Goal: Task Accomplishment & Management: Use online tool/utility

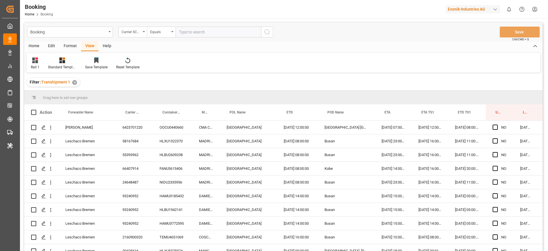
scroll to position [0, 22]
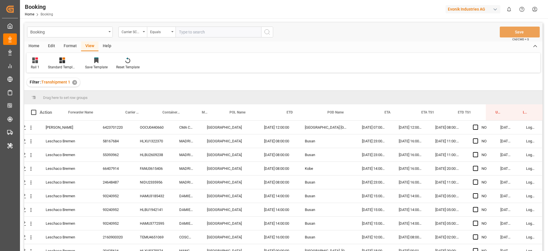
click at [194, 33] on input "text" at bounding box center [219, 32] width 86 height 11
type input "[PERSON_NAME]"
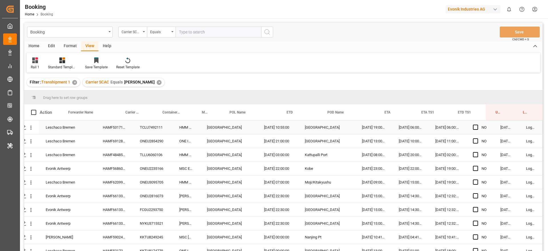
click at [121, 128] on div "HAMF53171500" at bounding box center [114, 126] width 37 height 13
click at [125, 138] on div "HAMF69128700" at bounding box center [114, 140] width 37 height 13
click at [124, 149] on div "HAMF48485300" at bounding box center [114, 154] width 37 height 13
click at [124, 172] on div "HAMF56860600" at bounding box center [114, 168] width 37 height 13
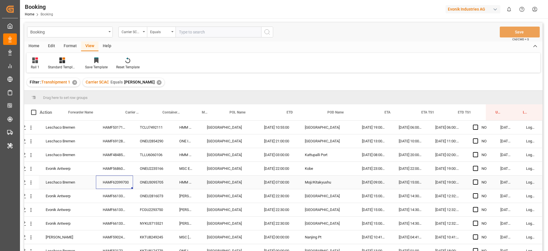
click at [118, 189] on div "Leschaco Bremen HAMF62099700 ONEU3095705 [GEOGRAPHIC_DATA] [DATE] 07:00:00 Moji…" at bounding box center [274, 182] width 538 height 14
click at [113, 197] on div "HAMF66133700" at bounding box center [114, 195] width 37 height 13
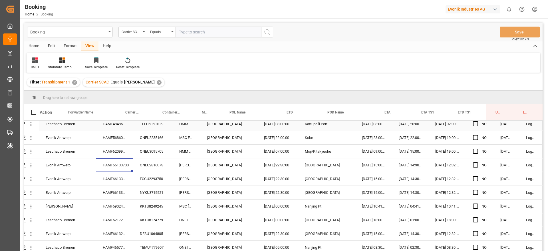
scroll to position [32, 22]
click at [473, 163] on span "Press SPACE to select this row." at bounding box center [475, 163] width 5 height 5
click at [477, 161] on input "Press SPACE to select this row." at bounding box center [477, 161] width 0 height 0
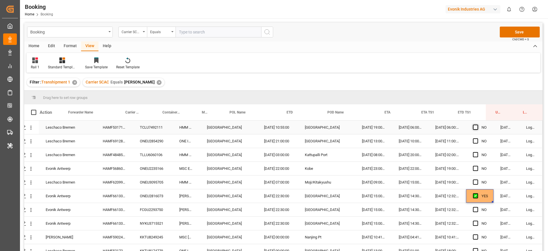
click at [474, 126] on span "Press SPACE to select this row." at bounding box center [475, 126] width 5 height 5
click at [477, 124] on input "Press SPACE to select this row." at bounding box center [477, 124] width 0 height 0
drag, startPoint x: 491, startPoint y: 133, endPoint x: 493, endPoint y: 182, distance: 49.2
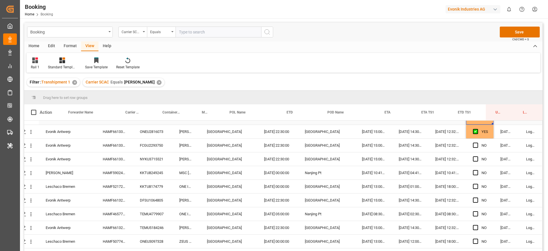
scroll to position [67, 22]
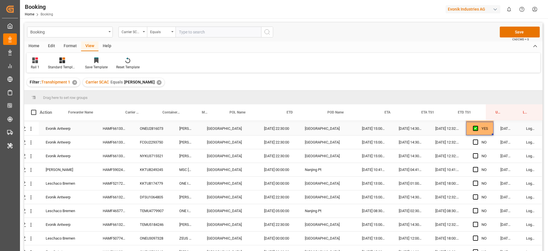
click at [483, 126] on div "YES" at bounding box center [485, 128] width 7 height 13
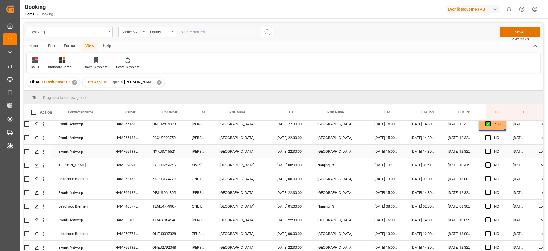
scroll to position [68, 7]
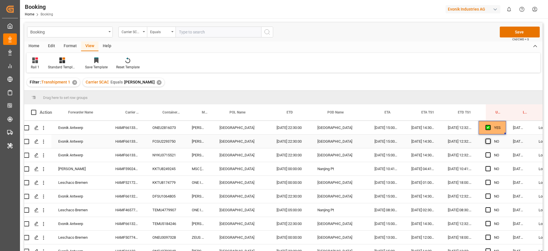
click at [487, 139] on span "Press SPACE to select this row." at bounding box center [488, 140] width 5 height 5
click at [490, 138] on input "Press SPACE to select this row." at bounding box center [490, 138] width 0 height 0
click at [486, 154] on span "Press SPACE to select this row." at bounding box center [488, 154] width 5 height 5
click at [490, 152] on input "Press SPACE to select this row." at bounding box center [490, 152] width 0 height 0
click at [489, 167] on span "Press SPACE to select this row." at bounding box center [488, 168] width 5 height 5
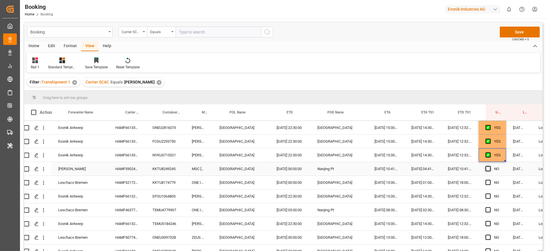
click at [490, 166] on input "Press SPACE to select this row." at bounding box center [490, 166] width 0 height 0
click at [490, 181] on span "Press SPACE to select this row." at bounding box center [488, 182] width 5 height 5
click at [490, 180] on input "Press SPACE to select this row." at bounding box center [490, 180] width 0 height 0
click at [489, 198] on span "Press SPACE to select this row." at bounding box center [488, 195] width 5 height 5
click at [490, 193] on input "Press SPACE to select this row." at bounding box center [490, 193] width 0 height 0
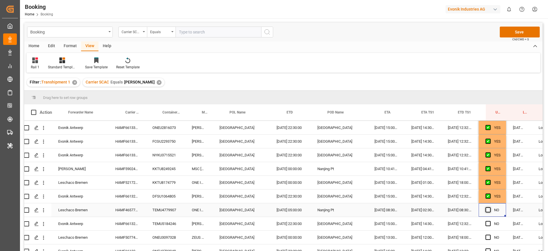
click at [489, 212] on span "Press SPACE to select this row." at bounding box center [488, 209] width 5 height 5
click at [490, 207] on input "Press SPACE to select this row." at bounding box center [490, 207] width 0 height 0
click at [489, 222] on span "Press SPACE to select this row." at bounding box center [488, 223] width 5 height 5
click at [490, 221] on input "Press SPACE to select this row." at bounding box center [490, 221] width 0 height 0
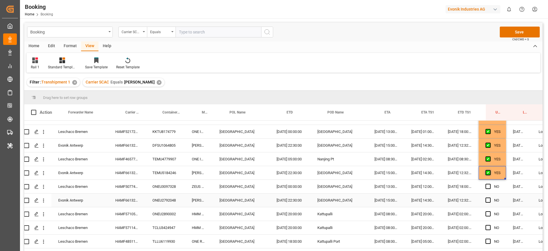
scroll to position [120, 7]
click at [489, 185] on span "Press SPACE to select this row." at bounding box center [488, 185] width 5 height 5
click at [490, 183] on input "Press SPACE to select this row." at bounding box center [490, 183] width 0 height 0
click at [489, 201] on span "Press SPACE to select this row." at bounding box center [488, 199] width 5 height 5
click at [490, 197] on input "Press SPACE to select this row." at bounding box center [490, 197] width 0 height 0
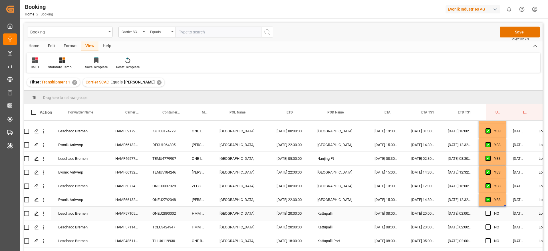
click at [489, 210] on div "Press SPACE to select this row." at bounding box center [490, 213] width 9 height 13
click at [489, 216] on div "Press SPACE to select this row." at bounding box center [490, 213] width 9 height 13
click at [489, 214] on span "Press SPACE to select this row." at bounding box center [488, 212] width 5 height 5
click at [490, 210] on input "Press SPACE to select this row." at bounding box center [490, 210] width 0 height 0
click at [489, 226] on span "Press SPACE to select this row." at bounding box center [488, 226] width 5 height 5
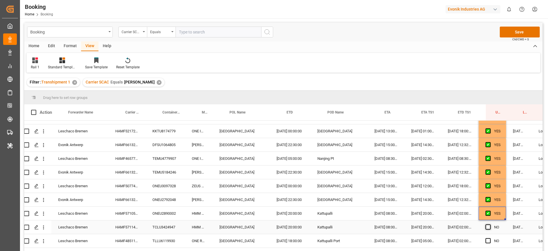
click at [490, 224] on input "Press SPACE to select this row." at bounding box center [490, 224] width 0 height 0
click at [489, 240] on span "Press SPACE to select this row." at bounding box center [488, 240] width 5 height 5
click at [490, 238] on input "Press SPACE to select this row." at bounding box center [490, 238] width 0 height 0
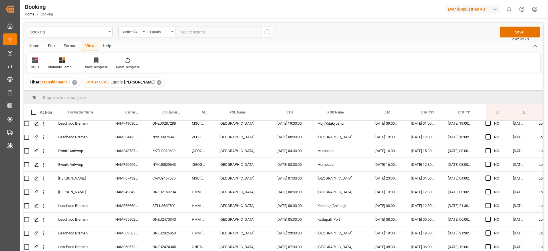
scroll to position [816, 7]
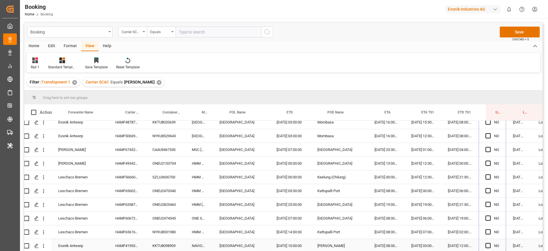
drag, startPoint x: 505, startPoint y: 152, endPoint x: 494, endPoint y: 248, distance: 96.8
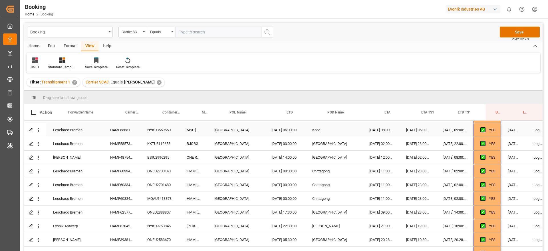
scroll to position [478, 12]
click at [135, 142] on div "HAMF58573900" at bounding box center [121, 142] width 37 height 13
click at [40, 142] on icon "open menu" at bounding box center [38, 143] width 6 height 6
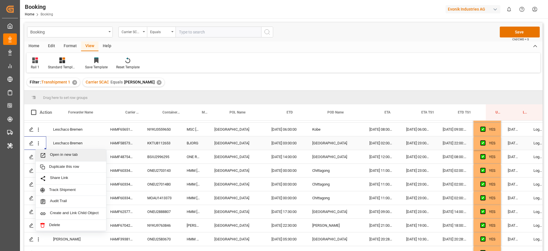
click at [58, 157] on span "Open in new tab" at bounding box center [76, 155] width 52 height 6
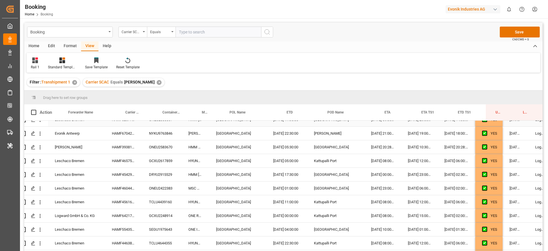
scroll to position [571, 11]
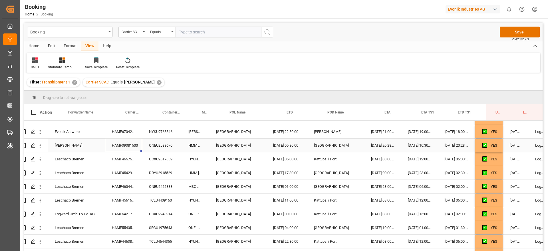
click at [114, 142] on div "HAMF39381500" at bounding box center [123, 144] width 37 height 13
click at [40, 148] on icon "open menu" at bounding box center [40, 145] width 6 height 6
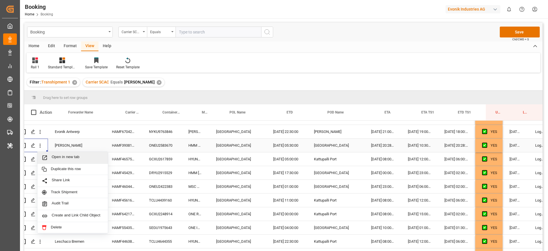
click at [63, 159] on span "Open in new tab" at bounding box center [78, 157] width 52 height 6
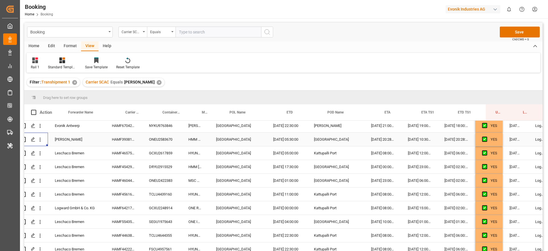
scroll to position [578, 11]
click at [133, 154] on div "HAMF46575800" at bounding box center [123, 151] width 37 height 13
click at [41, 152] on icon "open menu" at bounding box center [40, 152] width 6 height 6
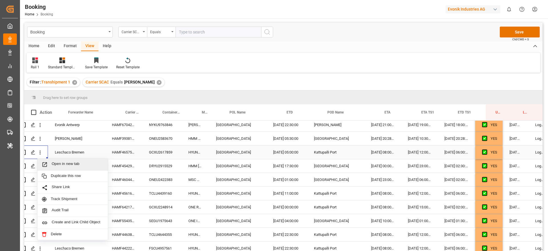
click at [56, 160] on div "Open in new tab" at bounding box center [72, 164] width 71 height 12
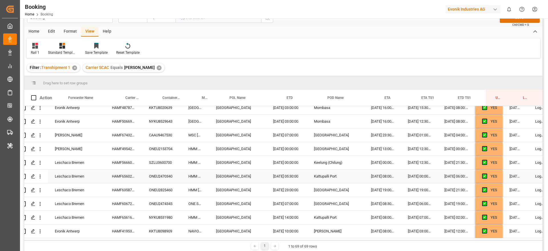
scroll to position [16, 0]
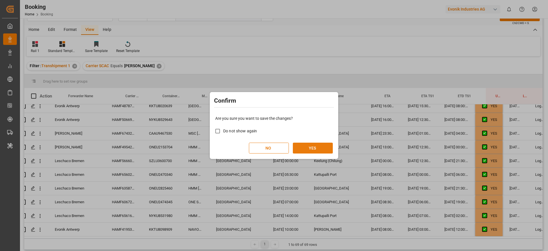
click at [317, 146] on button "YES" at bounding box center [313, 147] width 40 height 11
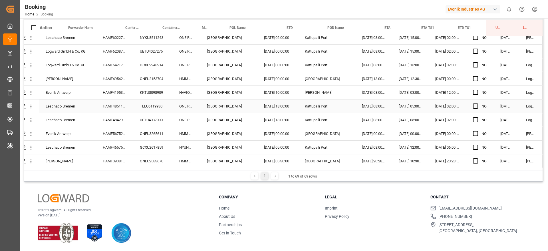
scroll to position [808, 22]
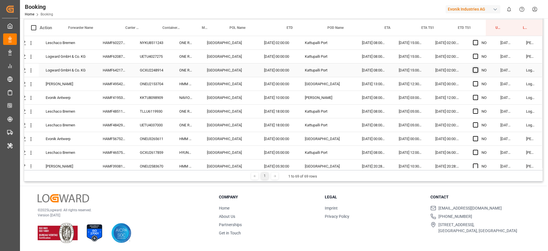
click at [474, 72] on span "Press SPACE to select this row." at bounding box center [475, 69] width 5 height 5
click at [477, 67] on input "Press SPACE to select this row." at bounding box center [477, 67] width 0 height 0
drag, startPoint x: 491, startPoint y: 77, endPoint x: 488, endPoint y: 119, distance: 42.4
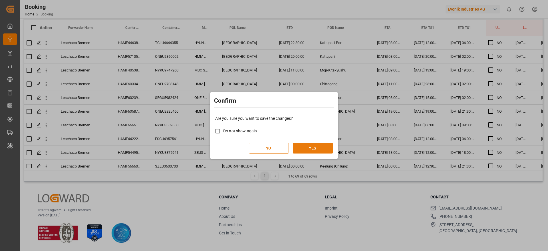
click at [312, 146] on button "YES" at bounding box center [313, 147] width 40 height 11
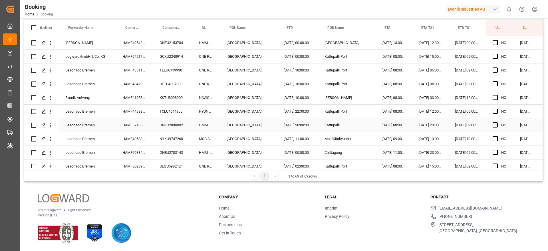
scroll to position [0, 0]
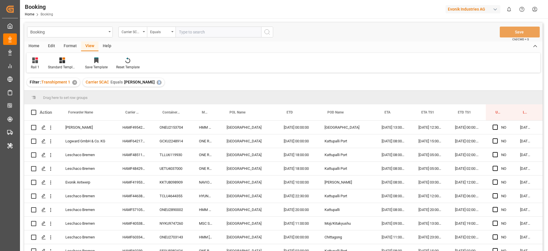
click at [157, 81] on div "✕" at bounding box center [159, 82] width 5 height 5
click at [196, 32] on input "text" at bounding box center [219, 32] width 86 height 11
type input "cosu"
click at [139, 133] on div "6425549750" at bounding box center [134, 126] width 37 height 13
click at [131, 144] on div "6421645850" at bounding box center [134, 140] width 37 height 13
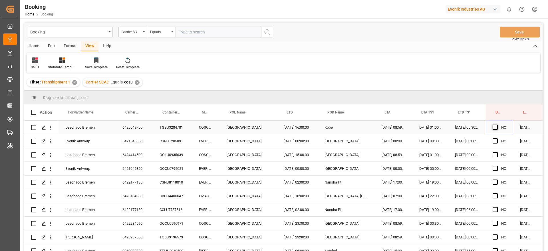
click at [496, 126] on span "Press SPACE to select this row." at bounding box center [495, 126] width 5 height 5
click at [497, 124] on input "Press SPACE to select this row." at bounding box center [497, 124] width 0 height 0
click at [496, 140] on span "Press SPACE to select this row." at bounding box center [495, 140] width 5 height 5
click at [497, 138] on input "Press SPACE to select this row." at bounding box center [497, 138] width 0 height 0
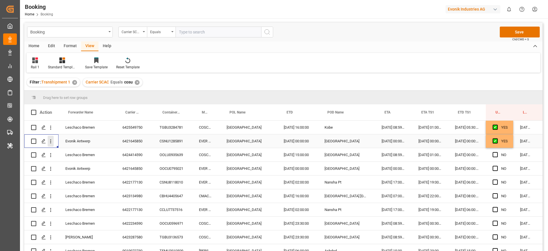
click at [48, 145] on button "open menu" at bounding box center [51, 141] width 6 height 11
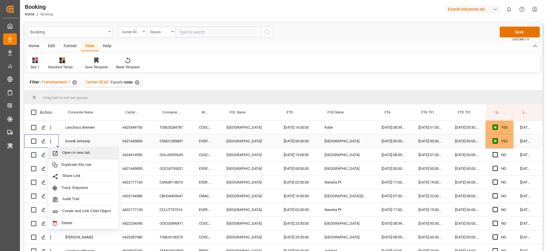
click at [64, 150] on span "Open in new tab" at bounding box center [88, 153] width 52 height 6
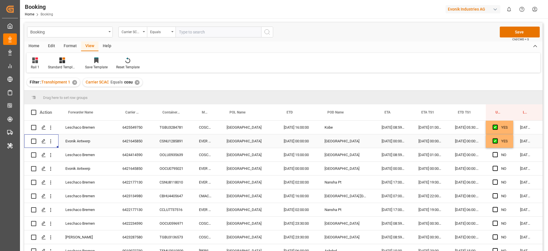
scroll to position [0, 22]
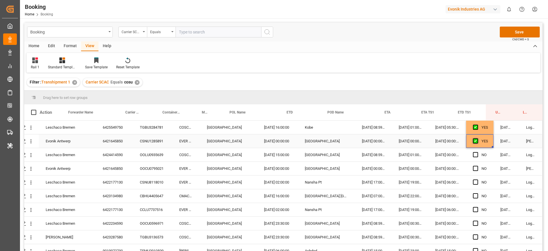
click at [474, 139] on span "Press SPACE to select this row." at bounding box center [475, 140] width 5 height 5
click at [477, 138] on input "Press SPACE to select this row." at bounding box center [477, 138] width 0 height 0
click at [474, 153] on span "Press SPACE to select this row." at bounding box center [475, 154] width 5 height 5
click at [477, 152] on input "Press SPACE to select this row." at bounding box center [477, 152] width 0 height 0
click at [474, 181] on span "Press SPACE to select this row." at bounding box center [475, 181] width 5 height 5
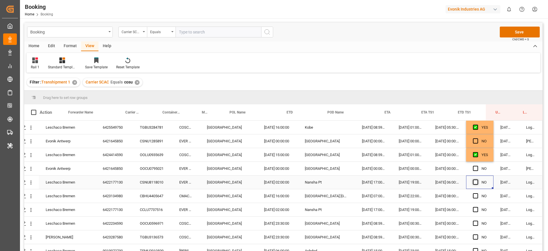
click at [477, 179] on input "Press SPACE to select this row." at bounding box center [477, 179] width 0 height 0
click at [129, 181] on div "6422177130" at bounding box center [114, 181] width 37 height 13
click at [31, 181] on icon "open menu" at bounding box center [31, 182] width 6 height 6
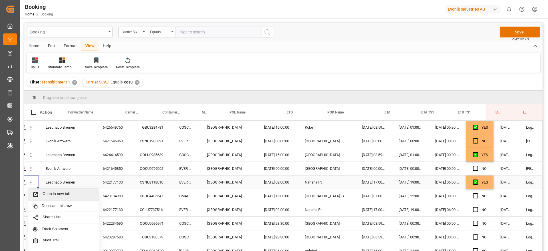
click at [53, 195] on span "Open in new tab" at bounding box center [69, 194] width 52 height 6
click at [123, 192] on div "6423134980" at bounding box center [114, 195] width 37 height 13
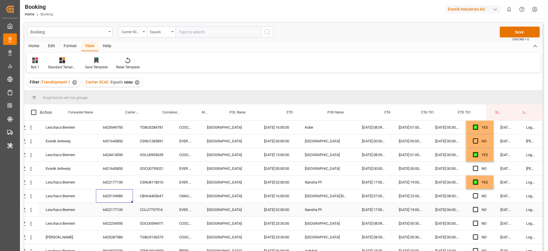
click at [122, 211] on div "6422177130" at bounding box center [114, 209] width 37 height 13
click at [474, 196] on span "Press SPACE to select this row." at bounding box center [475, 195] width 5 height 5
click at [477, 193] on input "Press SPACE to select this row." at bounding box center [477, 193] width 0 height 0
click at [28, 197] on icon "open menu" at bounding box center [31, 196] width 6 height 6
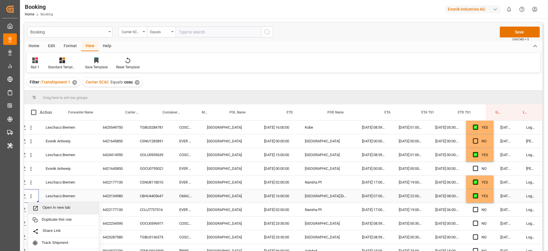
click at [55, 203] on div "Open in new tab" at bounding box center [63, 208] width 71 height 12
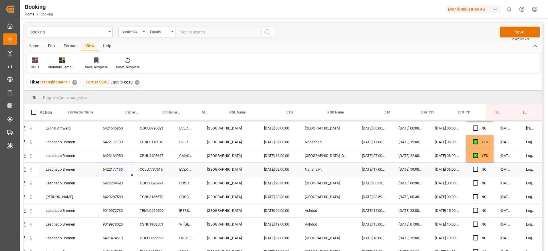
click at [114, 170] on div "6422177130" at bounding box center [114, 168] width 37 height 13
click at [114, 180] on div "6422234590" at bounding box center [114, 182] width 37 height 13
click at [475, 169] on span "Press SPACE to select this row." at bounding box center [475, 168] width 5 height 5
click at [477, 166] on input "Press SPACE to select this row." at bounding box center [477, 166] width 0 height 0
click at [474, 184] on span "Press SPACE to select this row." at bounding box center [475, 182] width 5 height 5
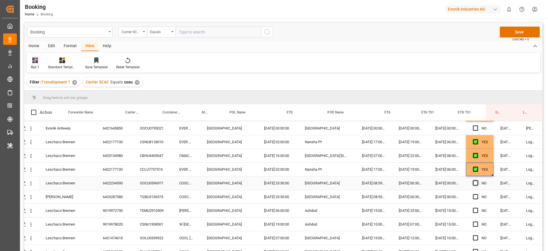
click at [477, 180] on input "Press SPACE to select this row." at bounding box center [477, 180] width 0 height 0
click at [474, 195] on span "Press SPACE to select this row." at bounding box center [475, 196] width 5 height 5
click at [477, 194] on input "Press SPACE to select this row." at bounding box center [477, 194] width 0 height 0
click at [474, 210] on span "Press SPACE to select this row." at bounding box center [475, 210] width 5 height 5
click at [477, 208] on input "Press SPACE to select this row." at bounding box center [477, 208] width 0 height 0
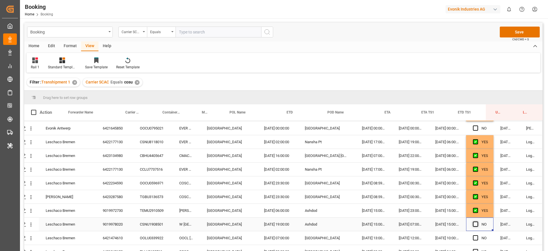
click at [474, 222] on span "Press SPACE to select this row." at bounding box center [475, 223] width 5 height 5
click at [477, 221] on input "Press SPACE to select this row." at bounding box center [477, 221] width 0 height 0
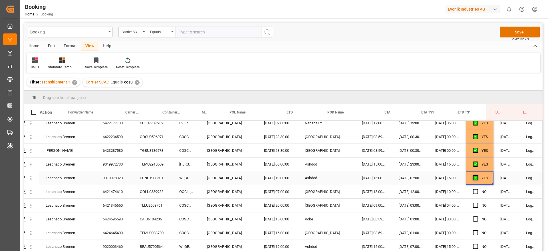
scroll to position [87, 22]
click at [475, 191] on span "Press SPACE to select this row." at bounding box center [475, 190] width 5 height 5
click at [477, 188] on input "Press SPACE to select this row." at bounding box center [477, 188] width 0 height 0
click at [475, 205] on span "Press SPACE to select this row." at bounding box center [475, 204] width 5 height 5
click at [477, 202] on input "Press SPACE to select this row." at bounding box center [477, 202] width 0 height 0
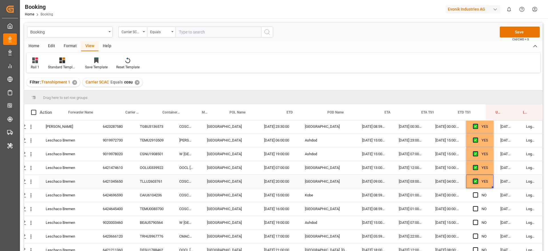
scroll to position [112, 22]
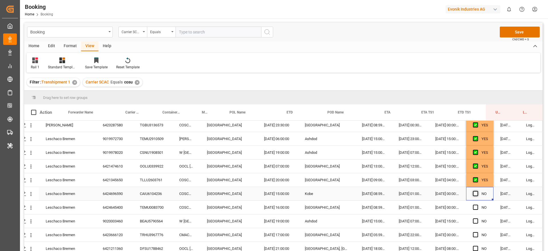
click at [474, 195] on span "Press SPACE to select this row." at bounding box center [475, 193] width 5 height 5
click at [477, 191] on input "Press SPACE to select this row." at bounding box center [477, 191] width 0 height 0
click at [475, 205] on span "Press SPACE to select this row." at bounding box center [475, 206] width 5 height 5
click at [477, 204] on input "Press SPACE to select this row." at bounding box center [477, 204] width 0 height 0
click at [474, 220] on span "Press SPACE to select this row." at bounding box center [475, 220] width 5 height 5
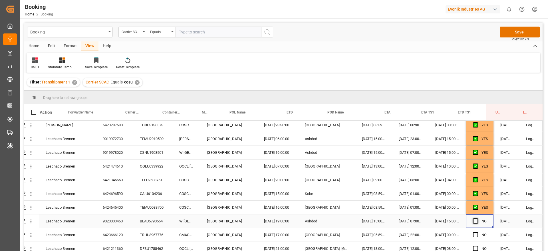
click at [477, 218] on input "Press SPACE to select this row." at bounding box center [477, 218] width 0 height 0
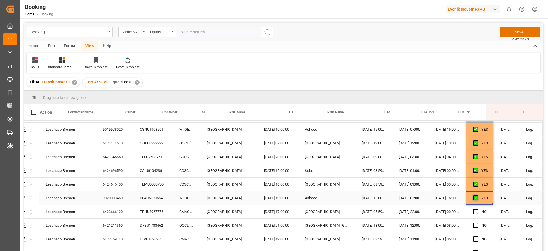
scroll to position [150, 22]
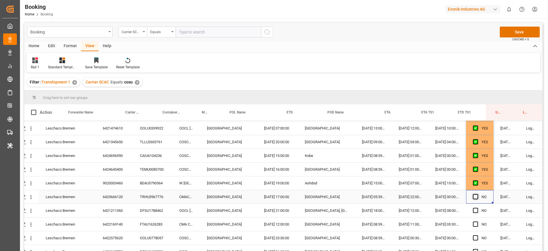
click at [473, 198] on span "Press SPACE to select this row." at bounding box center [475, 196] width 5 height 5
click at [477, 194] on input "Press SPACE to select this row." at bounding box center [477, 194] width 0 height 0
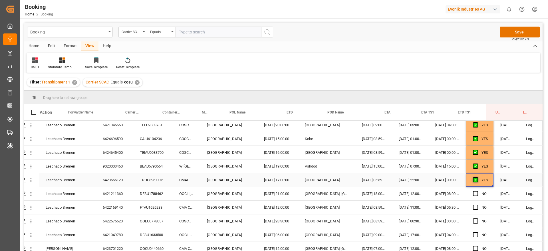
scroll to position [167, 22]
click at [473, 193] on span "Press SPACE to select this row." at bounding box center [475, 192] width 5 height 5
click at [477, 190] on input "Press SPACE to select this row." at bounding box center [477, 190] width 0 height 0
click at [115, 194] on div "6421211360" at bounding box center [114, 192] width 37 height 13
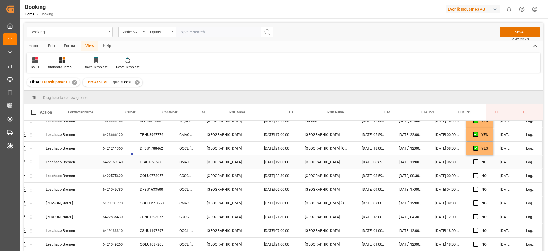
scroll to position [213, 22]
click at [475, 162] on span "Press SPACE to select this row." at bounding box center [475, 160] width 5 height 5
click at [477, 158] on input "Press SPACE to select this row." at bounding box center [477, 158] width 0 height 0
click at [469, 174] on div "NO" at bounding box center [479, 174] width 27 height 13
click at [473, 173] on span "Press SPACE to select this row." at bounding box center [475, 174] width 5 height 5
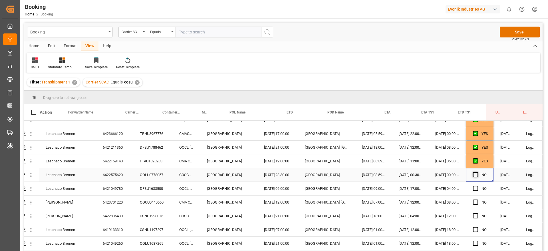
click at [477, 172] on input "Press SPACE to select this row." at bounding box center [477, 172] width 0 height 0
click at [115, 191] on div "6421049780" at bounding box center [114, 188] width 37 height 13
click at [474, 188] on span "Press SPACE to select this row." at bounding box center [475, 188] width 5 height 5
click at [477, 186] on input "Press SPACE to select this row." at bounding box center [477, 186] width 0 height 0
click at [474, 203] on span "Press SPACE to select this row." at bounding box center [475, 201] width 5 height 5
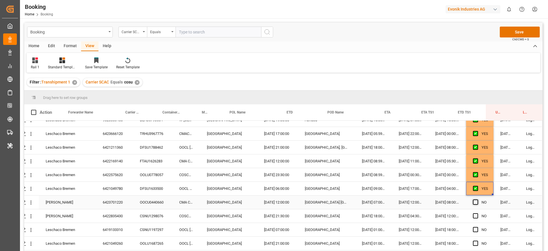
click at [477, 199] on input "Press SPACE to select this row." at bounding box center [477, 199] width 0 height 0
click at [476, 217] on div "Press SPACE to select this row." at bounding box center [477, 215] width 9 height 13
click at [474, 216] on span "Press SPACE to select this row." at bounding box center [475, 215] width 5 height 5
click at [477, 213] on input "Press SPACE to select this row." at bounding box center [477, 213] width 0 height 0
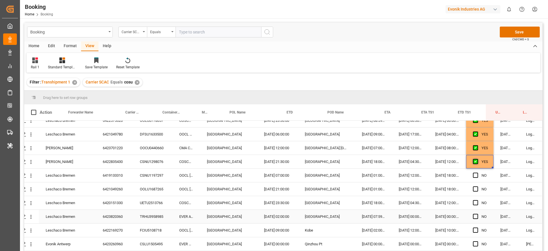
scroll to position [268, 21]
click at [473, 175] on span "Press SPACE to select this row." at bounding box center [475, 174] width 5 height 5
click at [477, 172] on input "Press SPACE to select this row." at bounding box center [477, 172] width 0 height 0
click at [475, 189] on span "Press SPACE to select this row." at bounding box center [475, 188] width 5 height 5
click at [477, 186] on input "Press SPACE to select this row." at bounding box center [477, 186] width 0 height 0
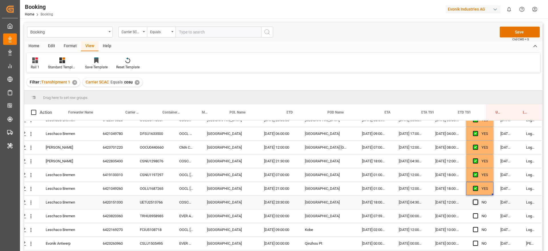
click at [474, 203] on span "Press SPACE to select this row." at bounding box center [475, 201] width 5 height 5
click at [477, 199] on input "Press SPACE to select this row." at bounding box center [477, 199] width 0 height 0
click at [473, 213] on span "Press SPACE to select this row." at bounding box center [475, 215] width 5 height 5
click at [477, 213] on input "Press SPACE to select this row." at bounding box center [477, 213] width 0 height 0
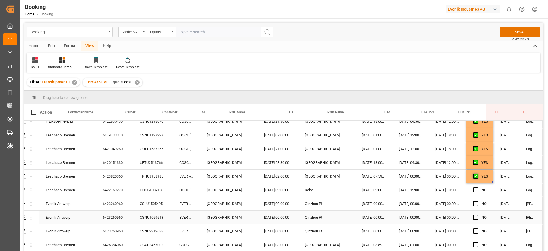
scroll to position [315, 21]
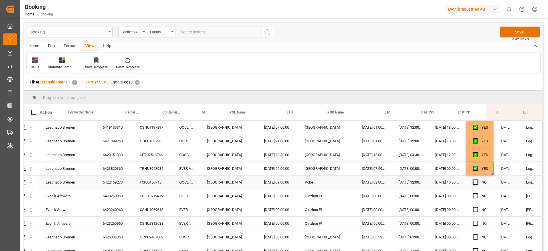
click at [473, 182] on span "Press SPACE to select this row." at bounding box center [475, 181] width 5 height 5
click at [477, 179] on input "Press SPACE to select this row." at bounding box center [477, 179] width 0 height 0
click at [473, 196] on span "Press SPACE to select this row." at bounding box center [475, 195] width 5 height 5
click at [477, 193] on input "Press SPACE to select this row." at bounding box center [477, 193] width 0 height 0
click at [473, 208] on span "Press SPACE to select this row." at bounding box center [475, 209] width 5 height 5
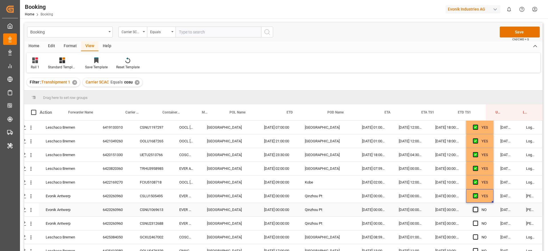
click at [477, 207] on input "Press SPACE to select this row." at bounding box center [477, 207] width 0 height 0
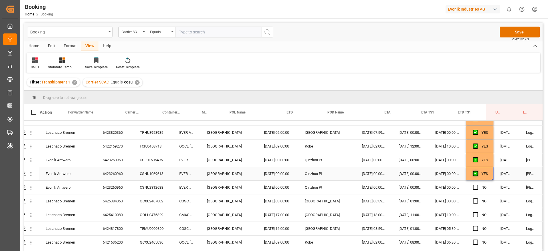
scroll to position [353, 22]
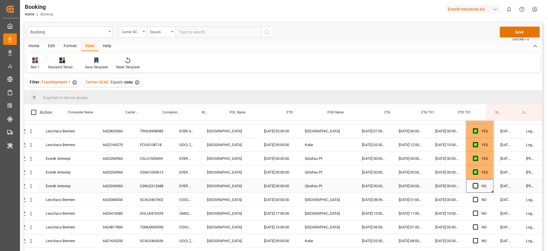
click at [473, 187] on span "Press SPACE to select this row." at bounding box center [475, 185] width 5 height 5
click at [477, 183] on input "Press SPACE to select this row." at bounding box center [477, 183] width 0 height 0
click at [474, 200] on span "Press SPACE to select this row." at bounding box center [475, 199] width 5 height 5
click at [477, 197] on input "Press SPACE to select this row." at bounding box center [477, 197] width 0 height 0
click at [474, 212] on span "Press SPACE to select this row." at bounding box center [475, 212] width 5 height 5
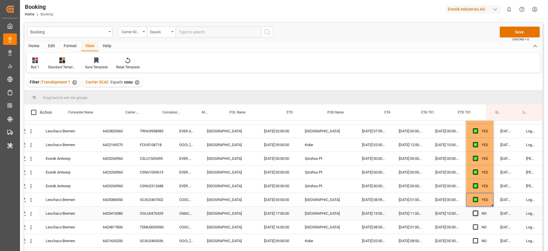
click at [477, 210] on input "Press SPACE to select this row." at bounding box center [477, 210] width 0 height 0
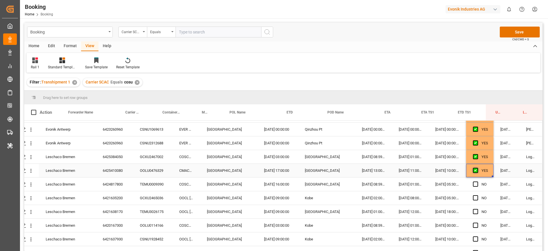
scroll to position [397, 22]
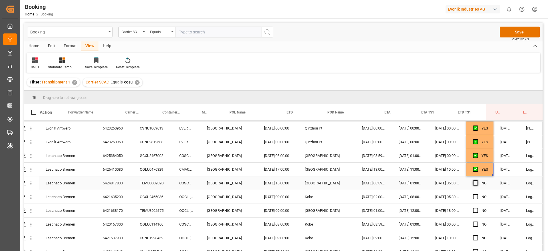
click at [475, 184] on span "Press SPACE to select this row." at bounding box center [475, 182] width 5 height 5
click at [477, 180] on input "Press SPACE to select this row." at bounding box center [477, 180] width 0 height 0
click at [476, 197] on span "Press SPACE to select this row." at bounding box center [475, 196] width 5 height 5
click at [477, 194] on input "Press SPACE to select this row." at bounding box center [477, 194] width 0 height 0
click at [475, 209] on span "Press SPACE to select this row." at bounding box center [475, 210] width 5 height 5
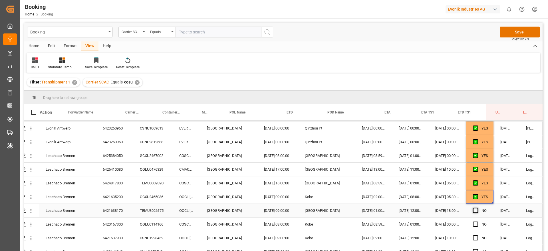
click at [477, 208] on input "Press SPACE to select this row." at bounding box center [477, 208] width 0 height 0
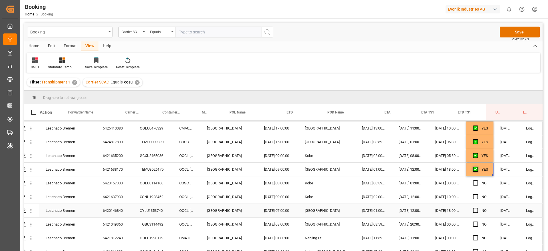
scroll to position [438, 22]
click at [473, 182] on span "Press SPACE to select this row." at bounding box center [475, 182] width 5 height 5
click at [477, 180] on input "Press SPACE to select this row." at bounding box center [477, 180] width 0 height 0
click at [475, 196] on span "Press SPACE to select this row." at bounding box center [475, 195] width 5 height 5
click at [477, 193] on input "Press SPACE to select this row." at bounding box center [477, 193] width 0 height 0
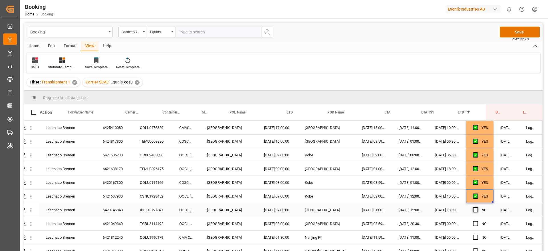
click at [475, 209] on span "Press SPACE to select this row." at bounding box center [475, 209] width 5 height 5
click at [477, 207] on input "Press SPACE to select this row." at bounding box center [477, 207] width 0 height 0
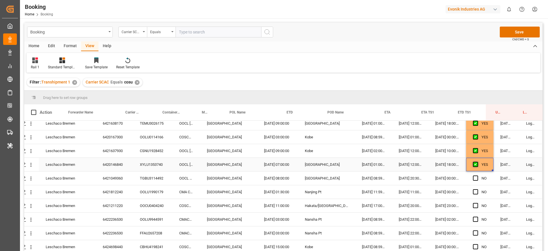
scroll to position [488, 22]
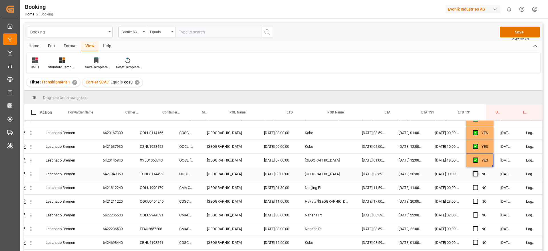
click at [474, 173] on span "Press SPACE to select this row." at bounding box center [475, 173] width 5 height 5
click at [477, 171] on input "Press SPACE to select this row." at bounding box center [477, 171] width 0 height 0
click at [473, 192] on div "Press SPACE to select this row." at bounding box center [477, 187] width 9 height 13
click at [473, 188] on span "Press SPACE to select this row." at bounding box center [475, 187] width 5 height 5
click at [477, 185] on input "Press SPACE to select this row." at bounding box center [477, 185] width 0 height 0
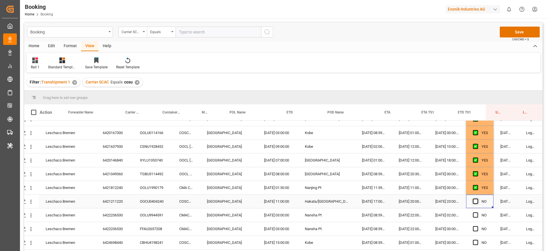
click at [473, 201] on span "Press SPACE to select this row." at bounding box center [475, 200] width 5 height 5
click at [477, 198] on input "Press SPACE to select this row." at bounding box center [477, 198] width 0 height 0
click at [473, 213] on span "Press SPACE to select this row." at bounding box center [475, 214] width 5 height 5
click at [477, 212] on input "Press SPACE to select this row." at bounding box center [477, 212] width 0 height 0
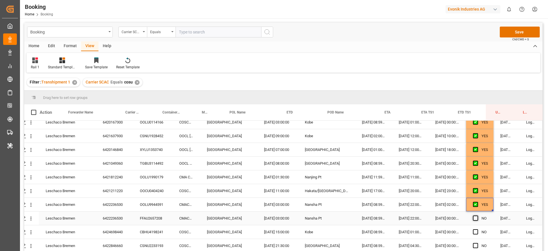
click at [473, 218] on span "Press SPACE to select this row." at bounding box center [475, 217] width 5 height 5
click at [477, 215] on input "Press SPACE to select this row." at bounding box center [477, 215] width 0 height 0
click at [473, 226] on div "Press SPACE to select this row." at bounding box center [477, 231] width 9 height 13
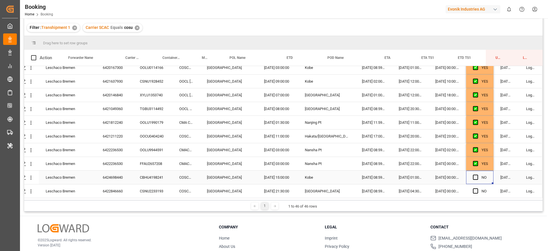
scroll to position [55, 0]
click at [475, 174] on span "Press SPACE to select this row." at bounding box center [475, 176] width 5 height 5
click at [477, 174] on input "Press SPACE to select this row." at bounding box center [477, 174] width 0 height 0
click at [473, 189] on span "Press SPACE to select this row." at bounding box center [475, 189] width 5 height 5
click at [477, 187] on input "Press SPACE to select this row." at bounding box center [477, 187] width 0 height 0
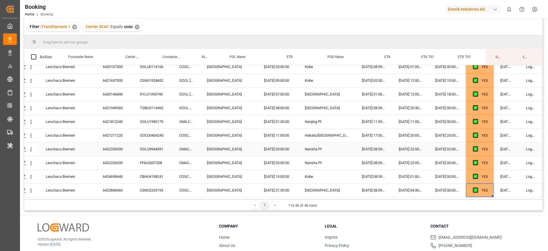
scroll to position [84, 0]
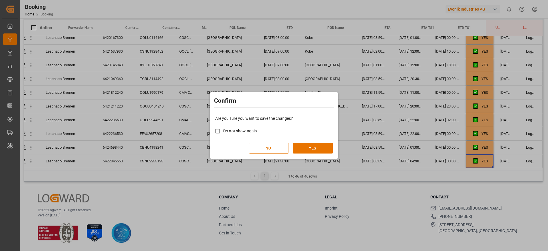
click at [261, 154] on div "Are you sure you want to save the changes? Do not show again NO YES" at bounding box center [274, 134] width 126 height 46
click at [262, 153] on button "NO" at bounding box center [269, 147] width 40 height 11
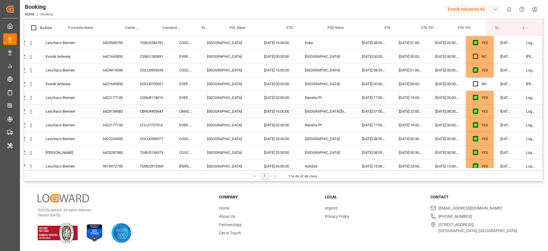
scroll to position [0, 0]
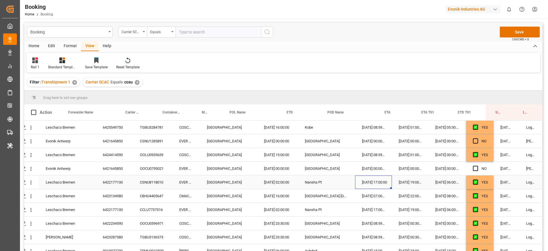
click at [367, 177] on div "03.09.2025 17:00:00" at bounding box center [373, 181] width 37 height 13
click at [393, 164] on div "20.08.2025 00:00:00" at bounding box center [410, 168] width 37 height 13
click at [451, 171] on div "27.08.2025 00:00:00" at bounding box center [447, 168] width 38 height 13
click at [367, 167] on div "28.08.2025 00:00:00" at bounding box center [373, 168] width 37 height 13
click at [325, 164] on div "Singapore" at bounding box center [326, 168] width 57 height 13
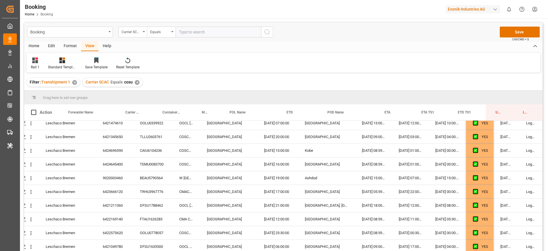
scroll to position [0, 22]
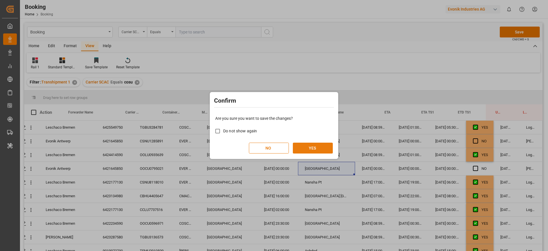
click at [320, 150] on button "YES" at bounding box center [313, 147] width 40 height 11
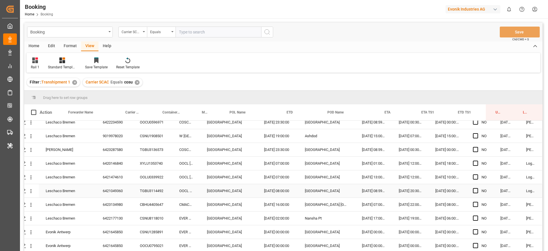
scroll to position [84, 0]
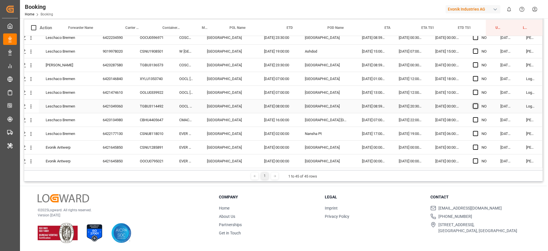
click at [475, 104] on span "Press SPACE to select this row." at bounding box center [475, 105] width 5 height 5
click at [477, 103] on input "Press SPACE to select this row." at bounding box center [477, 103] width 0 height 0
click at [474, 90] on span "Press SPACE to select this row." at bounding box center [475, 92] width 5 height 5
click at [477, 90] on input "Press SPACE to select this row." at bounding box center [477, 90] width 0 height 0
click at [475, 76] on span "Press SPACE to select this row." at bounding box center [475, 78] width 5 height 5
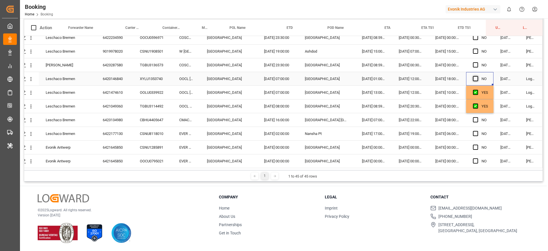
click at [477, 76] on input "Press SPACE to select this row." at bounding box center [477, 76] width 0 height 0
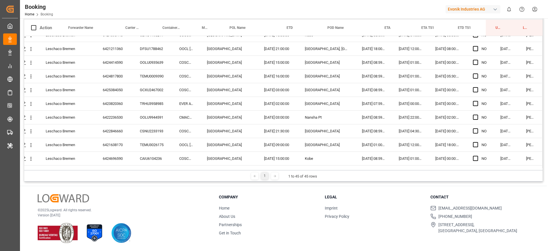
scroll to position [0, 22]
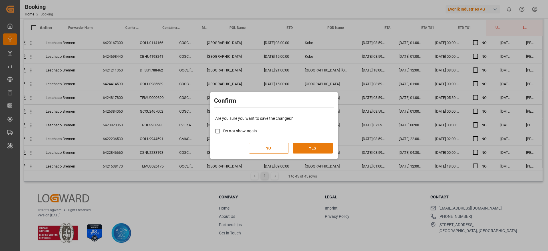
click at [311, 146] on button "YES" at bounding box center [313, 147] width 40 height 11
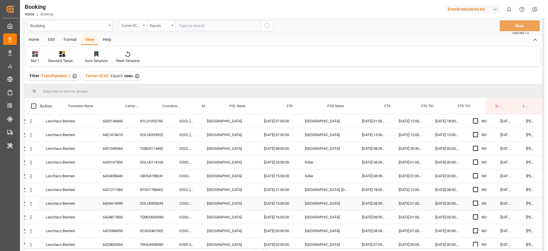
scroll to position [4, 0]
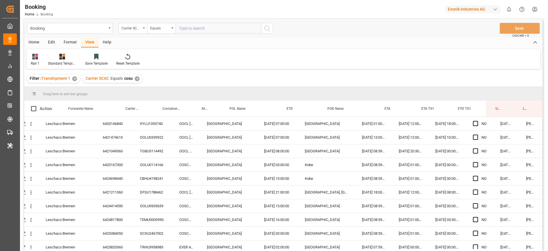
click at [141, 80] on div "Carrier SCAC Equals cosu ✕" at bounding box center [113, 78] width 60 height 9
click at [135, 79] on div "✕" at bounding box center [137, 78] width 5 height 5
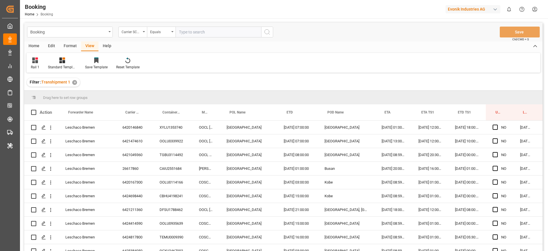
click at [65, 45] on div "Format" at bounding box center [70, 46] width 22 height 10
click at [91, 47] on div "View" at bounding box center [89, 46] width 17 height 10
click at [191, 33] on input "text" at bounding box center [219, 32] width 86 height 11
type input "h"
click at [189, 35] on input "text" at bounding box center [219, 32] width 86 height 11
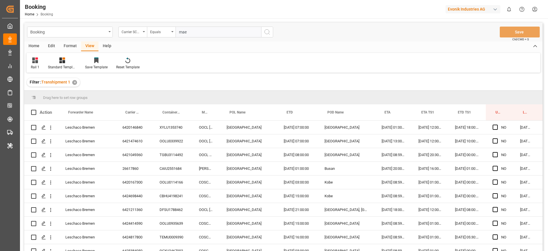
type input "maeu"
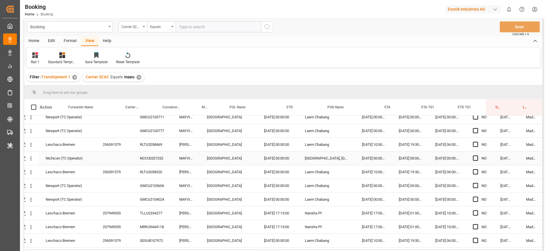
scroll to position [6, 0]
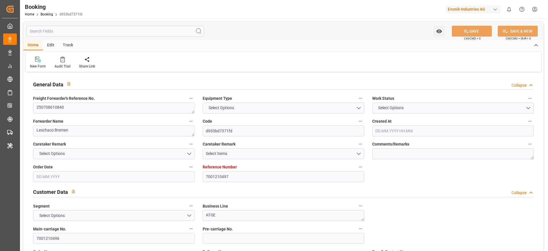
type input "7001210497"
type input "9231834"
type input "ONE"
type input "Ocean Network Express"
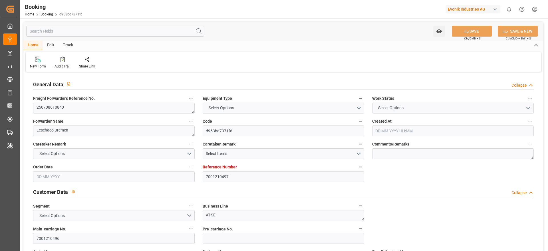
type input "DEBRV"
type input "CNSGH"
type input "DEHAM"
type input "0"
type input "DEBRV"
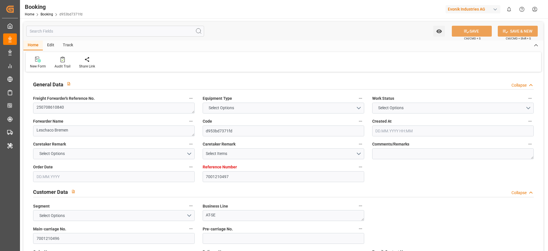
type input "CNSHG"
type input "9784788"
type input "02.07.2025 05:28"
type input "02.07.2025"
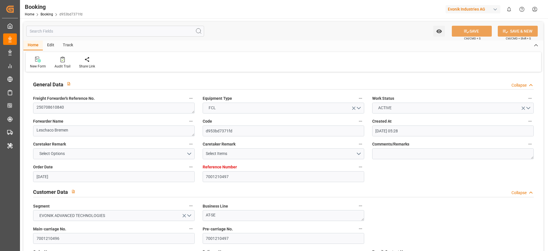
type input "15.09.2025"
type input "18.07.2025"
type input "09.07.2025"
type input "30.07.2025 03:00"
type input "27.07.2025 00:00"
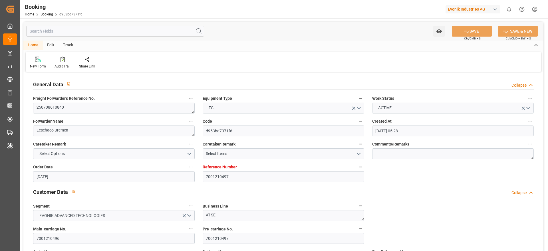
type input "30.07.2025 04:45"
type input "25.07.2025 02:06"
type input "13.10.2025 02:00"
type input "27.09.2025 05:30"
type input "30.07.2025 23:00"
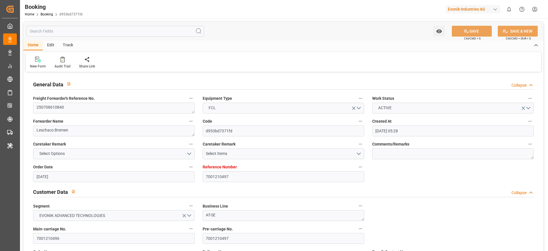
type input "28.07.2025 00:00"
type input "31.07.2025 00:30"
type input "21.08.2025 22:00"
type input "09.08.2025 00:00"
type input "15.08.2025"
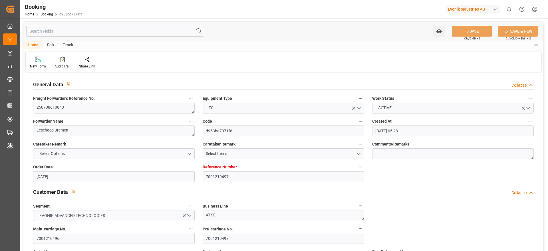
type input "21.08.2025 07:47"
type input "[DATE]"
type input "21.07.2025 07:17"
type input "01.08.2025 09:17"
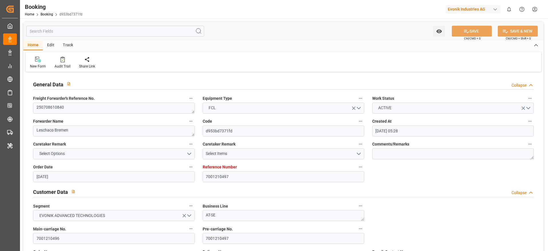
type input "30.07.2025 02:27"
type input "28.07.2025 13:55"
type input "30.07.2025 01:51"
type input "30.07.2025 03:00"
type input "30.07.2025 04:52"
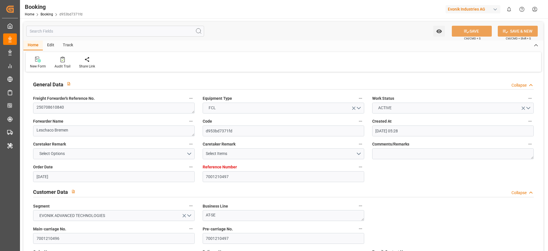
type input "30.07.2025 23:00"
type input "30.07.2025 14:55"
type input "30.07.2025 23:00"
type input "31.07.2025 14:51"
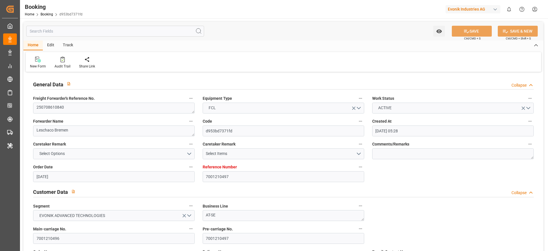
type input "31.07.2025 09:05"
type input "21.08.2025 01:54"
type input "10.08.2025 18:24"
type input "20.08.2025 15:22"
type input "21.08.2025 22:00"
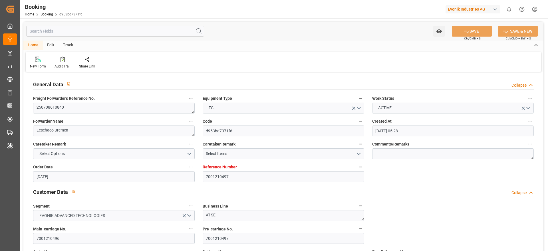
type input "13.10.2025 02:00"
type input "13.10.2025 10:57"
type input "13.10.2025 03:30"
type input "29.09.2025 11:30"
type input "13.10.2025 08:00"
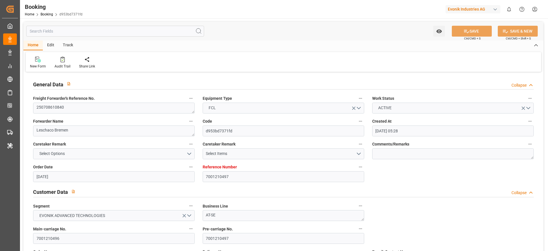
type input "29.09.2025 16:00"
type input "17.10.2025 10:57"
type input "13.10.2025 06:00"
type input "29.09.2025 14:00"
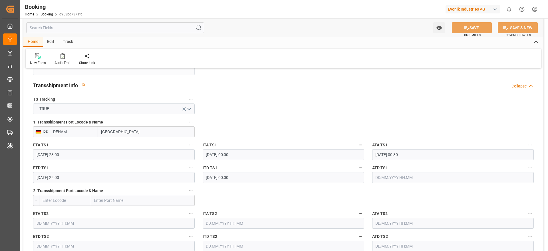
scroll to position [599, 0]
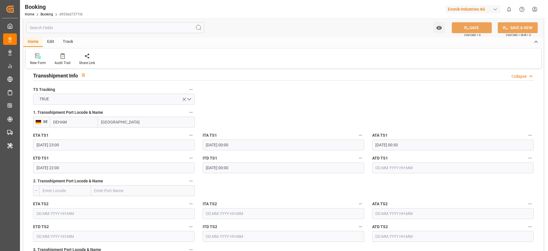
click at [414, 171] on input "text" at bounding box center [453, 167] width 162 height 11
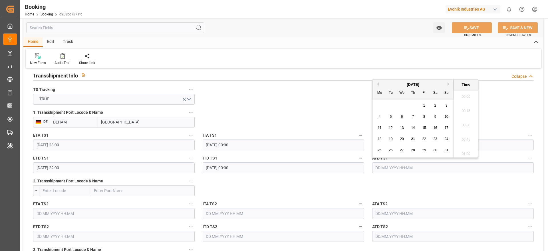
scroll to position [887, 0]
click at [401, 138] on span "20" at bounding box center [402, 139] width 4 height 4
type input "20.08.2025 00:00"
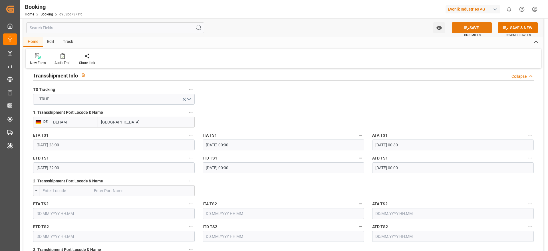
click at [480, 31] on button "SAVE" at bounding box center [472, 27] width 40 height 11
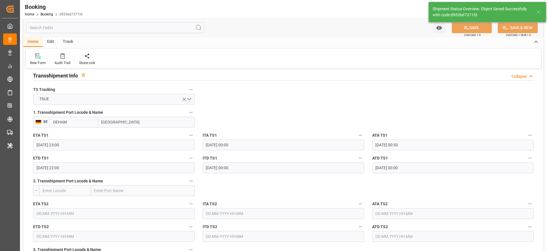
type textarea "[PERSON_NAME]"
type input "21.08.2025 10:38"
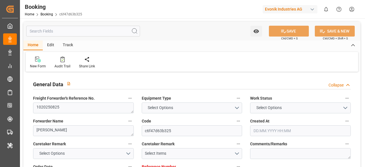
type input "7001153490"
type input "9944467"
type input "ONE"
type input "Ocean Network Express"
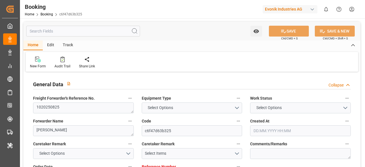
type input "BEANR"
type input "VNSGN"
type input "VNTOT"
type input "0"
type input "-12"
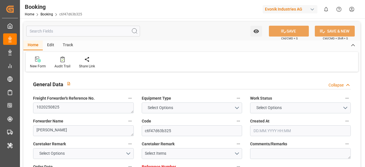
type input "BEANR"
type input "VNSGN"
type input "28.04.2025 13:08"
type input "28.04.2025"
type input "20.07.2025"
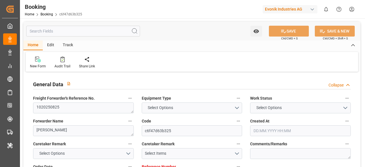
type input "16.05.2025"
type input "16.05.2025 00:00"
type input "23.05.2025 00:00"
type input "08.07.2025 05:30"
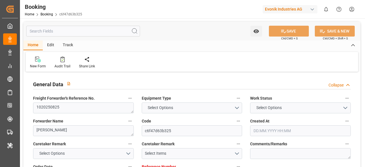
type input "01.06.2025 00:00"
type input "01.06.2025"
type input "08.07.2025 06:20"
type input "05.07.2025 17:14"
type input "22.08.2025 20:28"
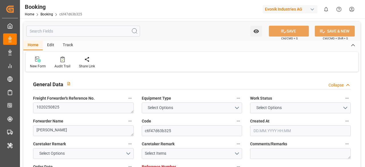
type input "20.07.2025 00:00"
type input "20.07.2025"
type input "20.08.2025 10:30"
type input "16.07.2025 00:00"
type input "20.08.2025 11:00"
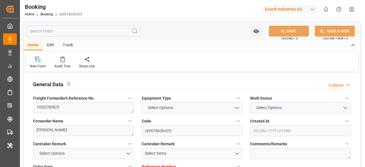
type input "20.08.2025 20:28"
type input "16.07.2025 00:00"
type input "19.08.2025"
type input "21.08.2025 05:59"
type input "21.08.2025"
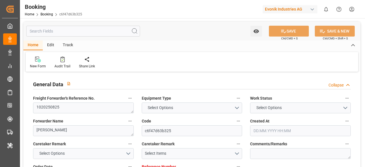
type input "23.05.2025 10:28"
type input "27.06.2025 23:28"
type input "23.05.2025 11:28"
type input "23.05.2025 10:28"
type input "03.07.2025 22:49"
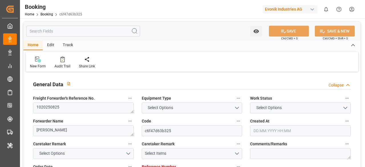
type input "29.05.2025 16:28"
type input "08.07.2025 04:45"
type input "09.06.2025 16:06"
type input "07.07.2025 19:10"
type input "08.07.2025 05:30"
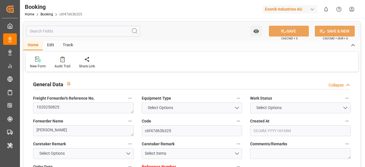
type input "08.07.2025 06:29"
type input "20.08.2025 10:30"
type input "20.08.2025 10:51"
type input "20.08.2025 12:00"
type input "18.07.2025 12:00"
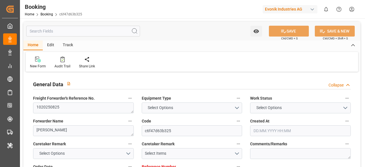
type input "20.08.2025 17:51"
type input "20.08.2025 15:58"
type input "20.08.2025 20:19"
type input "18.07.2025 16:21"
type input "20.08.2025 20:28"
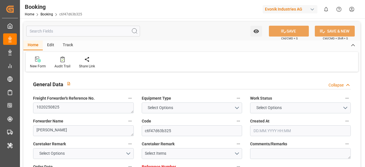
type input "22.08.2025 20:28"
type input "23.08.2025 03:28"
type input "22.08.2025 21:58"
type input "20.07.2025 18:00"
type input "23.08.2025 02:28"
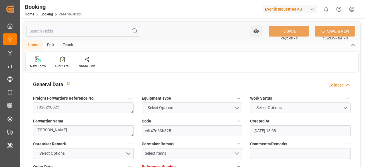
type input "20.07.2025 22:30"
type input "27.08.2025 03:28"
type input "23.08.2025 19:28"
type input "21.07.2025 15:30"
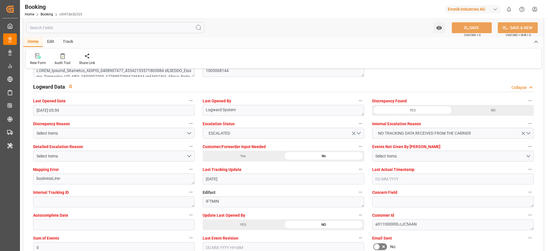
scroll to position [1080, 0]
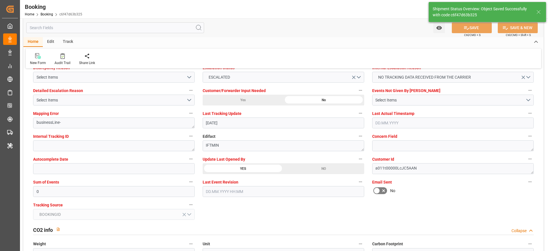
type input "21.08.2025 10:39"
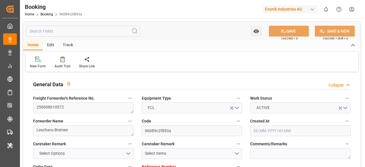
type input "7001170303"
type input "9305673"
type input "ONE"
type input "Ocean Network Express"
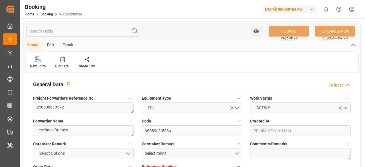
type input "BEANR"
type input "INKTP"
type input "INMUN"
type input "0"
type input "-23"
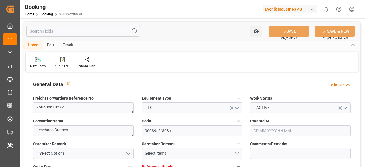
type input "BEANR"
type input "INKAT"
type input "9305635"
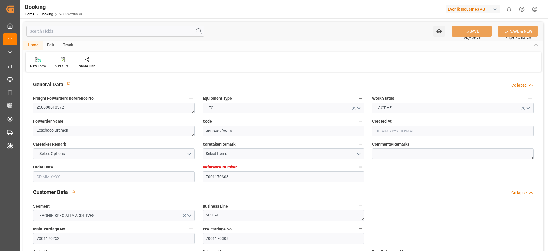
type input "16.05.2025 04:24"
type input "16.05.2025"
type input "01.08.2025"
type input "05.06.2025"
type input "26.06.2025 08:46"
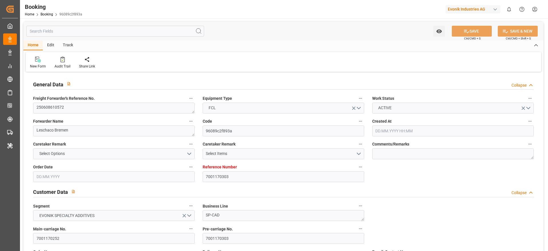
type input "05.06.2025 00:00"
type input "30.06.2025 11:53"
type input "21.05.2025"
type input "02.07.2025"
type input "09.07.2025 05:00"
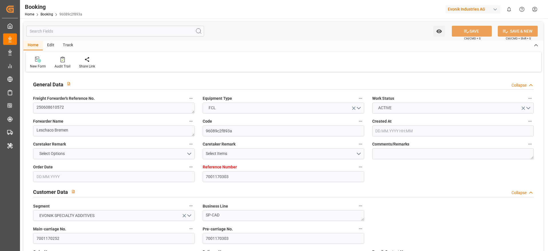
type input "30.06.2025 00:00"
type input "30.06.2025"
type input "09.07.2025 10:25"
type input "08.07.2025 09:52"
type input "01.09.2025 08:00"
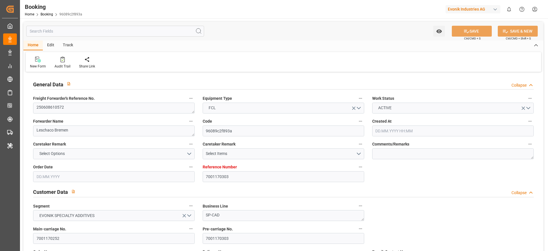
type input "01.08.2025 00:00"
type input "01.08.2025"
type input "08.08.2025 12:00"
type input "11.08.2025 00:00"
type input "08.08.2025 11:18"
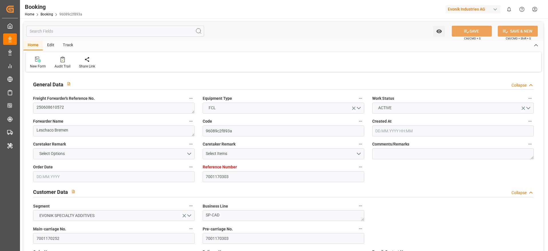
type input "21.08.2025 06:00"
type input "16.08.2025 00:00"
type input "02.07.2025"
type input "21.08.2025 05:40"
type input "21.08.2025"
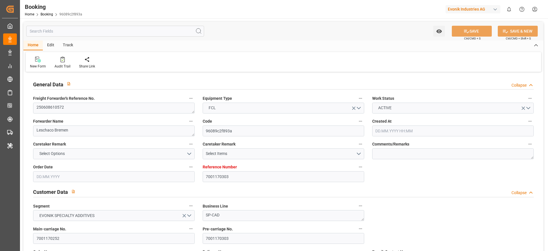
type input "25.06.2025 15:50"
type input "01.09.2025 20:00"
type input "26.06.2025 00:18"
type input "07.07.2025 18:15"
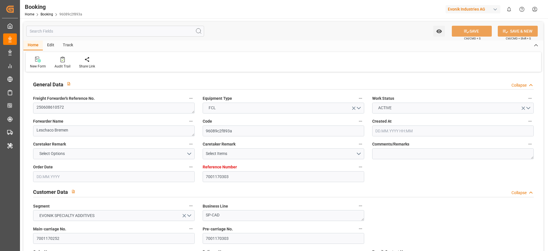
type input "29.06.2025 12:10"
type input "09.07.2025 03:52"
type input "05.07.2025 16:52"
type input "08.07.2025 16:48"
type input "09.07.2025 05:00"
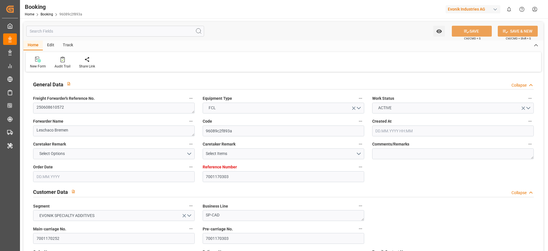
type input "09.07.2025 10:35"
type input "08.08.2025 12:00"
type input "08.08.2025 11:19"
type input "10.08.2025 09:30"
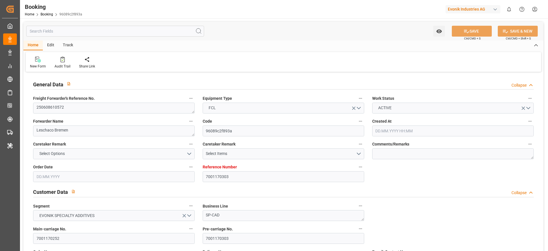
type input "08.08.2025 18:50"
type input "08.08.2025 16:18"
type input "20.08.2025 17:30"
type input "20.08.2025 19:03"
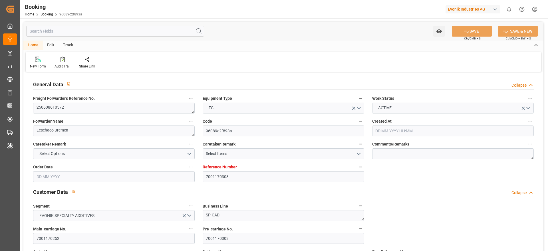
type input "21.08.2025 06:00"
type input "01.09.2025 08:00"
type input "01.09.2025 13:12"
type input "01.09.2025 09:30"
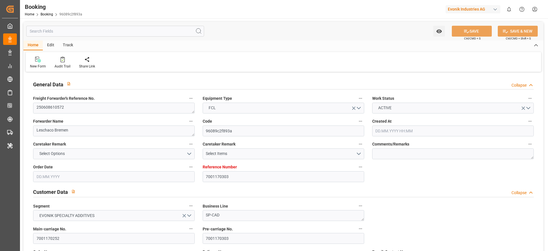
type input "01.09.2025 14:00"
type input "05.09.2025 13:12"
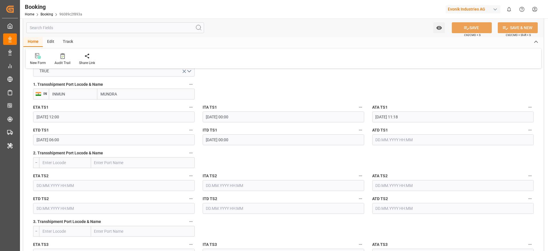
scroll to position [627, 0]
click at [83, 94] on input "INMUN" at bounding box center [73, 93] width 49 height 11
click at [73, 106] on span "INMUN - Mundra" at bounding box center [67, 106] width 28 height 5
type input "INMUN"
type input "Mundra"
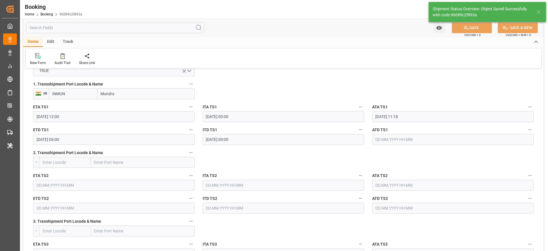
type textarea "[PERSON_NAME]"
type input "21.08.2025 10:40"
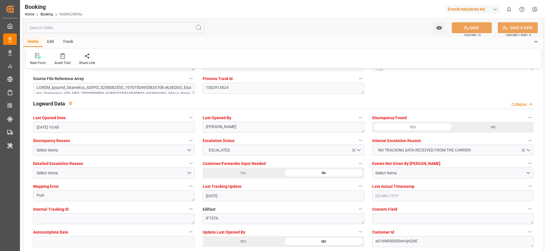
scroll to position [1006, 0]
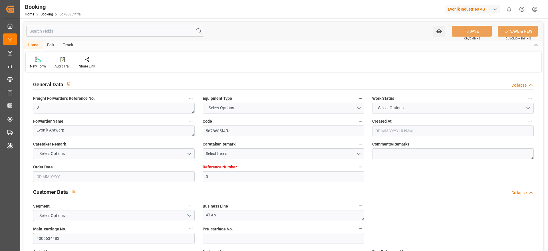
type input "0"
type input "9935258"
type input "Cosco"
type input "COSCO Shipping Co. Ltd."
type input "BEANR"
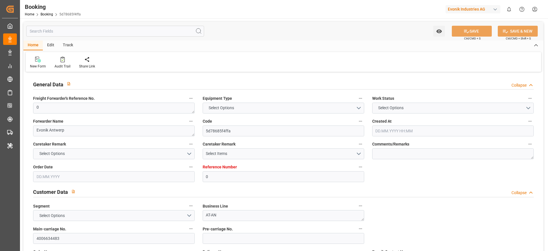
type input "SGSIN"
type input "MYPKG"
type input "0"
type input "30.06.2025 12:24"
type input "30.06.2025"
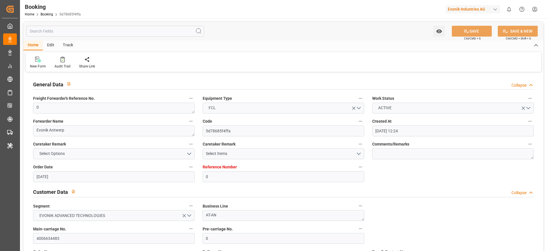
type input "15.08.2025"
type input "02.07.2025"
type input "13.07.2025 00:00"
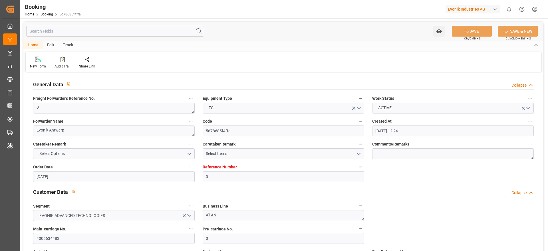
type input "10.07.2025 00:00"
type input "28.08.2025 00:00"
type input "20.08.2025 00:00"
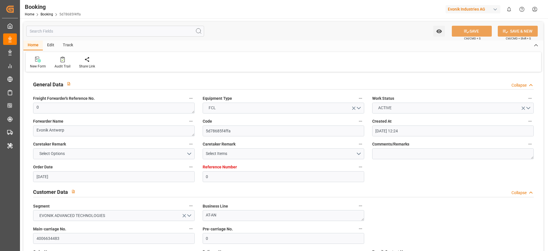
type input "20.08.2025 00:00"
type input "[DATE] 00:00"
type input "21.08.2025 10:55"
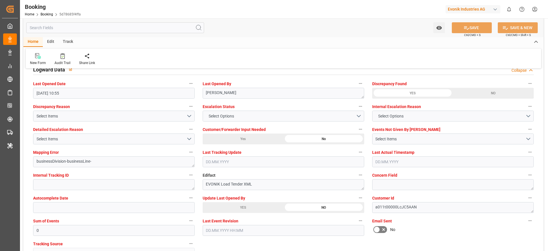
scroll to position [1043, 0]
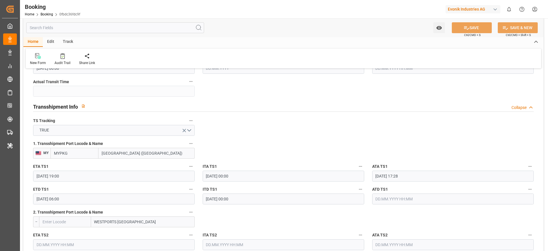
scroll to position [570, 0]
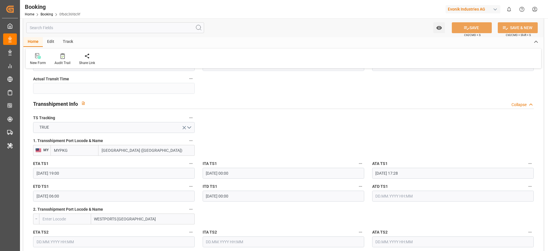
click at [80, 146] on input "MYPKG" at bounding box center [75, 150] width 48 height 11
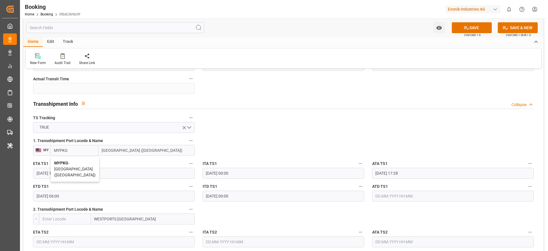
click at [76, 162] on span "MYPKG - [GEOGRAPHIC_DATA] ([GEOGRAPHIC_DATA])" at bounding box center [74, 168] width 41 height 17
type input "MYPKG"
type input "Port Klang (Pelabuhan Klang)"
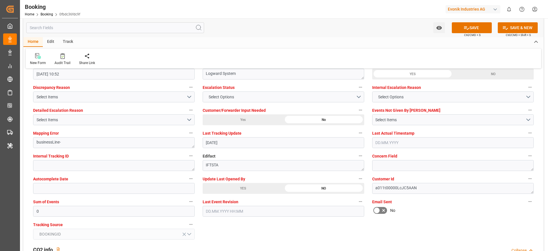
scroll to position [1061, 0]
click at [365, 25] on button "SAVE" at bounding box center [472, 27] width 40 height 11
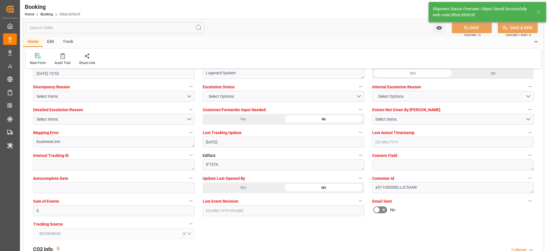
type textarea "[PERSON_NAME]"
type input "21.08.2025 11:11"
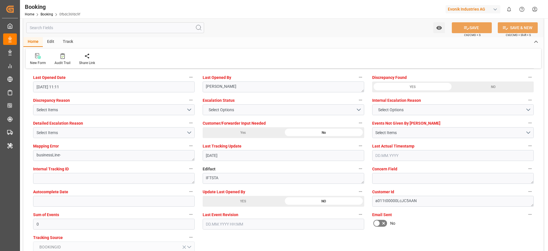
scroll to position [1047, 0]
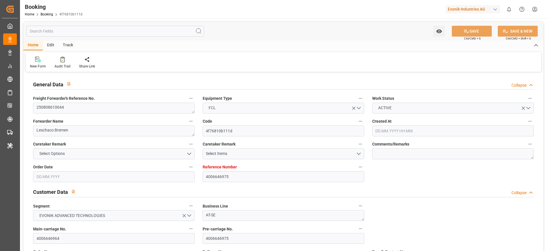
type input "4006646975"
type input "9987201"
type input "Cosco"
type input "COSCO Shipping Co. Ltd."
type input "DEHAM"
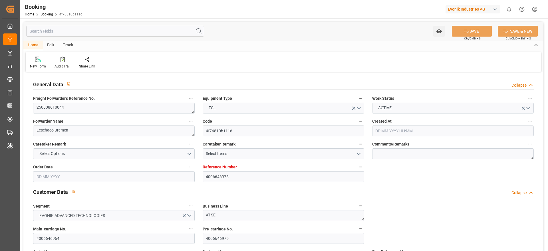
type input "PHMNN"
type input "MYPKG"
type input "0"
type input "DEHAM"
type input "PHMNL"
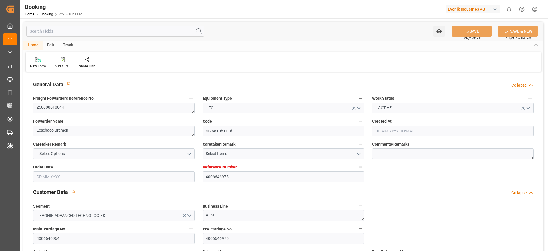
type input "9373474"
type input "[DATE] 12:13"
type input "[DATE]"
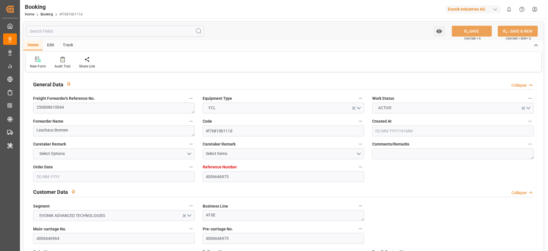
type input "[DATE]"
type input "[DATE] 16:00"
type input "[DATE] 00:00"
type input "[DATE] 16:29"
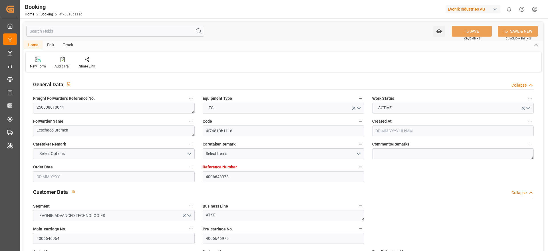
type input "[DATE] 08:53"
type input "[DATE] 07:00"
type input "[DATE] 00:00"
type input "[DATE] 22:00"
type input "[DATE] 00:00"
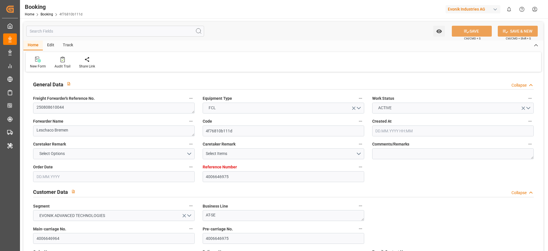
type input "[DATE] 08:00"
type input "[DATE] 00:00"
type input "[DATE]"
type input "[DATE] 10:52"
type input "[DATE]"
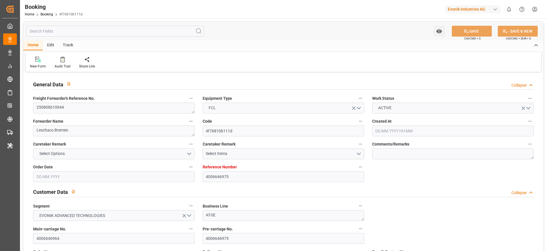
type input "[DATE] 04:53"
type input "[DATE] 16:50"
type input "[DATE] 22:00"
type input "[DATE] 07:02"
type input "[DATE] 08:00"
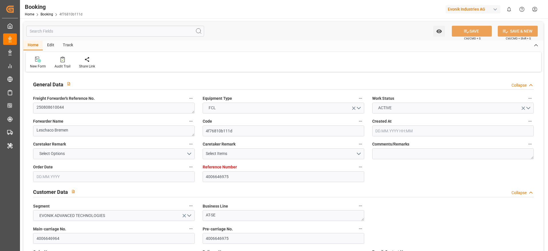
type input "[DATE] 07:00"
type input "[DATE] 01:40"
type input "[DATE] 02:00"
type input "[DATE] 01:40"
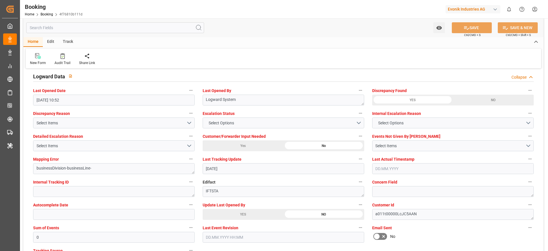
scroll to position [1035, 0]
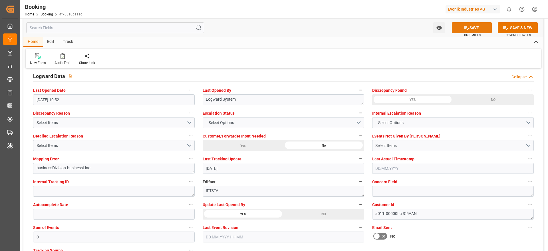
click at [475, 29] on button "SAVE" at bounding box center [472, 27] width 40 height 11
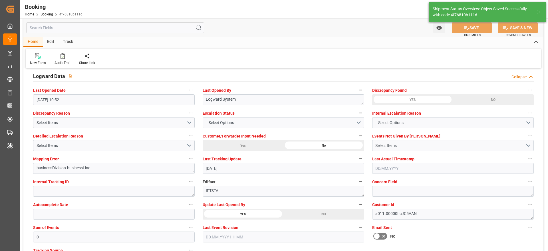
type textarea "Likitha devaraj"
type input "21.08.2025 11:13"
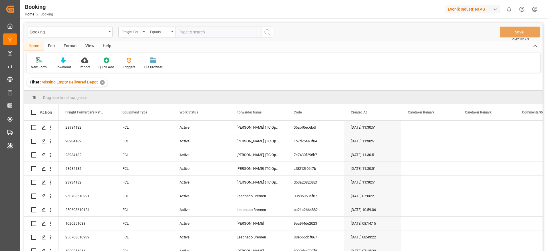
click at [136, 35] on div "Freight Forwarder's Reference No." at bounding box center [132, 32] width 29 height 11
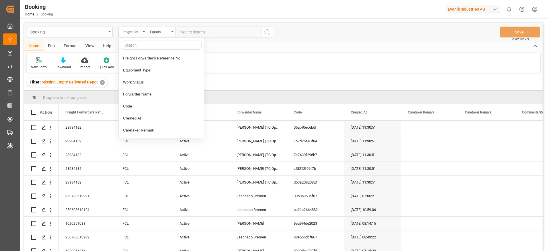
click at [136, 45] on input "text" at bounding box center [161, 45] width 81 height 9
type input "carrier"
click at [136, 67] on div "Carrier SCAC" at bounding box center [161, 70] width 85 height 12
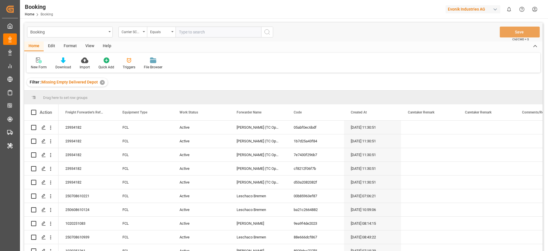
click at [191, 35] on input "text" at bounding box center [219, 32] width 86 height 11
type input "maeu"
click at [86, 46] on div "View" at bounding box center [89, 46] width 17 height 10
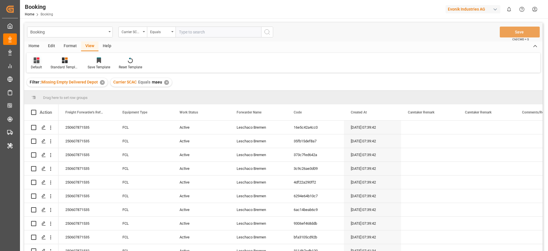
click at [37, 61] on icon at bounding box center [37, 60] width 6 height 6
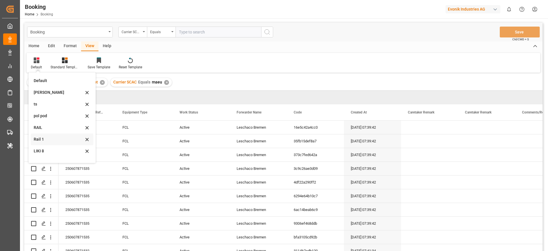
click at [53, 137] on div "Rail 1" at bounding box center [59, 139] width 50 height 6
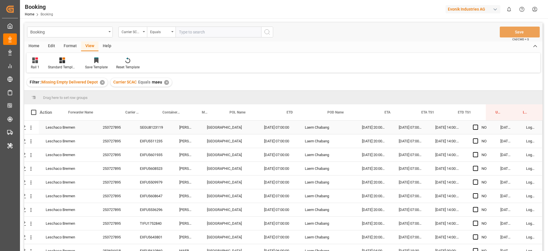
click at [115, 125] on div "253727895" at bounding box center [114, 126] width 37 height 13
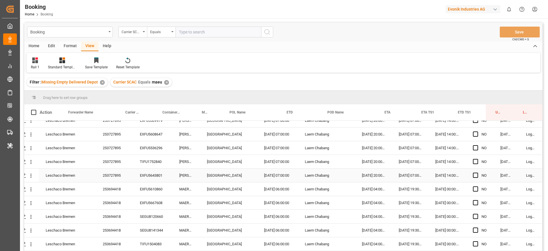
scroll to position [62, 22]
click at [123, 187] on div "253694418" at bounding box center [114, 188] width 37 height 13
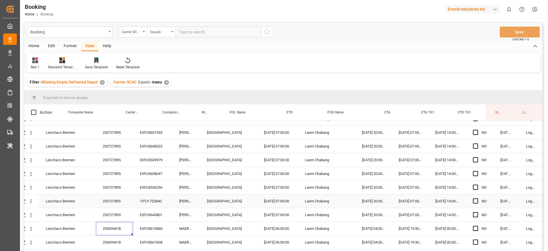
scroll to position [0, 22]
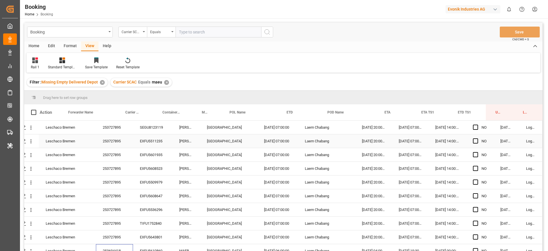
click at [122, 134] on div "253727895" at bounding box center [114, 140] width 37 height 13
click at [120, 126] on div "253727895" at bounding box center [114, 126] width 37 height 13
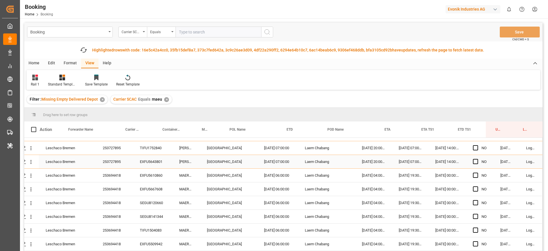
scroll to position [96, 22]
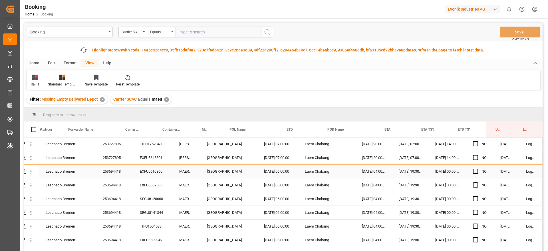
click at [122, 170] on div "253694418" at bounding box center [114, 170] width 37 height 13
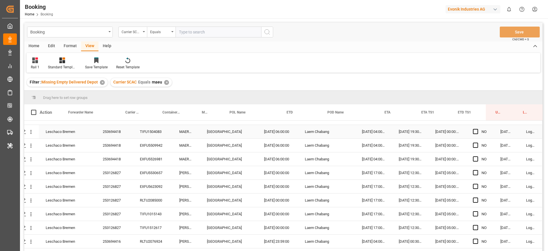
scroll to position [176, 22]
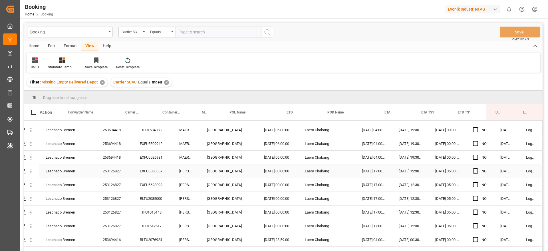
click at [118, 174] on div "253126827" at bounding box center [114, 170] width 37 height 13
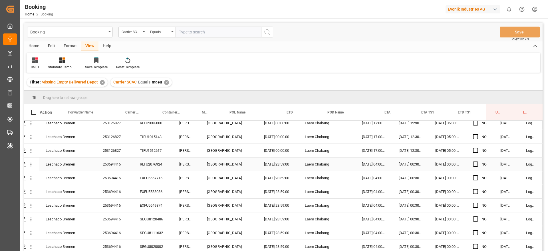
scroll to position [255, 22]
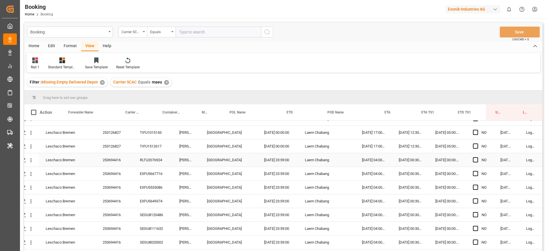
click at [106, 159] on div "253694416" at bounding box center [114, 159] width 37 height 13
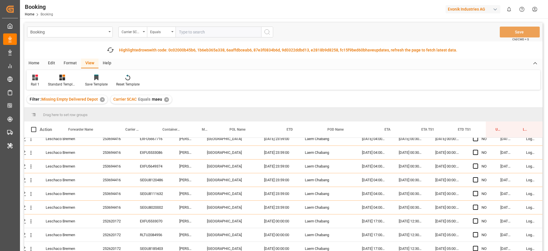
scroll to position [317, 22]
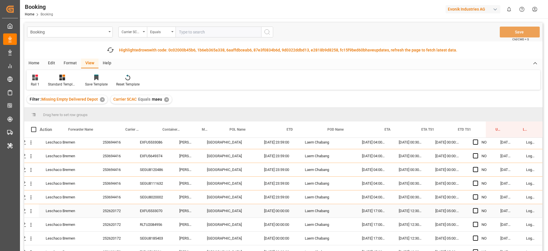
click at [121, 208] on div "252620172" at bounding box center [114, 210] width 37 height 13
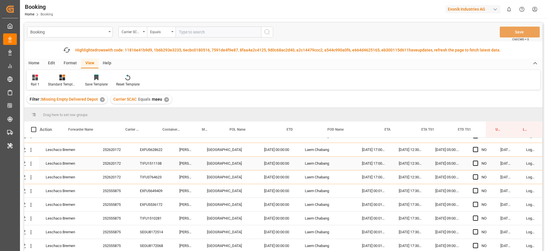
scroll to position [495, 22]
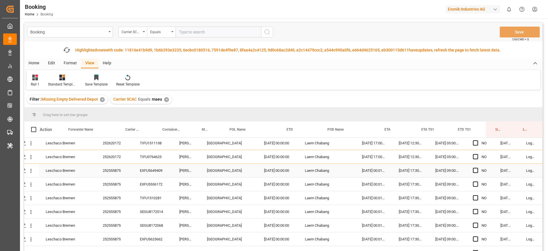
click at [111, 176] on div "252555875" at bounding box center [114, 170] width 37 height 13
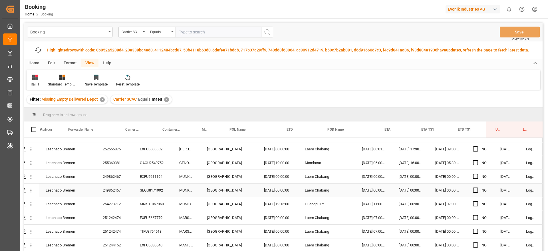
scroll to position [667, 22]
click at [118, 171] on div "249862467" at bounding box center [114, 175] width 37 height 13
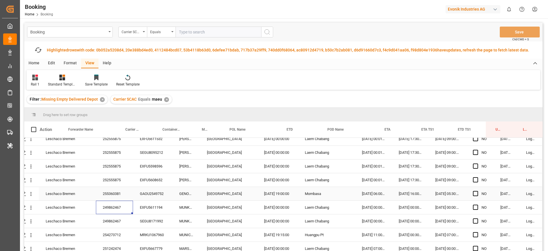
scroll to position [635, 22]
click at [123, 196] on div "255360381" at bounding box center [114, 193] width 37 height 13
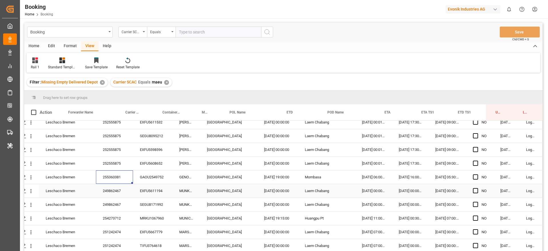
click at [110, 187] on div "249862467" at bounding box center [114, 190] width 37 height 13
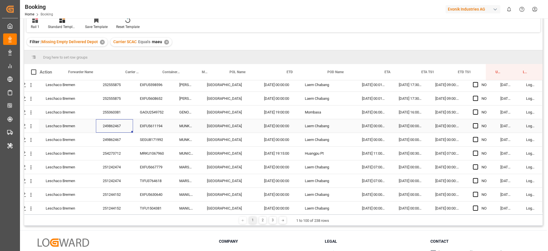
scroll to position [663, 22]
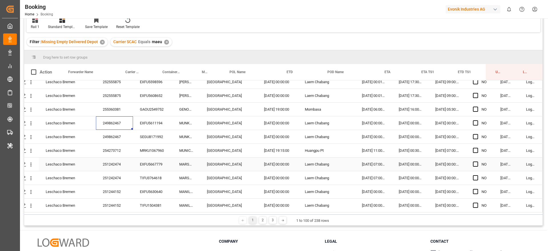
click at [116, 161] on div "251242474" at bounding box center [114, 163] width 37 height 13
click at [117, 148] on div "254273712" at bounding box center [114, 150] width 37 height 13
click at [473, 111] on span "Press SPACE to select this row." at bounding box center [475, 108] width 5 height 5
click at [477, 106] on input "Press SPACE to select this row." at bounding box center [477, 106] width 0 height 0
click at [123, 150] on div "254273712" at bounding box center [114, 150] width 37 height 13
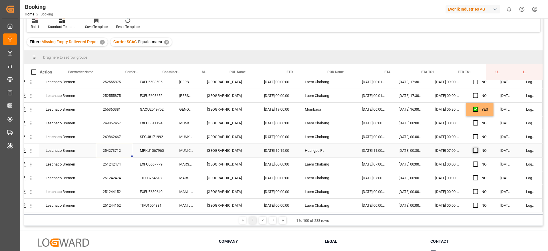
click at [475, 152] on span "Press SPACE to select this row." at bounding box center [475, 150] width 5 height 5
click at [477, 148] on input "Press SPACE to select this row." at bounding box center [477, 148] width 0 height 0
click at [121, 141] on div "249862467" at bounding box center [114, 136] width 37 height 13
click at [110, 165] on div "251242474" at bounding box center [114, 163] width 37 height 13
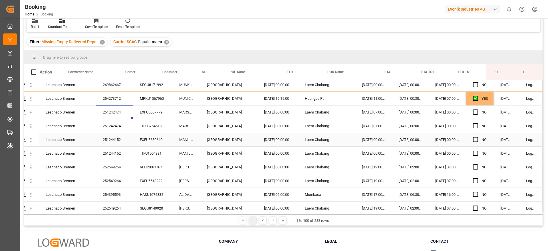
scroll to position [715, 22]
click at [120, 137] on div "251244152" at bounding box center [114, 138] width 37 height 13
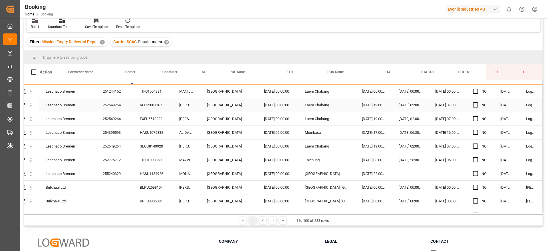
click at [122, 100] on div "252549264" at bounding box center [114, 104] width 37 height 13
click at [123, 165] on div "252775712" at bounding box center [114, 159] width 37 height 13
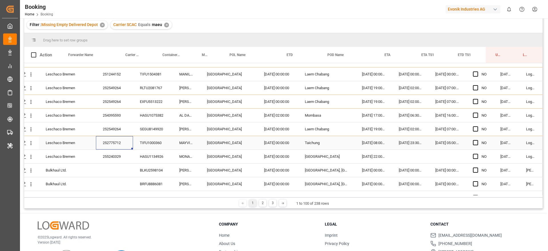
scroll to position [40, 0]
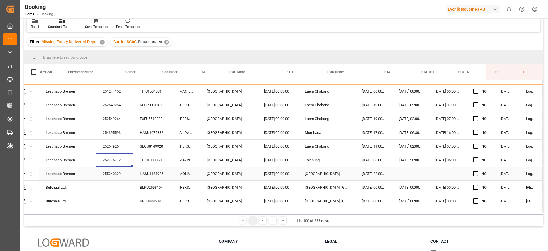
click at [120, 174] on div "255240329" at bounding box center [114, 173] width 37 height 13
click at [476, 158] on span "Press SPACE to select this row." at bounding box center [475, 159] width 5 height 5
click at [477, 157] on input "Press SPACE to select this row." at bounding box center [477, 157] width 0 height 0
click at [473, 171] on span "Press SPACE to select this row." at bounding box center [475, 173] width 5 height 5
click at [477, 171] on input "Press SPACE to select this row." at bounding box center [477, 171] width 0 height 0
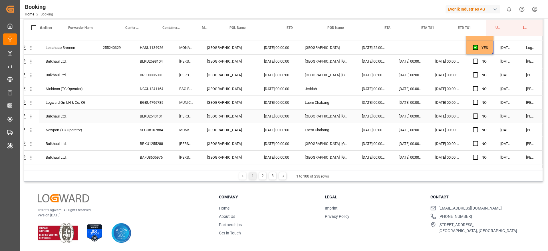
scroll to position [792, 22]
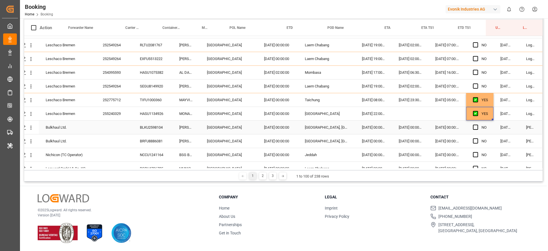
click at [159, 129] on div "BLKU2598104" at bounding box center [152, 126] width 39 height 13
click at [156, 142] on div "BRFU8886081" at bounding box center [152, 140] width 39 height 13
click at [475, 126] on span "Press SPACE to select this row." at bounding box center [475, 126] width 5 height 5
click at [477, 124] on input "Press SPACE to select this row." at bounding box center [477, 124] width 0 height 0
click at [476, 140] on span "Press SPACE to select this row." at bounding box center [475, 140] width 5 height 5
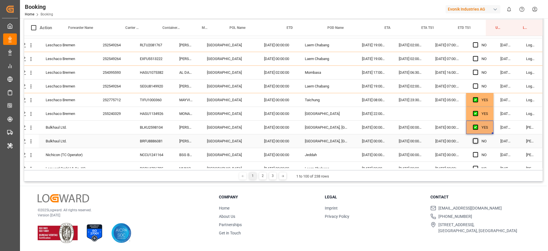
click at [477, 138] on input "Press SPACE to select this row." at bounding box center [477, 138] width 0 height 0
click at [158, 154] on div "NCCU1241164" at bounding box center [152, 154] width 39 height 13
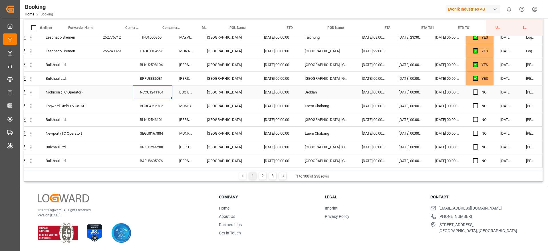
scroll to position [857, 22]
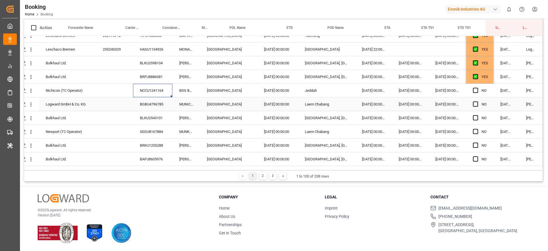
click at [149, 104] on div "BGBU4796785" at bounding box center [152, 103] width 39 height 13
click at [475, 91] on span "Press SPACE to select this row." at bounding box center [475, 90] width 5 height 5
click at [477, 88] on input "Press SPACE to select this row." at bounding box center [477, 88] width 0 height 0
click at [473, 105] on span "Press SPACE to select this row." at bounding box center [475, 103] width 5 height 5
click at [477, 101] on input "Press SPACE to select this row." at bounding box center [477, 101] width 0 height 0
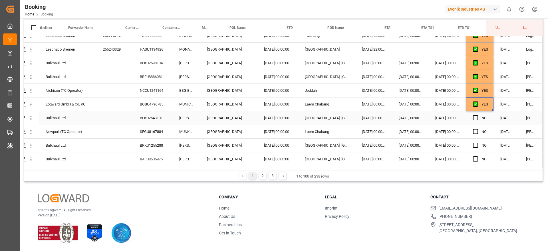
click at [156, 119] on div "BLKU2543101" at bounding box center [152, 117] width 39 height 13
click at [154, 128] on div "SEGU8167884" at bounding box center [152, 131] width 39 height 13
click at [473, 115] on span "Press SPACE to select this row." at bounding box center [475, 117] width 5 height 5
click at [477, 115] on input "Press SPACE to select this row." at bounding box center [477, 115] width 0 height 0
click at [475, 131] on span "Press SPACE to select this row." at bounding box center [475, 131] width 5 height 5
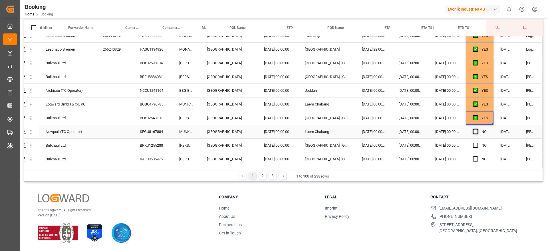
click at [477, 129] on input "Press SPACE to select this row." at bounding box center [477, 129] width 0 height 0
click at [133, 144] on div "BRKU1255288" at bounding box center [152, 144] width 39 height 13
click at [155, 157] on div "BAFU8605976" at bounding box center [152, 158] width 39 height 13
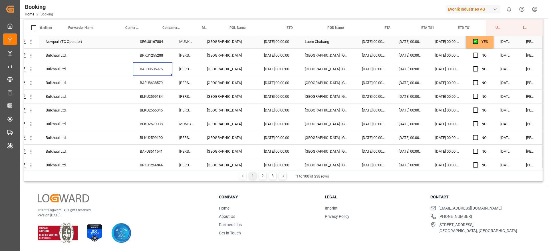
scroll to position [947, 22]
click at [154, 81] on div "BAFU8638579" at bounding box center [152, 81] width 39 height 13
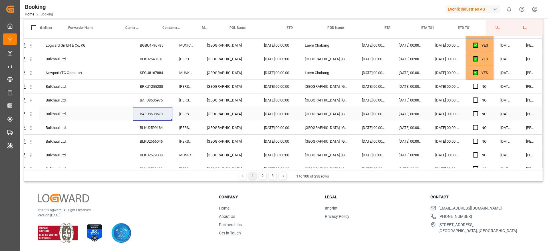
scroll to position [911, 22]
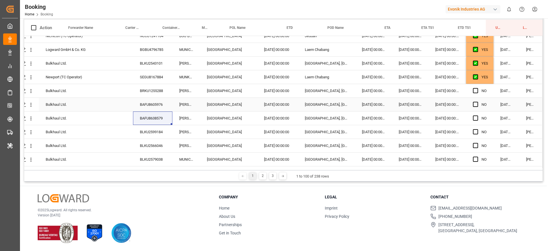
click at [32, 106] on div "Press SPACE to select this row." at bounding box center [31, 104] width 15 height 11
click at [32, 105] on icon "open menu" at bounding box center [31, 105] width 6 height 6
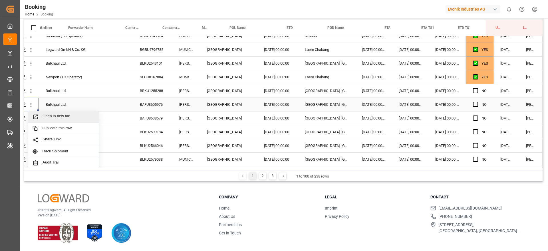
click at [48, 114] on span "Open in new tab" at bounding box center [69, 117] width 52 height 6
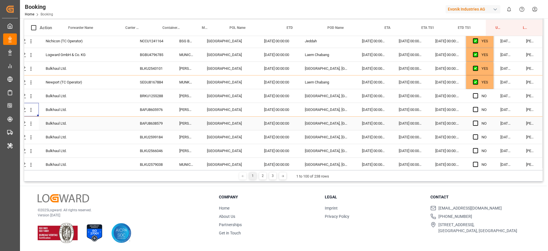
scroll to position [907, 22]
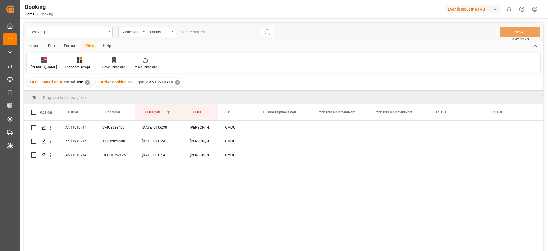
scroll to position [0, 5812]
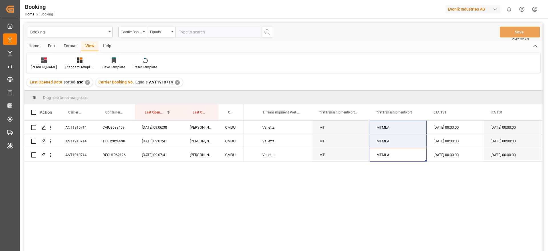
click at [178, 84] on div "Carrier Booking No. Equals ANT1910714 ✕" at bounding box center [139, 82] width 87 height 9
click at [175, 83] on div "✕" at bounding box center [177, 82] width 5 height 5
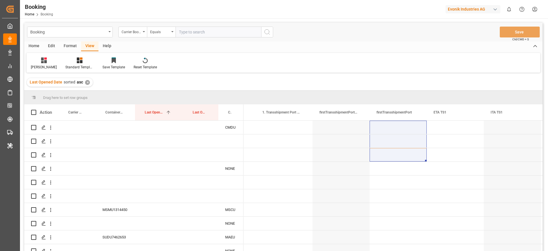
click at [212, 27] on input "text" at bounding box center [219, 32] width 86 height 11
paste input "253727895"
type input "253727895"
click at [267, 27] on button "search button" at bounding box center [267, 32] width 12 height 11
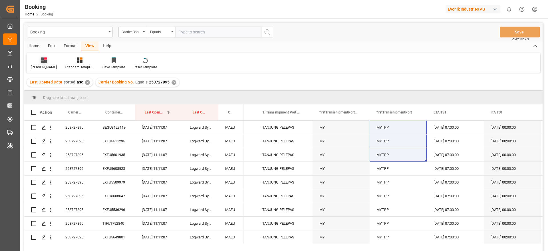
click at [41, 62] on icon at bounding box center [44, 60] width 6 height 6
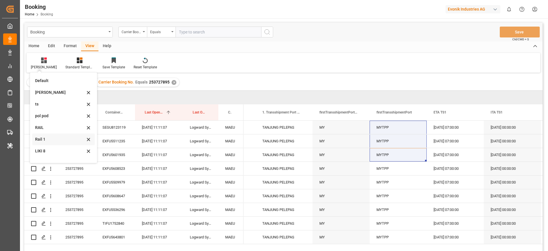
click at [57, 137] on div "Rail 1" at bounding box center [60, 139] width 50 height 6
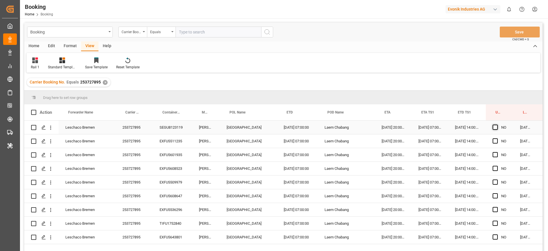
click at [495, 129] on div "Press SPACE to select this row." at bounding box center [497, 127] width 9 height 13
click at [495, 129] on span "Press SPACE to select this row." at bounding box center [495, 126] width 5 height 5
click at [497, 124] on input "Press SPACE to select this row." at bounding box center [497, 124] width 0 height 0
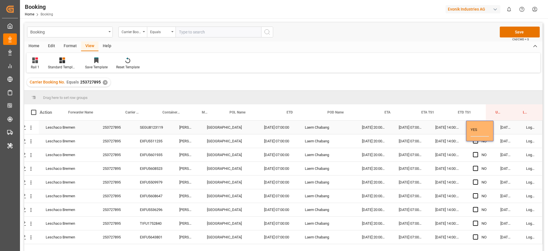
click at [502, 129] on div "21.08.2025 11:11:07" at bounding box center [507, 126] width 26 height 13
click at [482, 129] on div "YES" at bounding box center [485, 127] width 7 height 13
drag, startPoint x: 491, startPoint y: 132, endPoint x: 492, endPoint y: 249, distance: 117.3
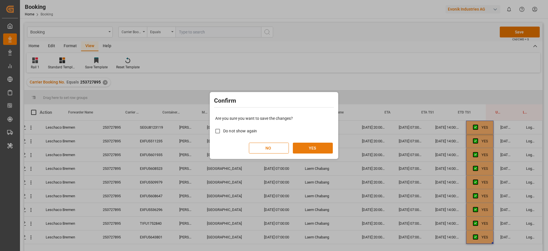
click at [307, 150] on button "YES" at bounding box center [313, 147] width 40 height 11
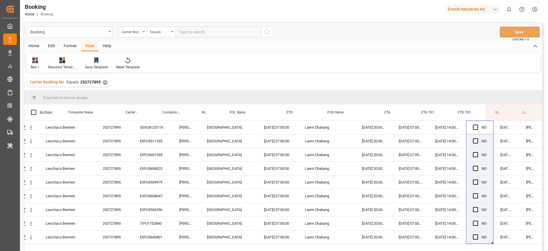
click at [221, 35] on input "text" at bounding box center [219, 32] width 86 height 11
paste input "253694418"
type input "253694418"
click at [272, 36] on button "search button" at bounding box center [267, 32] width 12 height 11
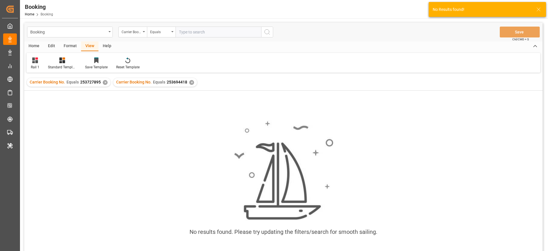
click at [105, 82] on div "✕" at bounding box center [105, 82] width 5 height 5
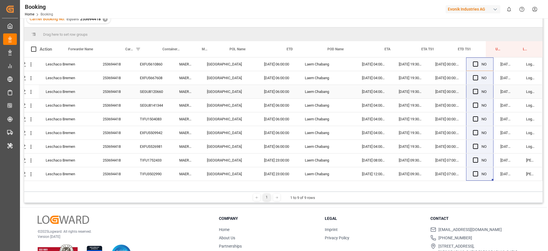
scroll to position [84, 0]
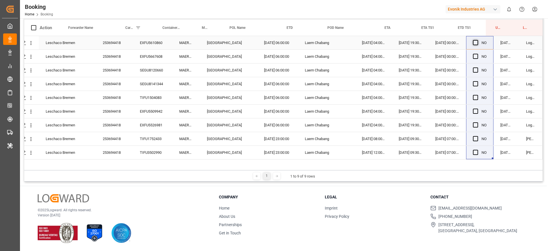
click at [473, 44] on span "Press SPACE to select this row." at bounding box center [475, 42] width 5 height 5
click at [477, 40] on input "Press SPACE to select this row." at bounding box center [477, 40] width 0 height 0
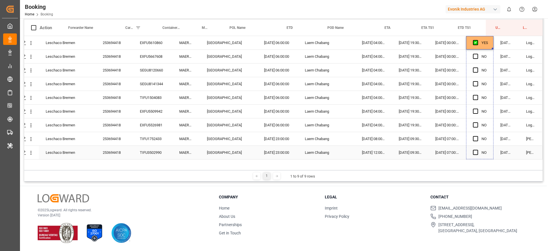
drag, startPoint x: 491, startPoint y: 49, endPoint x: 494, endPoint y: 162, distance: 113.4
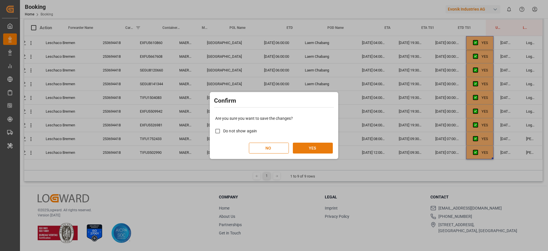
click at [315, 151] on button "YES" at bounding box center [313, 147] width 40 height 11
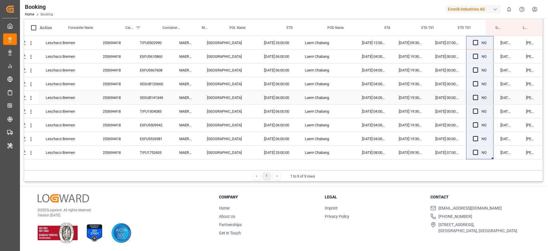
scroll to position [0, 0]
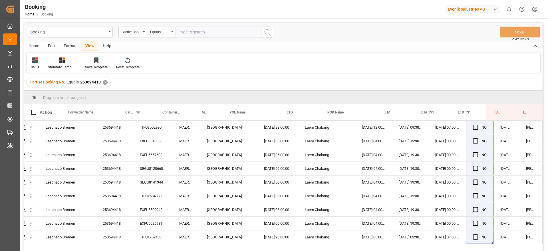
click at [199, 31] on input "text" at bounding box center [219, 32] width 86 height 11
paste input "253126827"
click at [260, 31] on input "253126827" at bounding box center [219, 32] width 86 height 11
type input "253126827"
click at [281, 30] on div "Booking Carrier Booking No. Equals 253126827 Save Ctrl/CMD + S" at bounding box center [283, 32] width 518 height 19
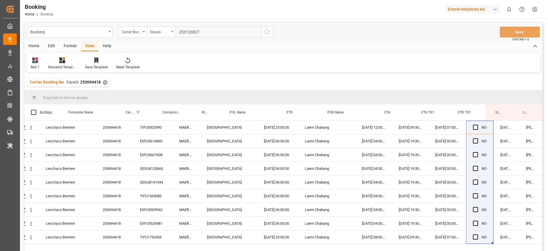
click at [273, 31] on button "search button" at bounding box center [267, 32] width 12 height 11
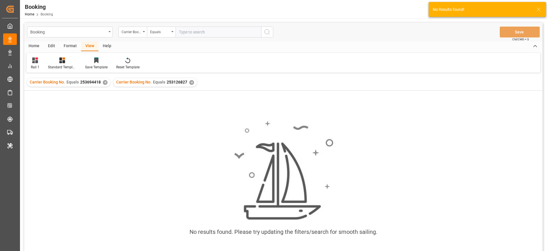
click at [104, 83] on div "✕" at bounding box center [105, 82] width 5 height 5
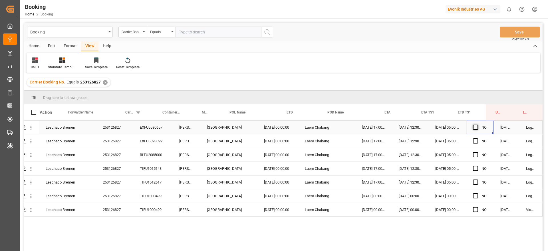
click at [474, 127] on span "Press SPACE to select this row." at bounding box center [475, 126] width 5 height 5
click at [477, 124] on input "Press SPACE to select this row." at bounding box center [477, 124] width 0 height 0
drag, startPoint x: 491, startPoint y: 133, endPoint x: 490, endPoint y: 213, distance: 79.9
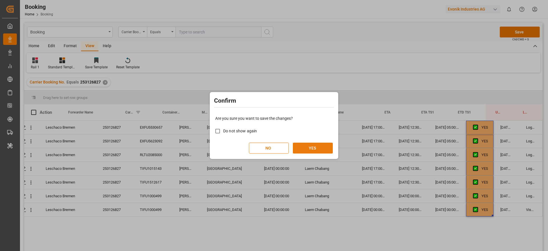
click at [319, 144] on button "YES" at bounding box center [313, 147] width 40 height 11
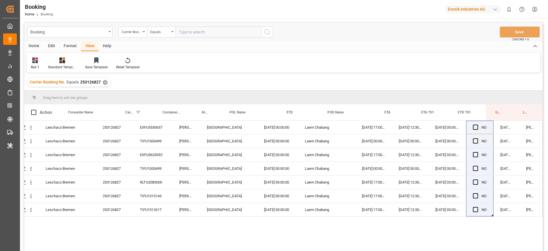
click at [104, 82] on div "✕" at bounding box center [105, 82] width 5 height 5
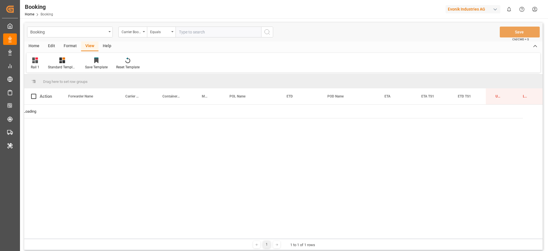
click at [189, 37] on input "text" at bounding box center [219, 32] width 86 height 11
paste input "253694416"
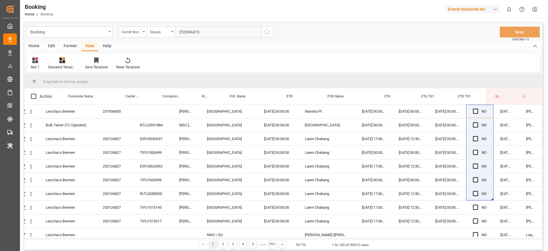
type input "253694416"
click at [269, 31] on icon "search button" at bounding box center [267, 32] width 7 height 7
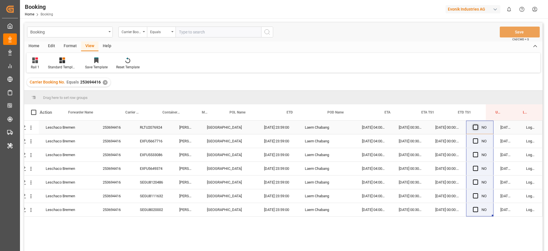
click at [473, 128] on span "Press SPACE to select this row." at bounding box center [475, 126] width 5 height 5
click at [477, 124] on input "Press SPACE to select this row." at bounding box center [477, 124] width 0 height 0
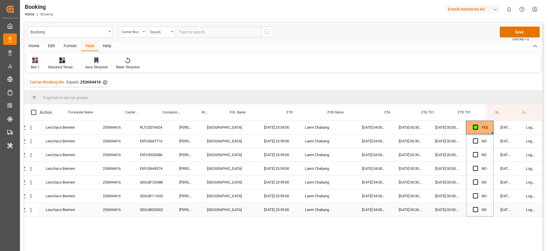
drag, startPoint x: 490, startPoint y: 132, endPoint x: 500, endPoint y: 203, distance: 71.7
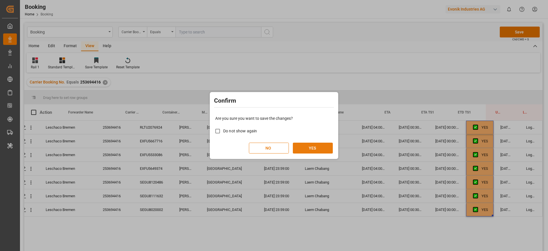
click at [310, 150] on button "YES" at bounding box center [313, 147] width 40 height 11
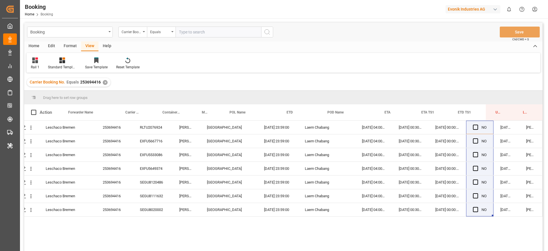
click at [194, 31] on input "text" at bounding box center [219, 32] width 86 height 11
paste input "252620172"
type input "252620172"
click at [265, 29] on icon "search button" at bounding box center [267, 32] width 7 height 7
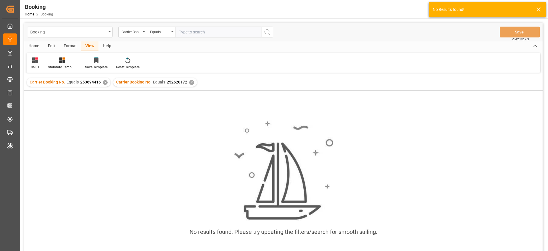
click at [103, 83] on div "✕" at bounding box center [105, 82] width 5 height 5
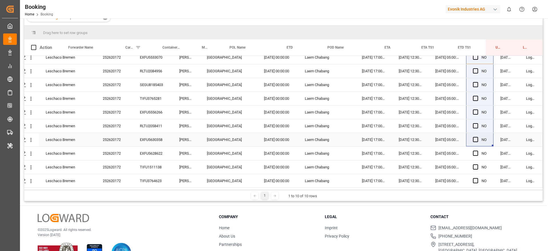
scroll to position [0, 22]
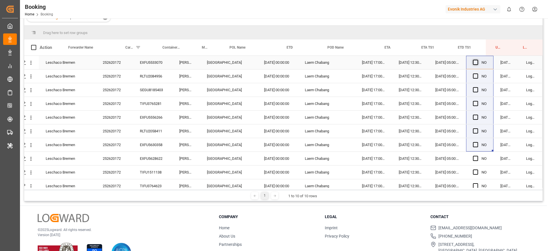
click at [474, 61] on span "Press SPACE to select this row." at bounding box center [475, 62] width 5 height 5
click at [477, 60] on input "Press SPACE to select this row." at bounding box center [477, 60] width 0 height 0
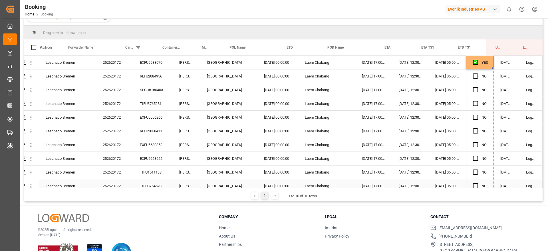
scroll to position [7, 22]
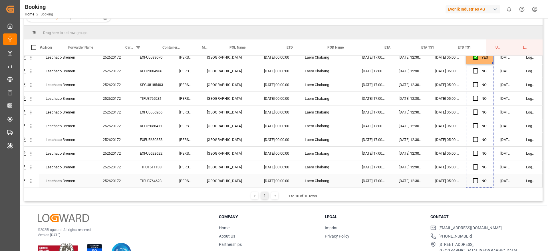
drag, startPoint x: 490, startPoint y: 69, endPoint x: 488, endPoint y: 182, distance: 113.9
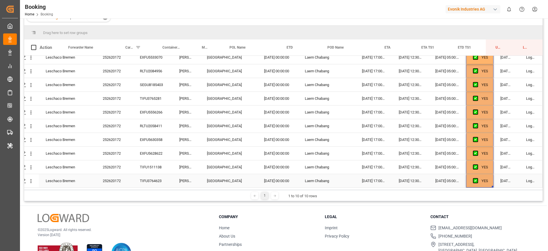
scroll to position [84, 0]
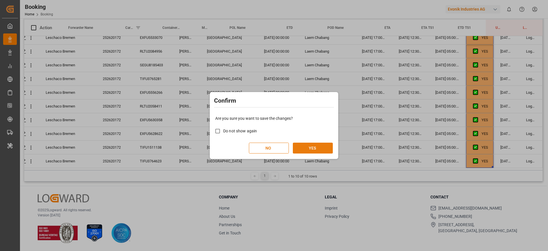
drag, startPoint x: 321, startPoint y: 152, endPoint x: 330, endPoint y: 151, distance: 8.6
click at [323, 151] on button "YES" at bounding box center [313, 147] width 40 height 11
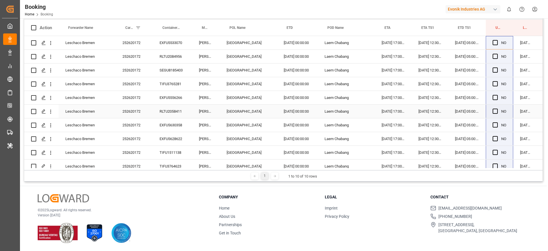
scroll to position [0, 0]
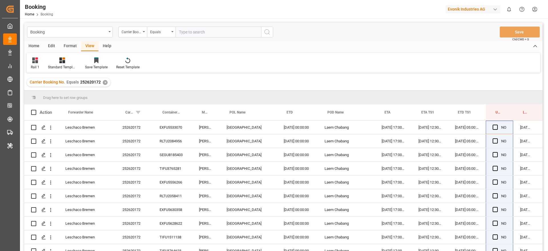
click at [106, 83] on div "✕" at bounding box center [105, 82] width 5 height 5
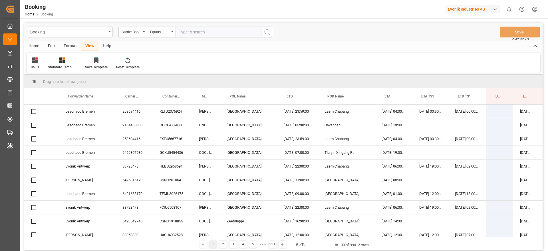
click at [199, 36] on input "text" at bounding box center [219, 32] width 86 height 11
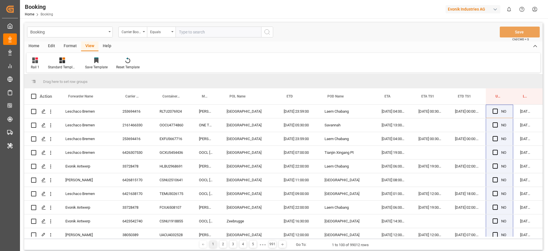
click at [200, 35] on input "text" at bounding box center [219, 32] width 86 height 11
paste input "252555875"
type input "252555875"
click at [261, 31] on button "search button" at bounding box center [267, 32] width 12 height 11
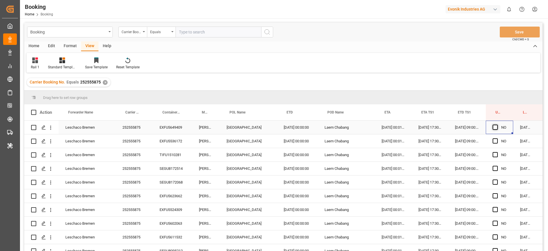
click at [497, 127] on span "Press SPACE to select this row." at bounding box center [495, 126] width 5 height 5
click at [497, 124] on input "Press SPACE to select this row." at bounding box center [497, 124] width 0 height 0
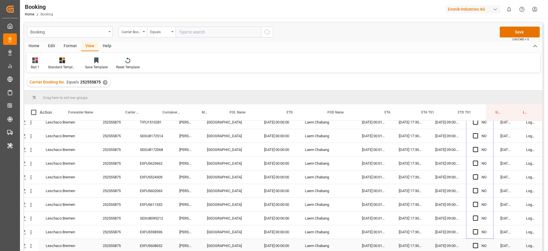
scroll to position [35, 22]
drag, startPoint x: 491, startPoint y: 132, endPoint x: 490, endPoint y: 245, distance: 112.5
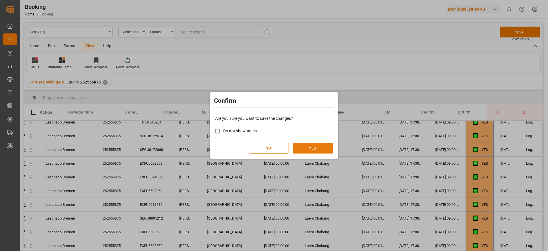
click at [316, 150] on button "YES" at bounding box center [313, 147] width 40 height 11
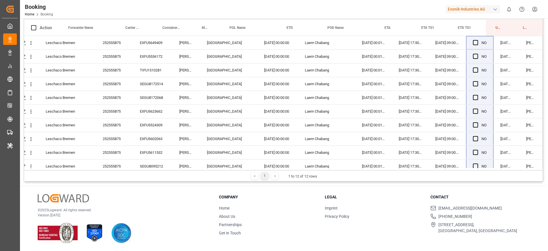
scroll to position [0, 0]
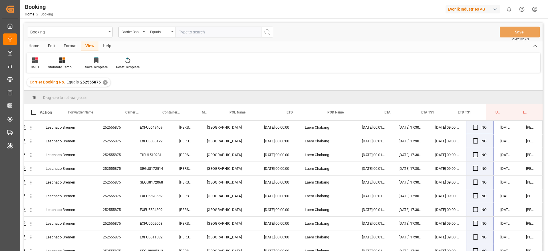
click at [103, 82] on div "✕" at bounding box center [105, 82] width 5 height 5
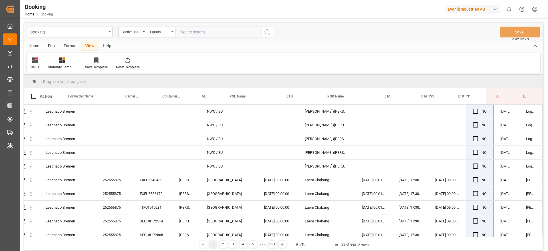
click at [228, 35] on input "text" at bounding box center [219, 32] width 86 height 11
paste input "249862467"
type input "249862467"
click at [273, 31] on button "search button" at bounding box center [267, 32] width 12 height 11
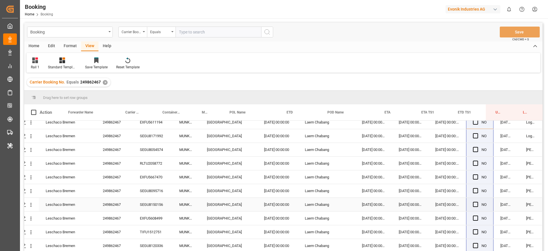
scroll to position [0, 22]
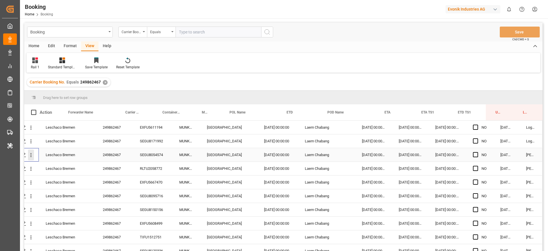
click at [28, 156] on icon "open menu" at bounding box center [31, 155] width 6 height 6
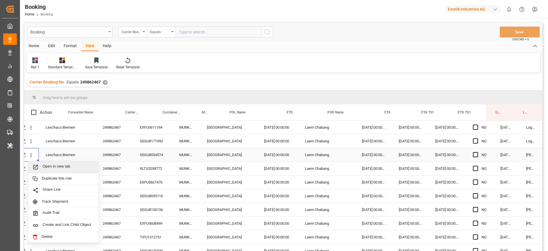
click at [46, 168] on span "Open in new tab" at bounding box center [69, 167] width 52 height 6
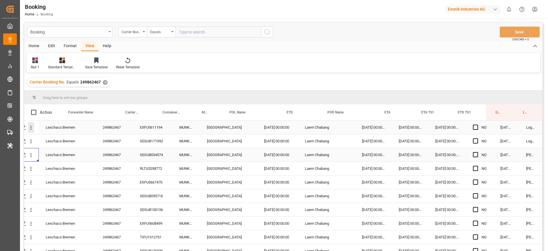
click at [31, 126] on icon "open menu" at bounding box center [31, 127] width 6 height 6
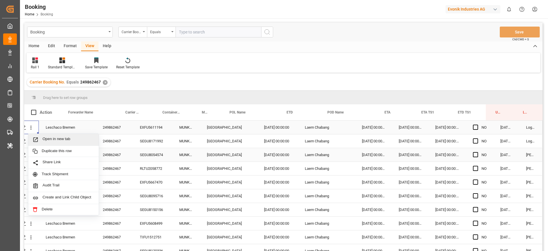
click at [40, 139] on span "Press SPACE to select this row." at bounding box center [38, 139] width 10 height 6
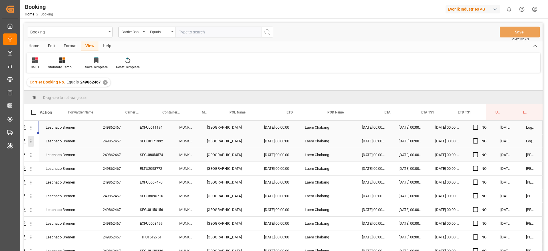
drag, startPoint x: 28, startPoint y: 143, endPoint x: 49, endPoint y: 158, distance: 25.8
click at [31, 142] on icon "open menu" at bounding box center [31, 141] width 1 height 4
click at [105, 82] on div "✕" at bounding box center [105, 82] width 5 height 5
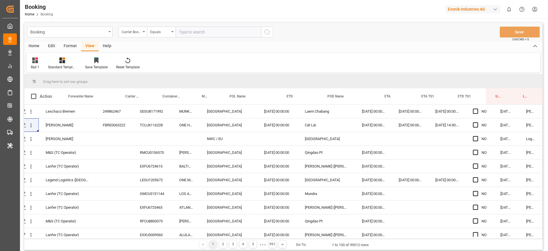
click at [199, 25] on div "Booking Carrier Booking No. Equals Save Ctrl/CMD + S" at bounding box center [283, 32] width 518 height 19
click at [199, 32] on input "text" at bounding box center [219, 32] width 86 height 11
paste input "251242474"
type input "251242474"
click at [267, 34] on icon "search button" at bounding box center [267, 32] width 7 height 7
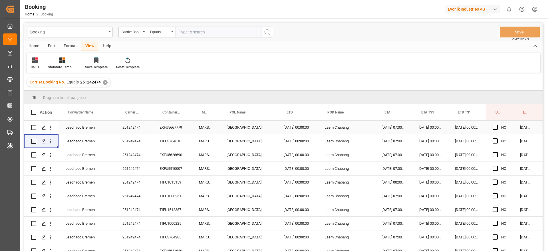
click at [144, 128] on div "251242474" at bounding box center [134, 126] width 37 height 13
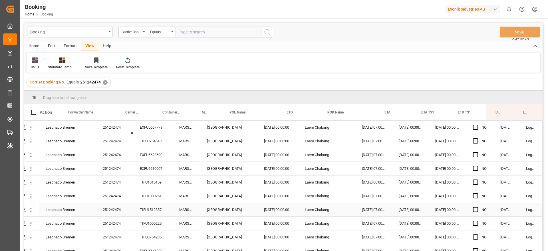
scroll to position [7, 22]
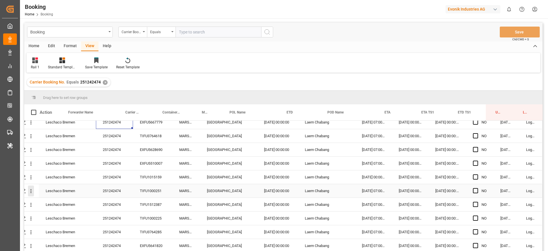
click at [28, 192] on button "open menu" at bounding box center [31, 190] width 6 height 11
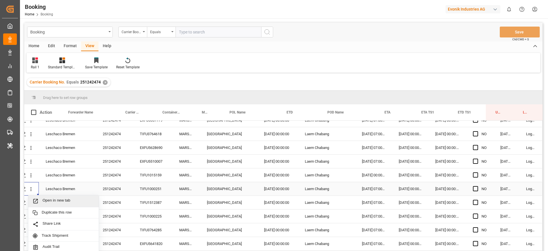
click at [43, 196] on div "Open in new tab" at bounding box center [63, 201] width 71 height 12
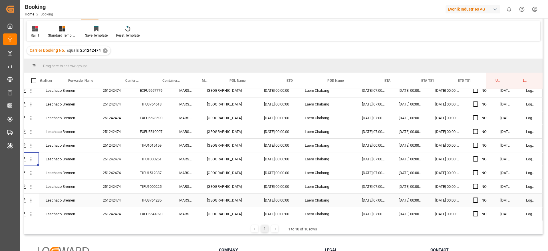
scroll to position [0, 22]
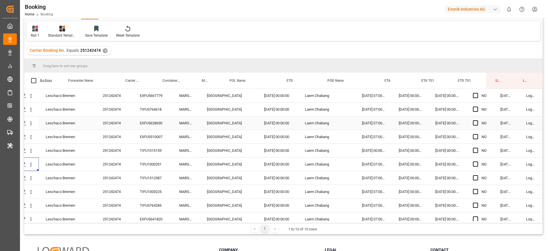
click at [285, 127] on div "07.04.2025 00:00:00" at bounding box center [277, 122] width 41 height 13
click at [29, 96] on icon "open menu" at bounding box center [31, 96] width 6 height 6
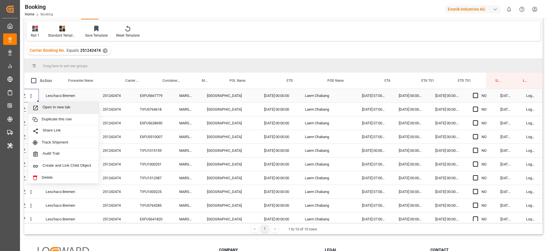
click at [43, 109] on span "Open in new tab" at bounding box center [69, 108] width 52 height 6
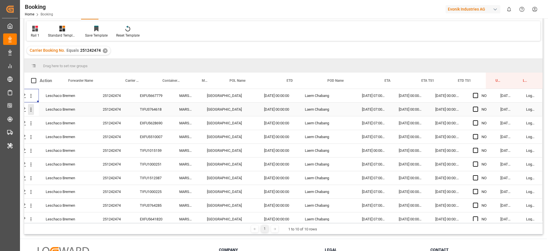
click at [31, 111] on icon "open menu" at bounding box center [31, 110] width 1 height 4
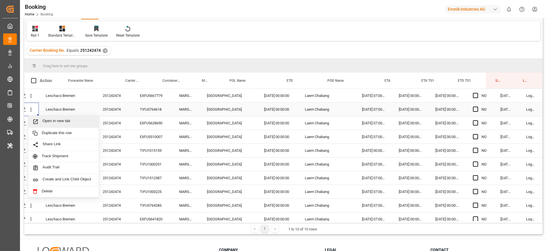
click at [47, 122] on span "Open in new tab" at bounding box center [69, 121] width 52 height 6
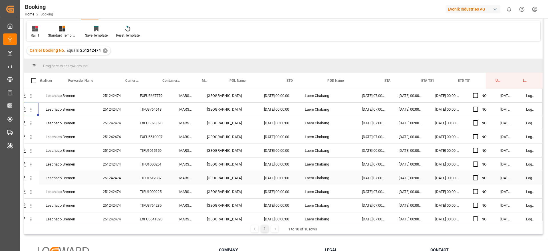
scroll to position [7, 22]
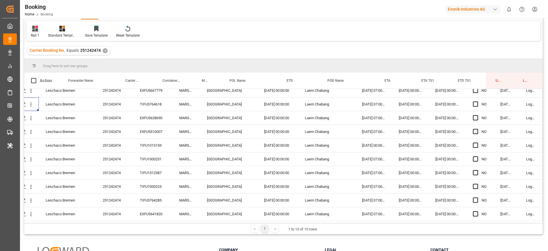
click at [40, 32] on div "Rail 1" at bounding box center [35, 31] width 17 height 13
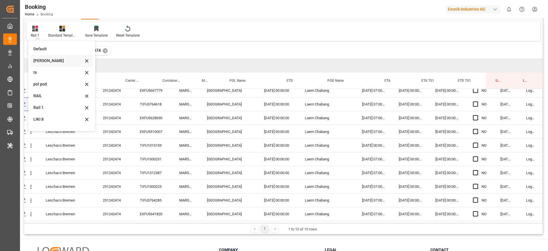
click at [53, 59] on div "Likitha" at bounding box center [58, 61] width 50 height 6
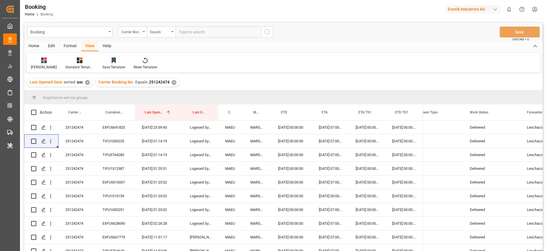
click at [172, 83] on div "✕" at bounding box center [174, 82] width 5 height 5
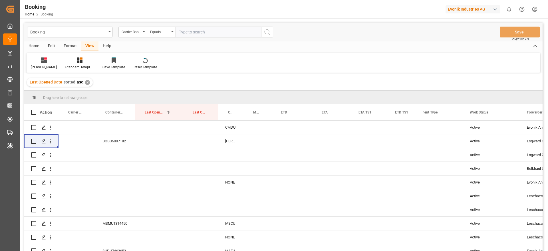
click at [235, 35] on input "text" at bounding box center [219, 32] width 86 height 11
paste input "251244152"
type input "251244152"
click at [278, 40] on div "Booking Carrier Booking No. Equals 251244152 Save Ctrl/CMD + S" at bounding box center [283, 32] width 518 height 19
click at [273, 37] on button "search button" at bounding box center [267, 32] width 12 height 11
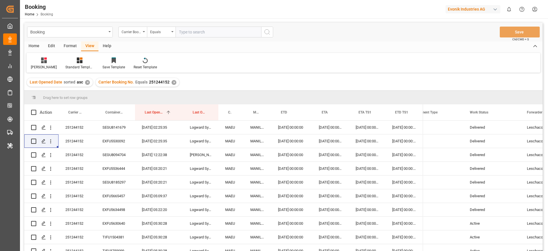
click at [172, 82] on div "✕" at bounding box center [174, 82] width 5 height 5
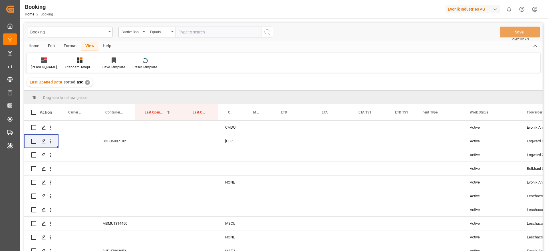
click at [236, 32] on input "text" at bounding box center [219, 32] width 86 height 11
paste input "251244152"
type input "251244152"
click at [272, 32] on button "search button" at bounding box center [267, 32] width 12 height 11
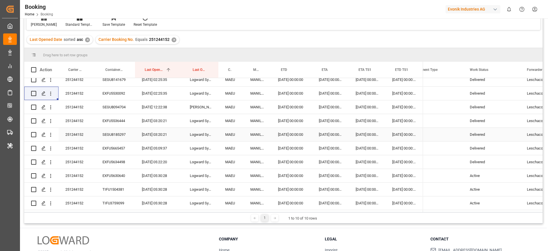
scroll to position [52, 0]
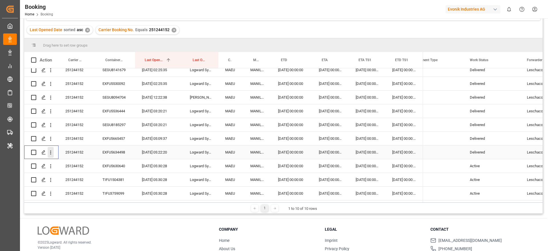
click at [53, 150] on icon "open menu" at bounding box center [51, 152] width 6 height 6
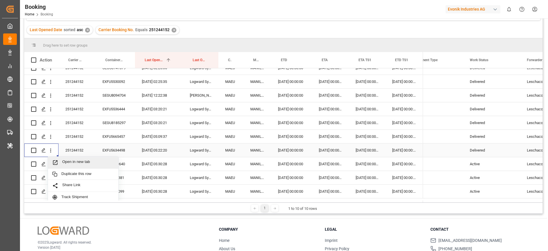
click at [79, 165] on span "Open in new tab" at bounding box center [88, 162] width 52 height 6
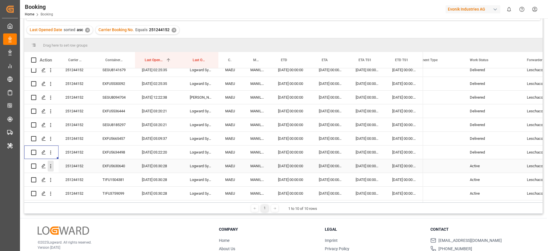
click at [50, 163] on icon "open menu" at bounding box center [51, 166] width 6 height 6
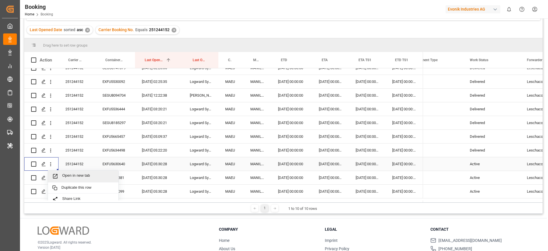
click at [67, 174] on span "Open in new tab" at bounding box center [88, 176] width 52 height 6
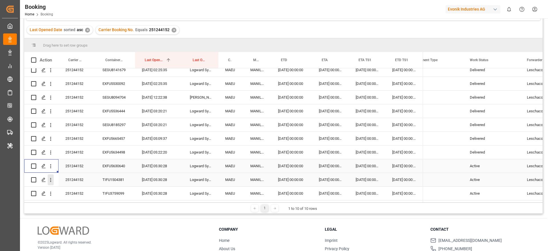
click at [51, 182] on button "open menu" at bounding box center [51, 179] width 6 height 11
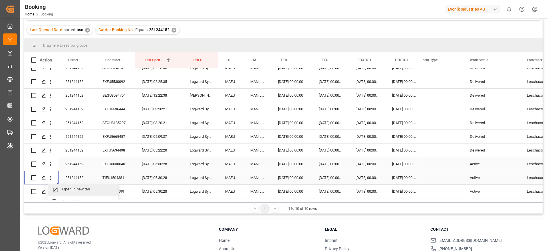
click at [63, 187] on span "Open in new tab" at bounding box center [88, 190] width 52 height 6
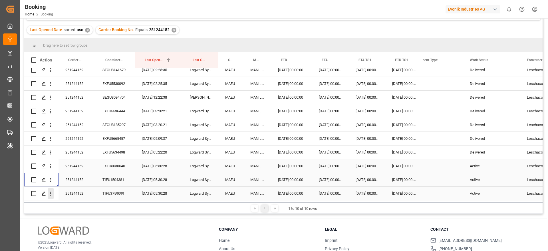
click at [51, 192] on icon "open menu" at bounding box center [50, 194] width 1 height 4
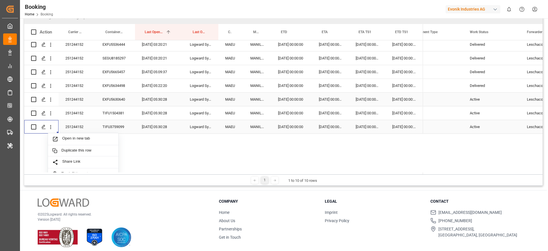
scroll to position [49, 0]
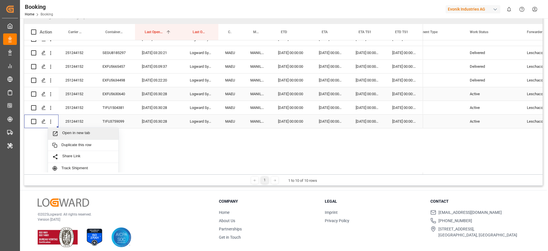
click at [87, 134] on span "Open in new tab" at bounding box center [88, 133] width 52 height 6
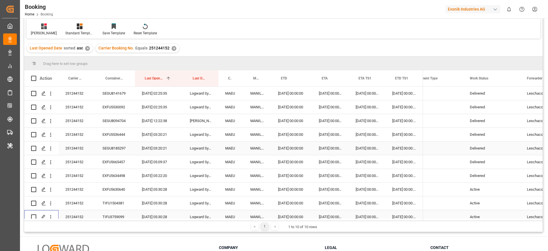
scroll to position [0, 0]
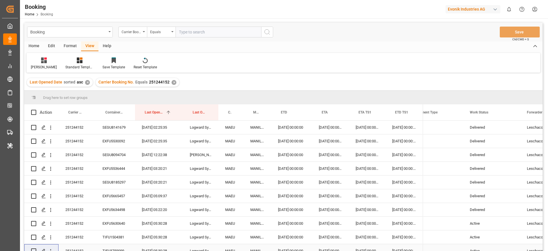
click at [176, 81] on div "Carrier Booking No. Equals 251244152 ✕" at bounding box center [138, 82] width 84 height 9
click at [172, 83] on div "✕" at bounding box center [174, 82] width 5 height 5
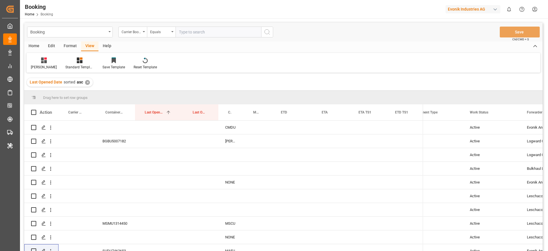
click at [239, 29] on input "text" at bounding box center [219, 32] width 86 height 11
paste input "252549264"
type input "252549264"
click at [271, 29] on button "search button" at bounding box center [267, 32] width 12 height 11
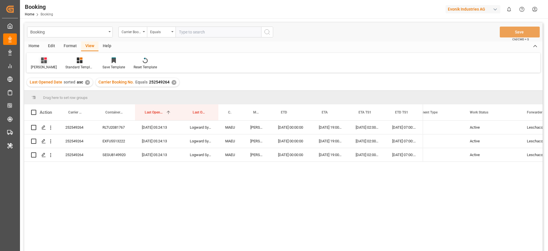
click at [42, 64] on div "Likitha" at bounding box center [44, 63] width 35 height 13
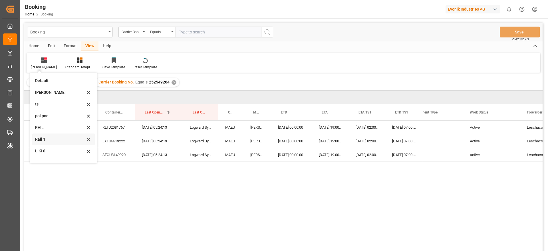
click at [55, 138] on div "Rail 1" at bounding box center [60, 139] width 50 height 6
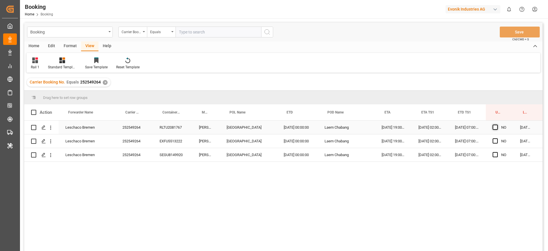
click at [495, 129] on span "Press SPACE to select this row." at bounding box center [495, 126] width 5 height 5
click at [497, 124] on input "Press SPACE to select this row." at bounding box center [497, 124] width 0 height 0
drag, startPoint x: 512, startPoint y: 133, endPoint x: 510, endPoint y: 156, distance: 23.7
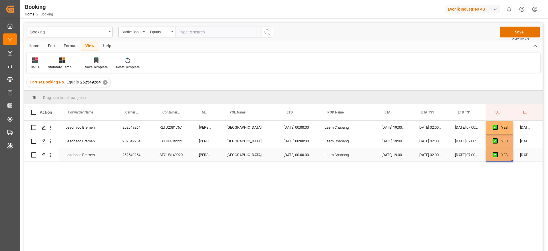
scroll to position [0, 22]
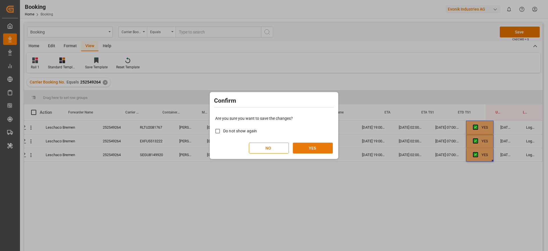
click at [327, 148] on button "YES" at bounding box center [313, 147] width 40 height 11
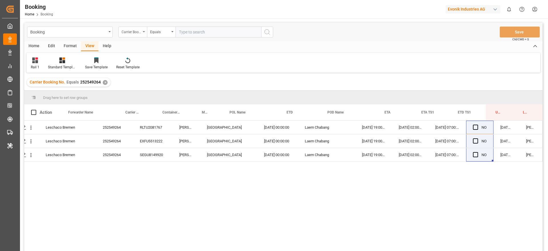
click at [136, 33] on div "Carrier Booking No." at bounding box center [131, 31] width 19 height 7
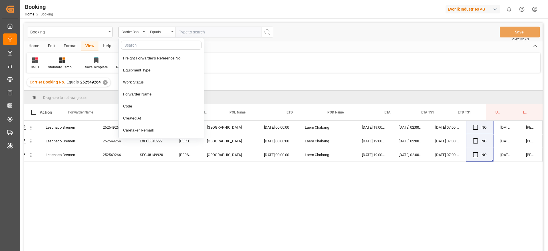
click at [140, 50] on div at bounding box center [161, 45] width 85 height 14
click at [141, 49] on input "text" at bounding box center [161, 45] width 81 height 9
type input ","
type input "main"
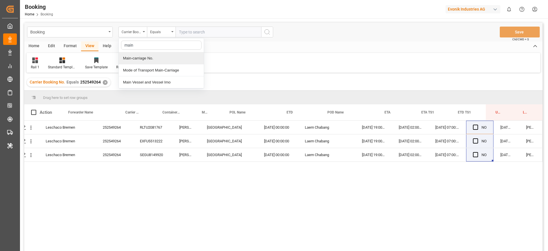
click at [152, 59] on div "Main-carriage No." at bounding box center [161, 58] width 85 height 12
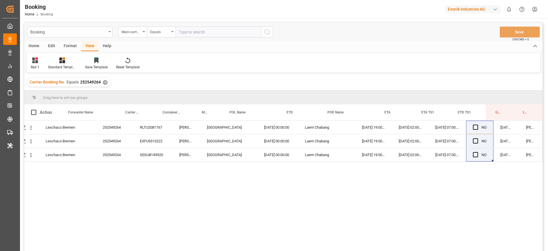
click at [197, 33] on input "text" at bounding box center [219, 32] width 86 height 11
paste input "7001156128"
type input "7001156128"
click at [269, 32] on icon "search button" at bounding box center [267, 32] width 7 height 7
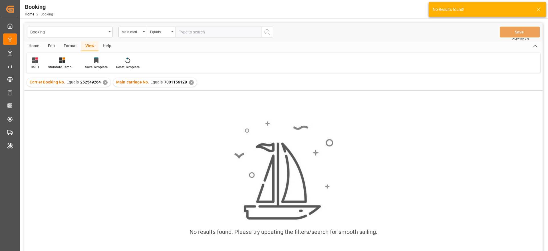
click at [105, 83] on div "✕" at bounding box center [105, 82] width 5 height 5
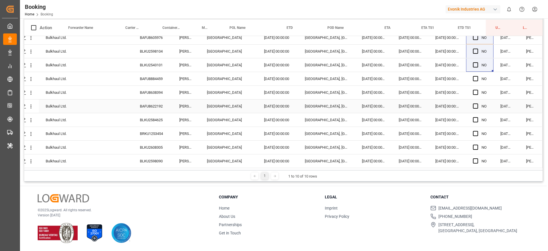
scroll to position [0, 22]
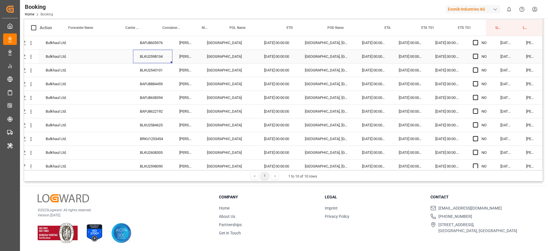
click at [150, 57] on div "BLKU2598104" at bounding box center [152, 56] width 39 height 13
drag, startPoint x: 159, startPoint y: 61, endPoint x: 157, endPoint y: 65, distance: 3.8
click at [158, 64] on div "Bulkhaul Ltd. BAFU8605976 MADISON MAERSK Rotterdam 26.05.2025 00:00:00 Jakarta,…" at bounding box center [274, 104] width 538 height 137
click at [157, 66] on div "BLKU2543101" at bounding box center [152, 69] width 39 height 13
click at [160, 85] on div "BAFU8884459" at bounding box center [152, 83] width 39 height 13
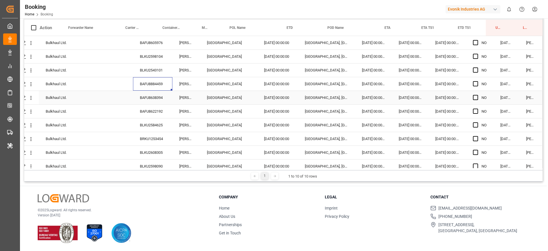
drag, startPoint x: 146, startPoint y: 101, endPoint x: 150, endPoint y: 101, distance: 4.3
click at [147, 101] on div "BAFU8638394" at bounding box center [152, 97] width 39 height 13
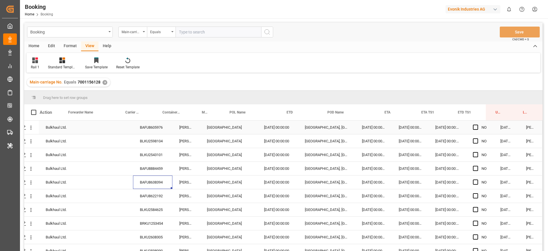
click at [476, 127] on div "Press SPACE to select this row." at bounding box center [477, 127] width 9 height 13
click at [473, 129] on span "Press SPACE to select this row." at bounding box center [475, 126] width 5 height 5
click at [477, 124] on input "Press SPACE to select this row." at bounding box center [477, 124] width 0 height 0
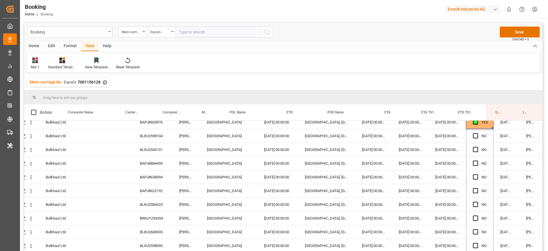
drag, startPoint x: 491, startPoint y: 133, endPoint x: 485, endPoint y: 251, distance: 117.5
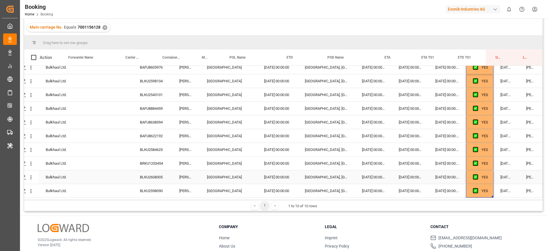
scroll to position [55, 0]
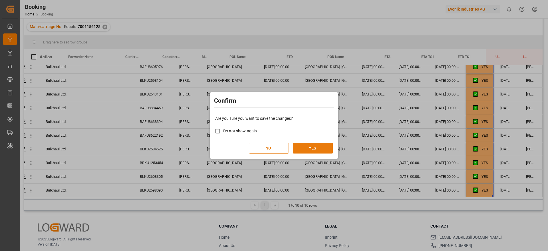
click at [319, 146] on button "YES" at bounding box center [313, 147] width 40 height 11
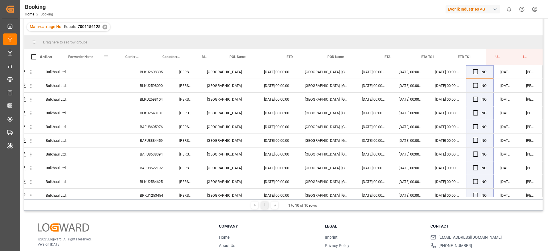
scroll to position [0, 0]
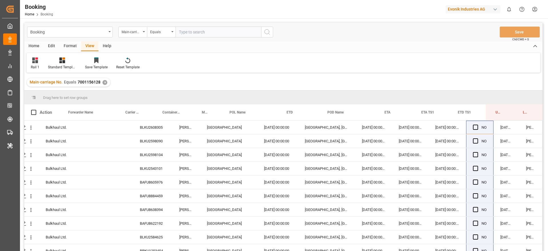
click at [105, 84] on div "✕" at bounding box center [104, 82] width 5 height 5
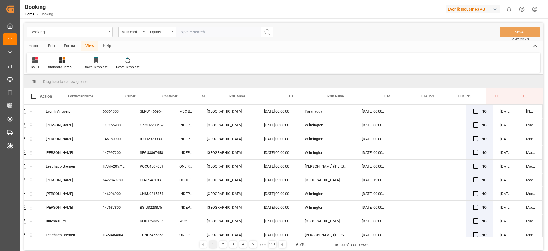
click at [198, 32] on input "text" at bounding box center [219, 32] width 86 height 11
paste input "7001169032"
type input "7001169032"
click at [272, 32] on button "search button" at bounding box center [267, 32] width 12 height 11
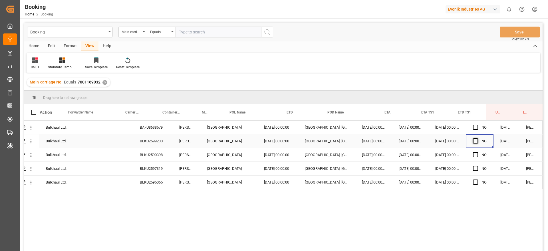
click at [473, 143] on span "Press SPACE to select this row." at bounding box center [475, 140] width 5 height 5
click at [477, 138] on input "Press SPACE to select this row." at bounding box center [477, 138] width 0 height 0
drag, startPoint x: 491, startPoint y: 147, endPoint x: 484, endPoint y: 202, distance: 55.6
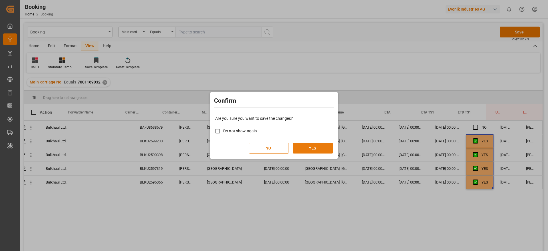
click at [317, 146] on button "YES" at bounding box center [313, 147] width 40 height 11
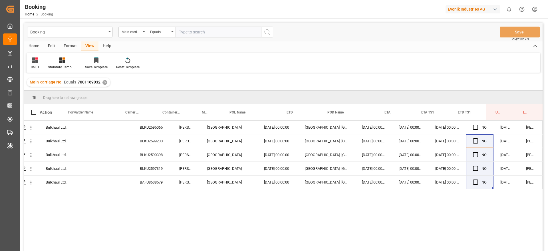
click at [106, 81] on div "✕" at bounding box center [104, 82] width 5 height 5
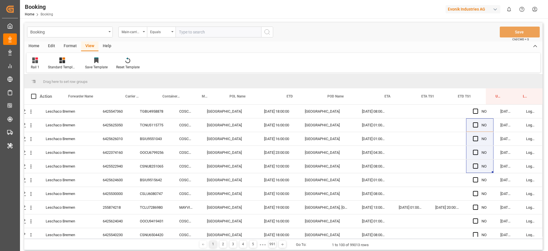
click at [233, 35] on input "text" at bounding box center [219, 32] width 86 height 11
paste input "7001163107"
type input "7001163107"
click at [264, 35] on icon "search button" at bounding box center [267, 32] width 7 height 7
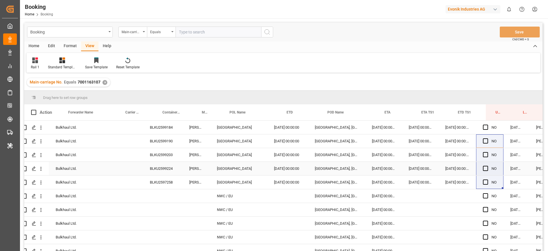
scroll to position [0, 22]
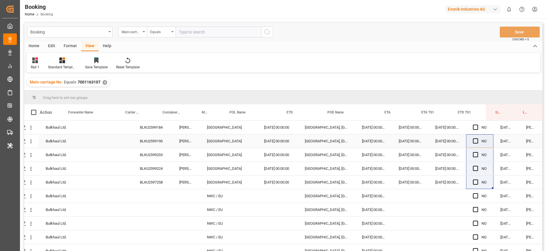
click at [477, 138] on div "Press SPACE to select this row." at bounding box center [477, 140] width 9 height 13
click at [475, 140] on span "Press SPACE to select this row." at bounding box center [475, 140] width 5 height 5
click at [477, 138] on input "Press SPACE to select this row." at bounding box center [477, 138] width 0 height 0
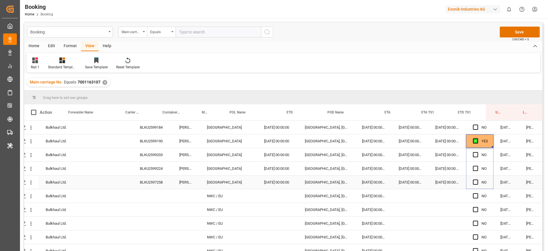
drag, startPoint x: 491, startPoint y: 147, endPoint x: 485, endPoint y: 180, distance: 33.1
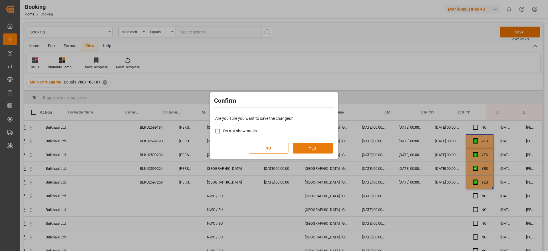
click at [319, 147] on button "YES" at bounding box center [313, 147] width 40 height 11
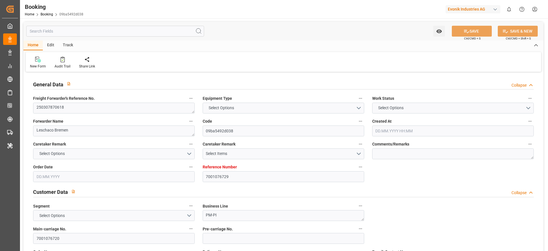
type input "7001076729"
type input "9632117"
type input "Maersk"
type input "Maersk Line AS"
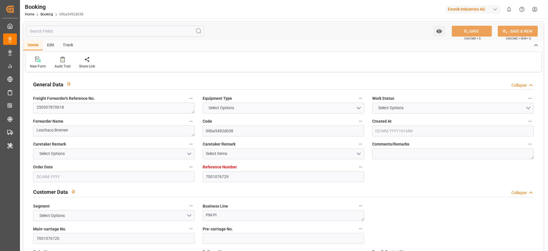
type input "NLRTM"
type input "THLCH"
type input "42"
type input "MYTPP"
type input "0"
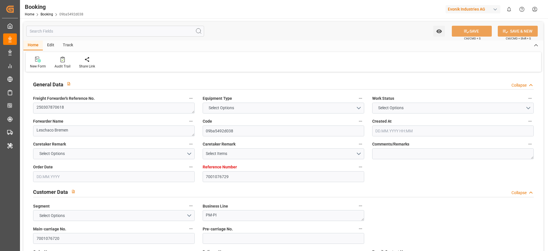
type input "NLRTM"
type input "THLCH"
type input "9641235"
type input "[DATE] 12:44"
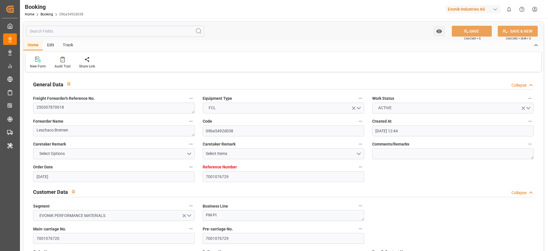
type input "[DATE]"
type input "[DATE] 00:00"
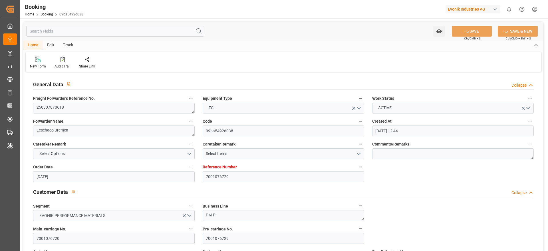
type input "[DATE] 00:00"
type input "[DATE]"
type input "[DATE] 21:42"
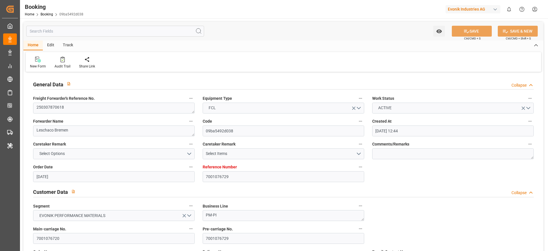
type input "[DATE] 16:36"
type input "[DATE] 00:00"
type input "[DATE] 22:40"
type input "[DATE] 00:00"
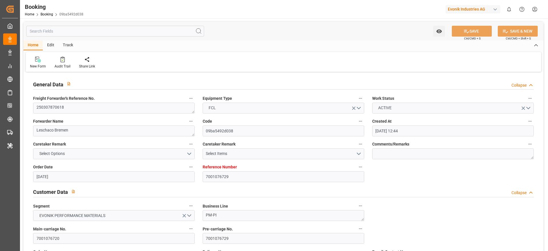
type input "[DATE] 00:00"
type input "[DATE] 19:04"
type input "[DATE] 00:00"
type input "[DATE] 23:25"
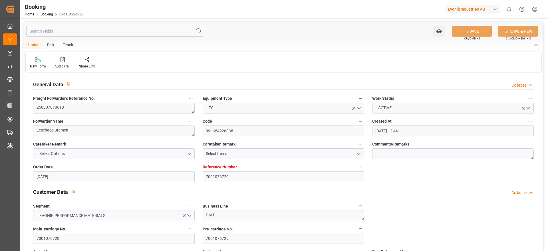
type input "[DATE] 15:50"
type input "[DATE]"
type input "[DATE] 05:38"
type input "[DATE]"
type input "[DATE] 01:53"
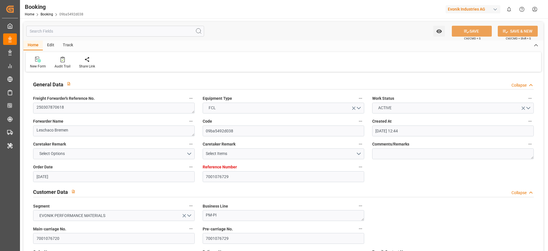
type input "[DATE] 22:59"
type input "[DATE] 18:13"
type input "[DATE] 13:16"
type input "[DATE] 07:22"
type input "[DATE] 23:49"
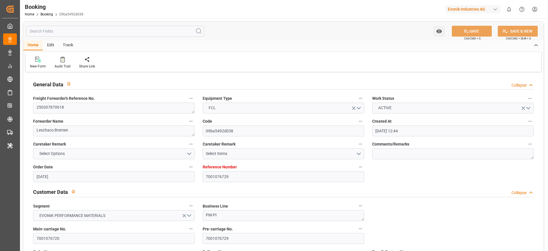
type input "[DATE] 22:08"
type input "[DATE] 15:47"
click at [387, 108] on span "ACTIVE" at bounding box center [384, 108] width 19 height 6
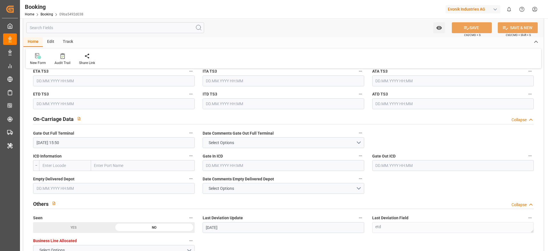
scroll to position [800, 0]
click at [306, 185] on button "Select Options" at bounding box center [284, 187] width 162 height 11
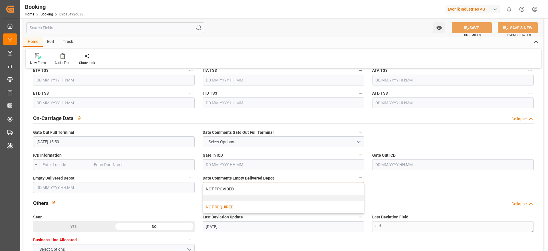
click at [307, 203] on div "NOT REQUIRED" at bounding box center [283, 207] width 161 height 12
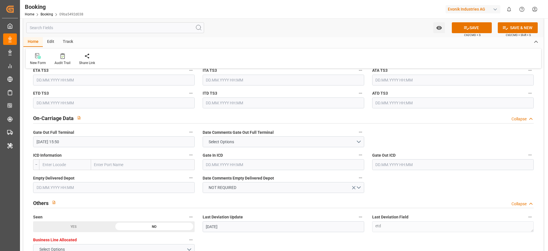
click at [305, 181] on label "Date Comments Empty Delivered Depot" at bounding box center [284, 178] width 162 height 8
click at [357, 181] on button "Date Comments Empty Delivered Depot" at bounding box center [360, 177] width 7 height 7
click at [303, 194] on div at bounding box center [274, 125] width 548 height 251
click at [304, 192] on div "Date Comments Empty Delivered Depot NOT REQUIRED" at bounding box center [284, 183] width 170 height 23
click at [305, 190] on button "NOT REQUIRED" at bounding box center [284, 187] width 162 height 11
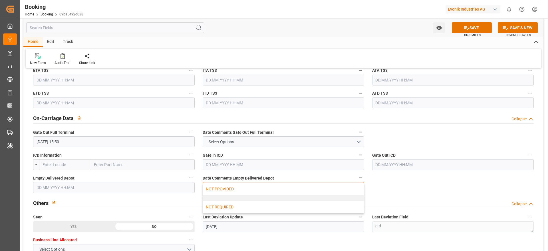
click at [305, 191] on div "NOT PROVIDED" at bounding box center [283, 189] width 161 height 12
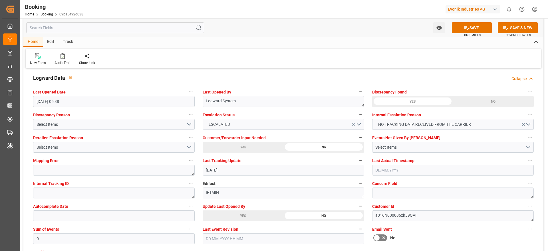
scroll to position [1031, 0]
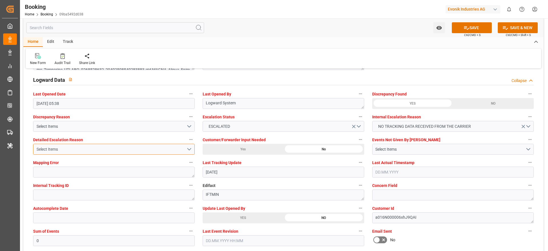
click at [69, 146] on div "Select Items" at bounding box center [112, 149] width 150 height 6
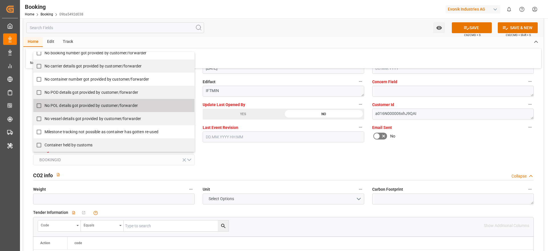
scroll to position [0, 0]
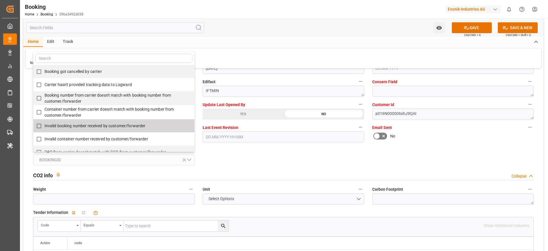
click at [357, 164] on div "General Data Collapse Freight Forwarder's Reference No. 250307870618 Equipment …" at bounding box center [283, 208] width 520 height 2539
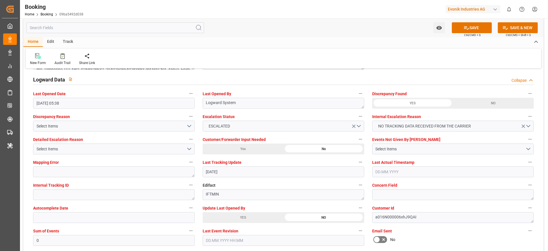
scroll to position [1030, 0]
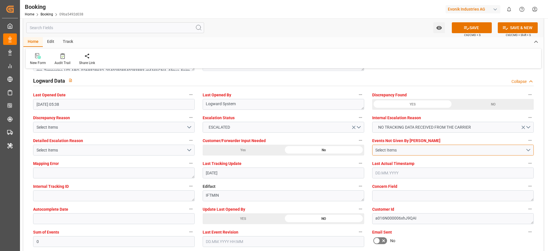
click at [408, 144] on button "Select Items" at bounding box center [453, 149] width 162 height 11
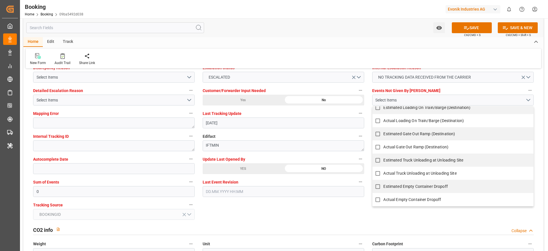
scroll to position [1080, 0]
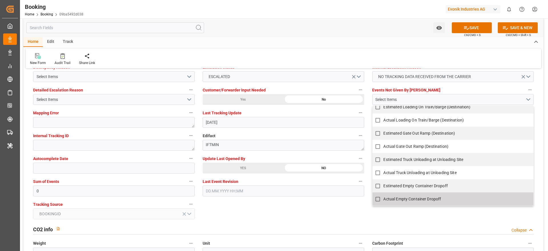
click at [414, 198] on span "Actual Empty Container Dropoff" at bounding box center [412, 198] width 58 height 5
checkbox input "true"
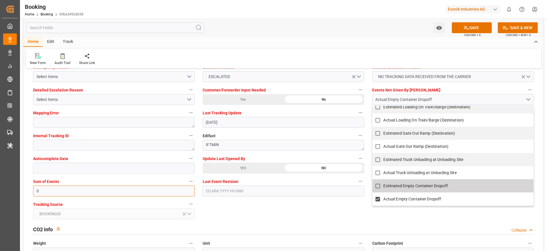
click at [152, 190] on input "0" at bounding box center [114, 190] width 162 height 11
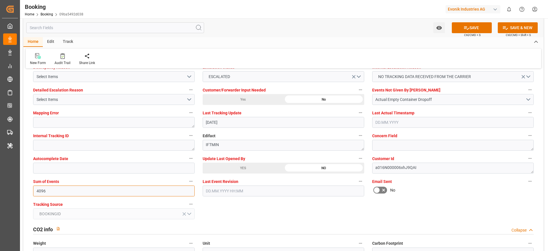
type input "4096"
click at [470, 34] on span "Ctrl/CMD + S" at bounding box center [472, 35] width 17 height 4
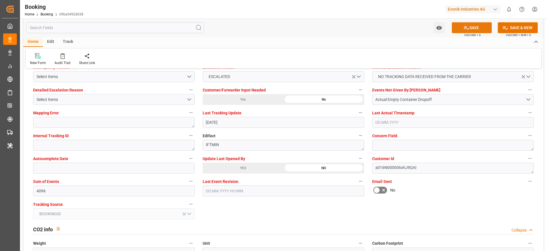
click at [466, 30] on icon at bounding box center [467, 28] width 6 height 6
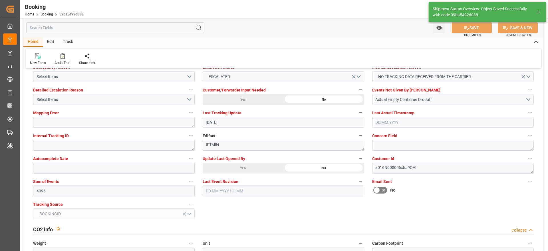
type textarea "[PERSON_NAME]"
type input "[DATE] 11:48"
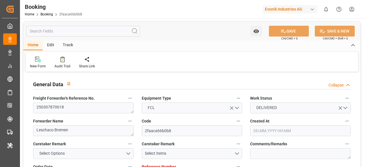
type input "[DATE] 12:44"
type input "[DATE]"
type input "[DATE] 00:00"
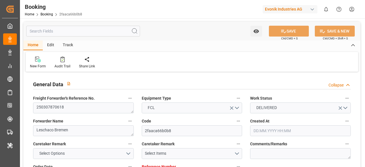
type input "[DATE] 00:00"
type input "[DATE]"
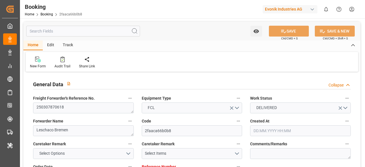
type input "[DATE] 21:42"
type input "[DATE] 14:53"
type input "[DATE] 00:00"
type input "[DATE] 22:40"
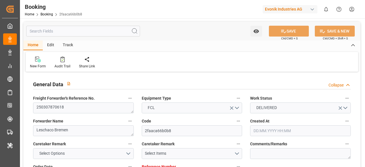
type input "[DATE] 00:00"
type input "[DATE] 19:04"
type input "[DATE] 00:00"
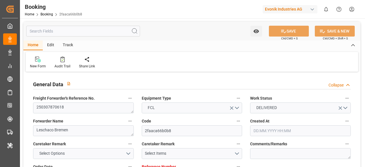
type input "[DATE] 23:25"
type input "[DATE] 15:38"
type input "[DATE]"
type input "[DATE] 07:13"
type input "[DATE]"
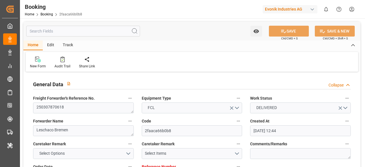
type input "[DATE] 17:46"
type input "[DATE] 22:59"
type input "[DATE] 18:13"
type input "[DATE] 01:10"
type input "[DATE] 07:12"
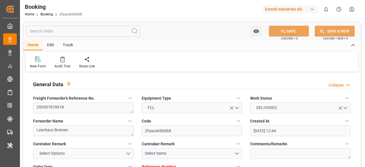
type input "[DATE] 23:49"
type input "[DATE] 22:08"
type input "[DATE] 15:35"
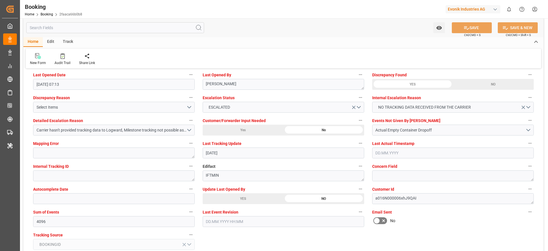
scroll to position [1051, 0]
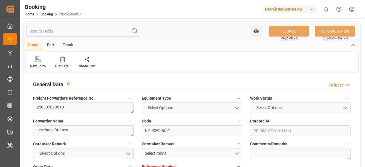
type input "7001076725"
type input "9632117"
type input "Maersk"
type input "Maersk Line AS"
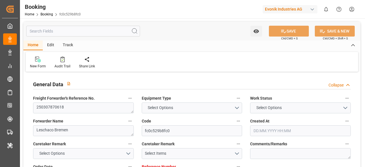
type input "NLRTM"
type input "THLCH"
type input "42"
type input "MYTPP"
type input "0"
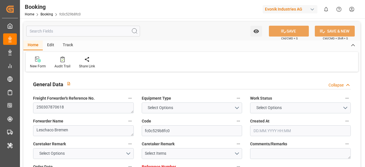
type input "NLRTM"
type input "THLCH"
type input "9641235"
type input "[DATE] 12:44"
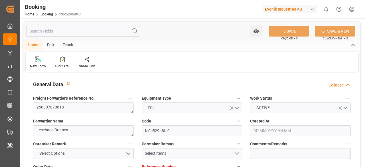
type input "[DATE]"
type input "[DATE] 00:00"
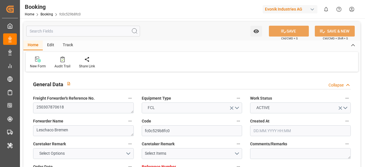
type input "[DATE] 00:00"
type input "[DATE]"
type input "[DATE] 21:42"
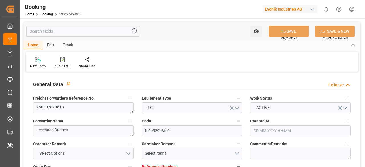
type input "[DATE] 17:39"
type input "[DATE] 00:00"
type input "[DATE] 22:40"
type input "[DATE] 00:00"
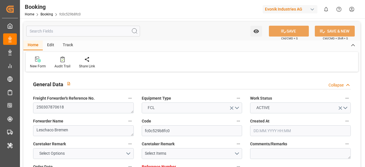
type input "[DATE] 00:00"
type input "[DATE] 19:04"
type input "[DATE] 00:00"
type input "[DATE] 23:25"
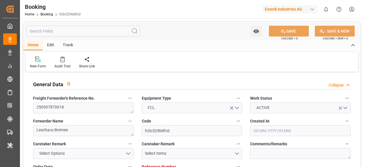
type input "[DATE] 15:56"
type input "[DATE]"
type input "[DATE] 05:38"
type input "[DATE]"
type input "[DATE] 08:16"
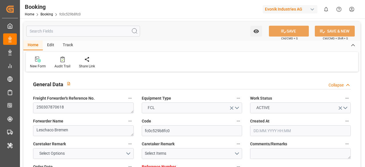
type input "[DATE] 22:59"
type input "[DATE] 18:13"
type input "[DATE] 03:43"
type input "[DATE] 07:30"
type input "[DATE] 23:49"
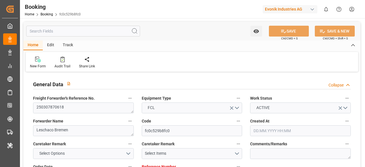
type input "[DATE] 22:08"
type input "[DATE] 15:53"
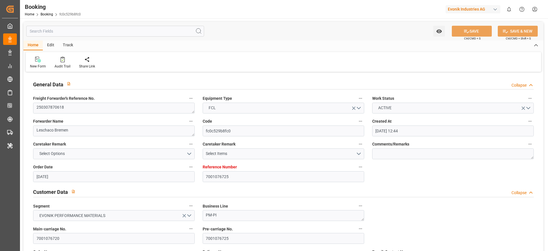
scroll to position [155, 0]
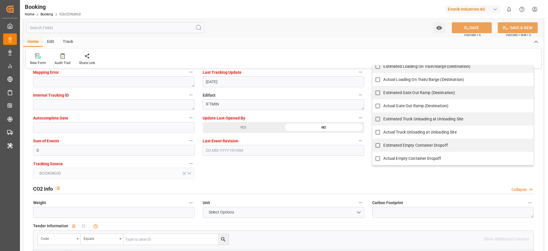
scroll to position [1118, 0]
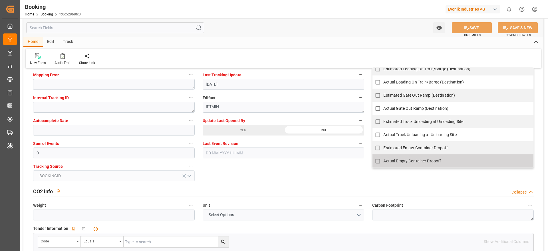
click at [365, 161] on span "Actual Empty Container Dropoff" at bounding box center [412, 160] width 58 height 5
checkbox input "true"
click at [136, 153] on input "0" at bounding box center [114, 152] width 162 height 11
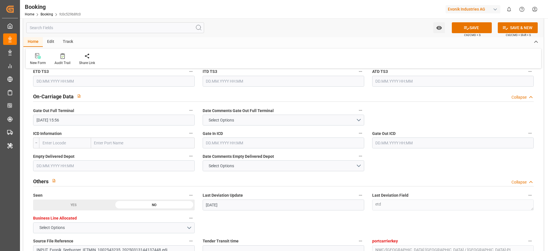
scroll to position [791, 0]
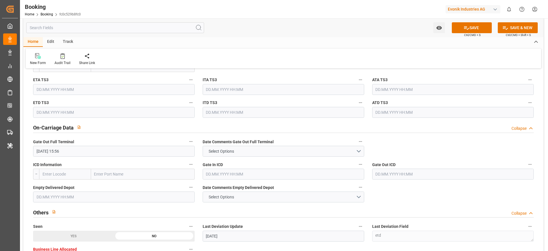
type input "4096"
click at [233, 167] on button "Select Options" at bounding box center [284, 196] width 162 height 11
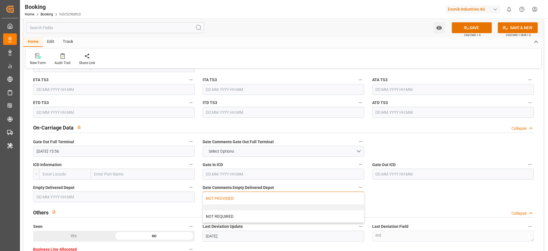
click at [230, 167] on div "NOT PROVIDED" at bounding box center [283, 198] width 161 height 12
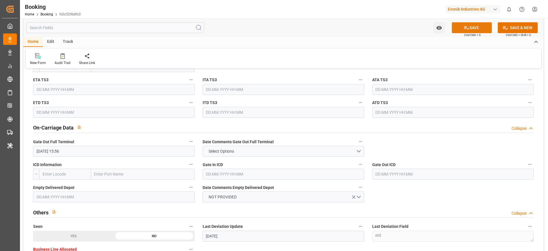
click at [365, 24] on button "SAVE" at bounding box center [472, 27] width 40 height 11
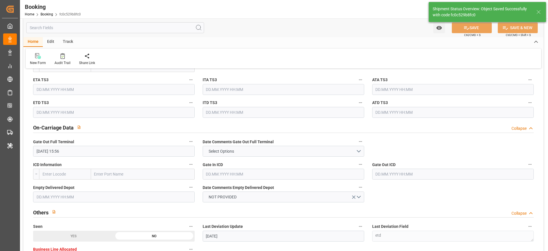
type textarea "Likitha devaraj"
type input "21.08.2025 11:48"
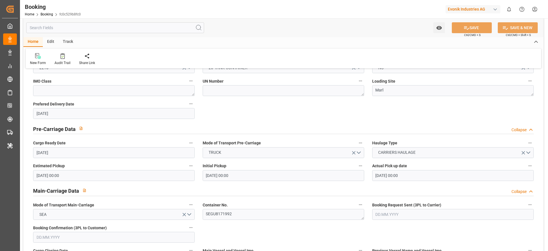
scroll to position [196, 0]
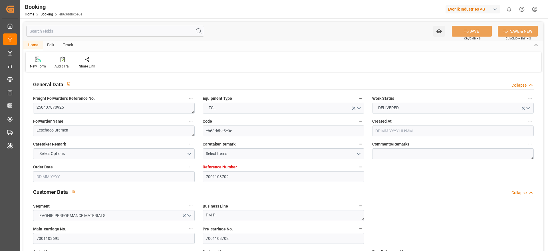
type input "7001103702"
type input "9778844"
type input "Maersk"
type input "Maersk Line AS"
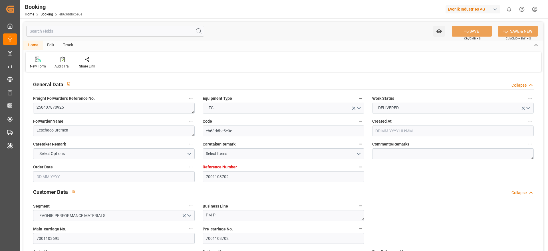
type input "NLRTM"
type input "THLCH"
type input "38"
type input "MYTPP"
type input "4096"
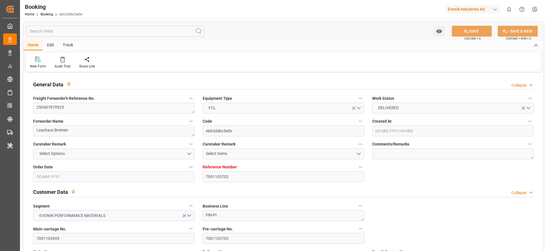
type input "-37"
type input "NLRTM"
type input "THLCH"
type input "9400198"
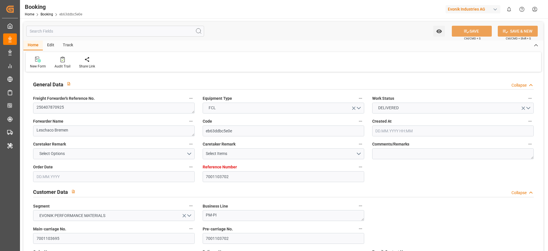
type input "[DATE] 11:21"
type input "[DATE]"
type input "[DATE] 00:00"
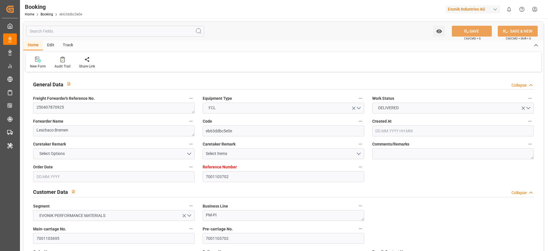
type input "[DATE] 00:00"
type input "[DATE]"
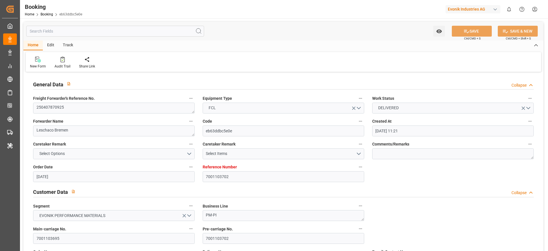
type input "[DATE] 04:50"
type input "02.04.2025 19:28"
type input "[DATE] 07:00"
type input "[DATE] 00:00"
type input "[DATE]"
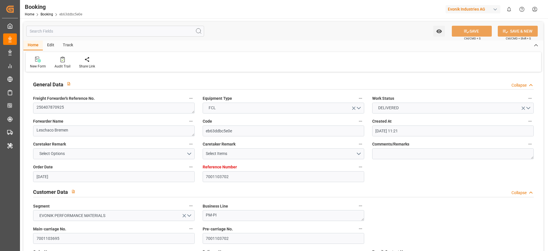
type input "[DATE] 06:43"
type input "[DATE] 00:00"
type input "[DATE] 05:20"
type input "[DATE] 00:00"
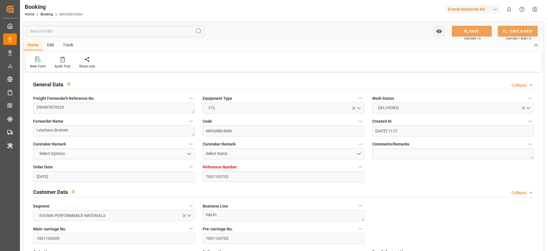
type input "[DATE] 00:00"
type input "[DATE] 05:05"
type input "16.05.2025 16:08"
type input "[DATE]"
type input "03.07.2025 01:23"
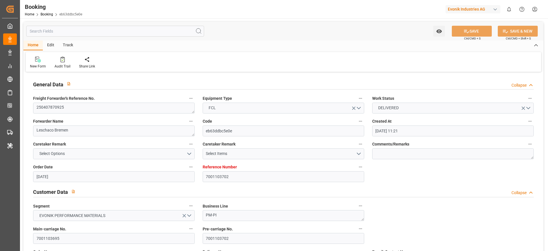
type input "03.07.2025"
type input "06.04.2025 04:29"
type input "[DATE] 06:38"
type input "[DATE] 04:15"
type input "09.05.2025 22:55"
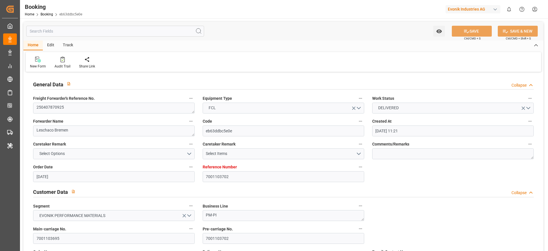
type input "11.05.2025 07:36"
type input "[DATE] 05:35"
type input "[DATE] 07:00"
type input "[DATE] 13:34"
type input "[DATE] 18:06"
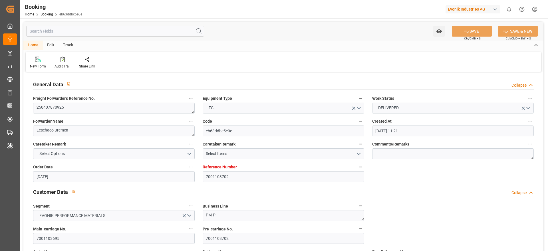
type input "16.05.2025 16:05"
type input "[DATE] 18:06"
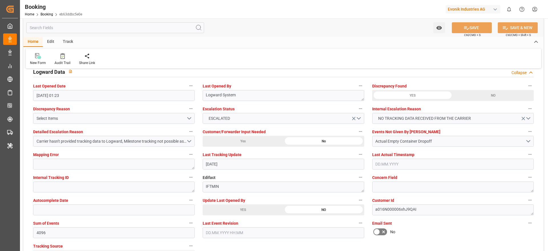
scroll to position [1040, 0]
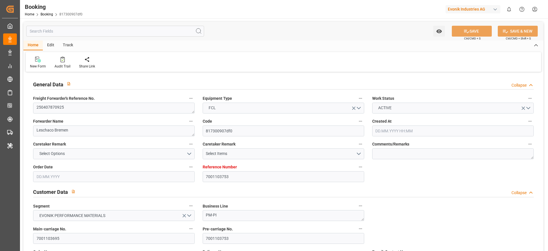
type input "[DATE] 11:21"
type input "[DATE]"
type input "[DATE] 00:00"
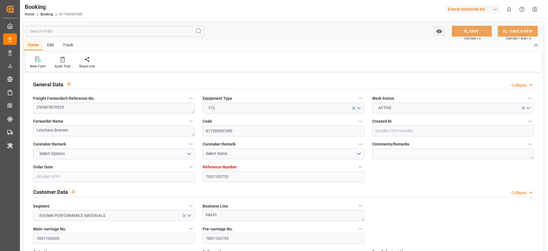
type input "[DATE] 00:00"
type input "02.04.2025 00:00"
type input "[DATE] 00:00"
type input "[DATE]"
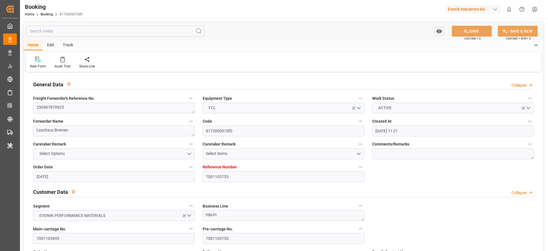
type input "[DATE] 04:50"
type input "02.04.2025 16:07"
type input "15.05.2025 07:00"
type input "14.05.2025 00:00"
type input "14.05.2025"
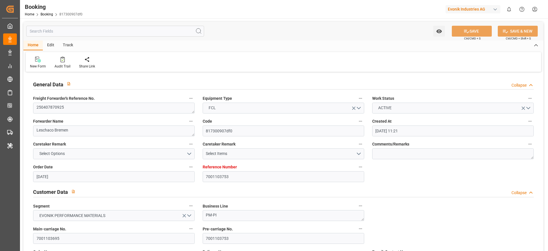
type input "15.05.2025 06:43"
type input "09.05.2025 00:00"
type input "10.05.2025 00:00"
type input "09.05.2025 05:20"
type input "12.05.2025 00:00"
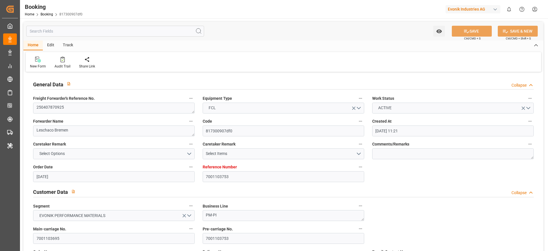
type input "[DATE] 00:00"
type input "12.05.2025 05:05"
type input "16.05.2025 12:44"
type input "14.05.2025"
type input "21.08.2025 05:34"
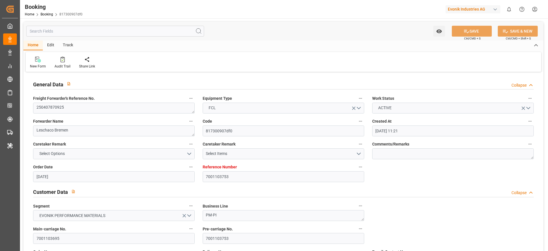
type input "[DATE]"
type input "06.04.2025 04:29"
type input "07.04.2025 06:38"
type input "09.05.2025 04:15"
type input "09.05.2025 22:57"
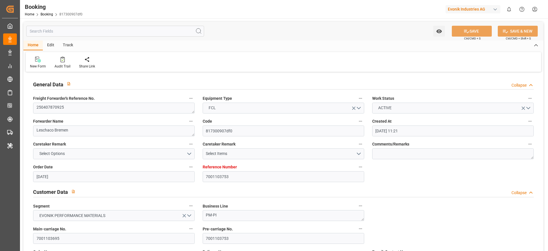
type input "11.05.2025 07:32"
type input "12.05.2025 05:35"
type input "15.05.2025 07:00"
type input "15.05.2025 13:34"
type input "15.05.2025 18:06"
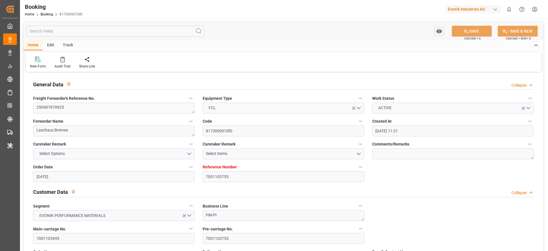
type input "16.05.2025 12:41"
type input "19.05.2025 18:06"
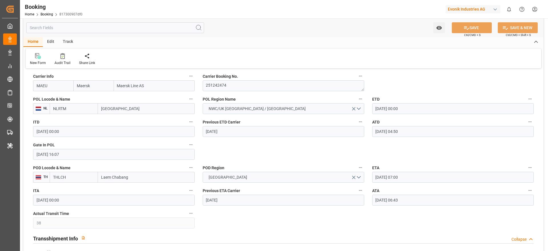
scroll to position [817, 0]
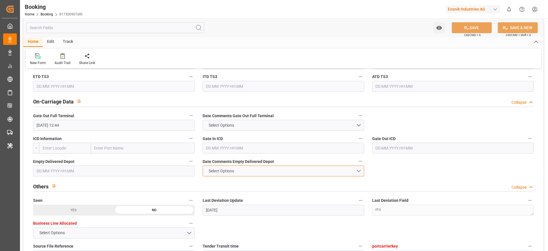
click at [251, 172] on button "Select Options" at bounding box center [284, 170] width 162 height 11
click at [249, 176] on div "NOT PROVIDED" at bounding box center [283, 172] width 161 height 12
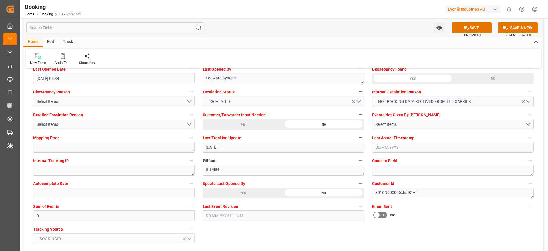
scroll to position [1057, 0]
click at [397, 120] on div "Select Items" at bounding box center [450, 123] width 150 height 6
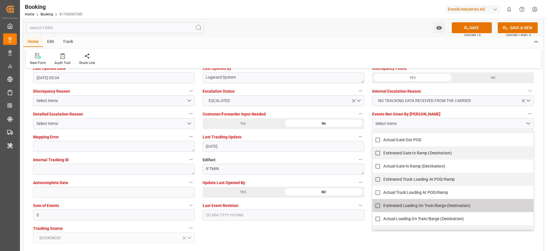
scroll to position [465, 0]
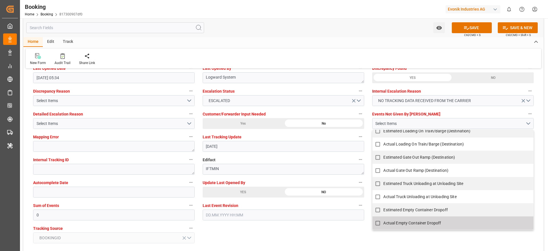
click at [405, 222] on span "Actual Empty Container Dropoff" at bounding box center [412, 222] width 58 height 5
checkbox input "true"
click at [57, 220] on input "0" at bounding box center [114, 214] width 162 height 11
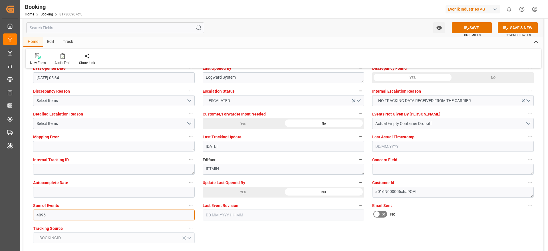
type input "4096"
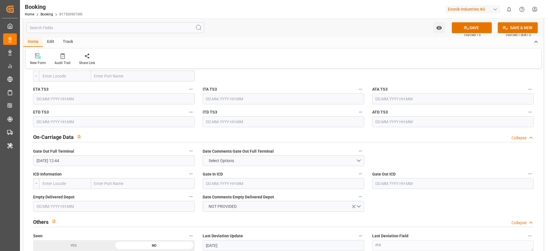
scroll to position [780, 0]
click at [480, 25] on button "SAVE" at bounding box center [472, 27] width 40 height 11
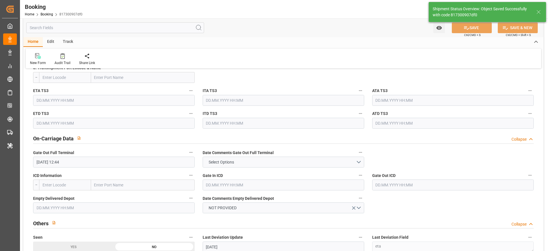
type textarea "[PERSON_NAME]"
type input "21.08.2025 11:51"
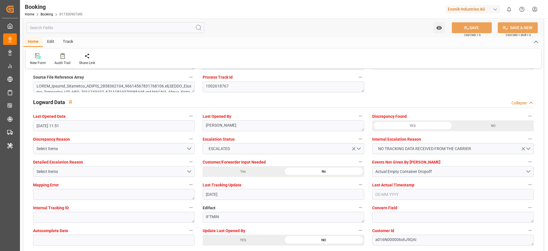
scroll to position [1009, 0]
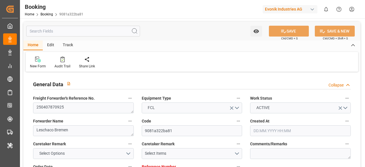
type input "7001103696"
type input "9778844"
type input "Maersk"
type input "Maersk Line AS"
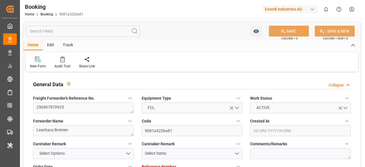
type input "NLRTM"
type input "THLCH"
type input "38"
type input "MYTPP"
type input "0"
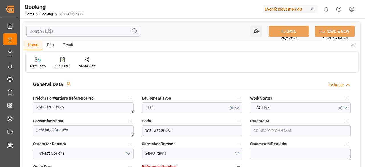
type input "-37"
type input "NLRTM"
type input "THLCH"
type input "9400198"
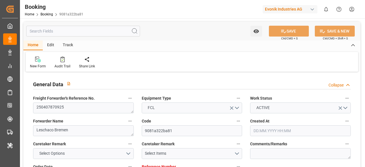
type input "[DATE] 11:21"
type input "[DATE]"
type input "14.05.2025"
type input "01.04.2025"
type input "01.04.2025 00:00"
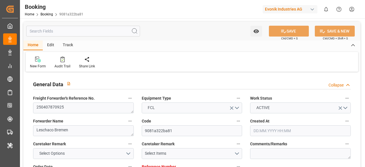
type input "01.04.2025 00:00"
type input "03.04.2025 00:00"
type input "07.04.2025 00:00"
type input "[DATE]"
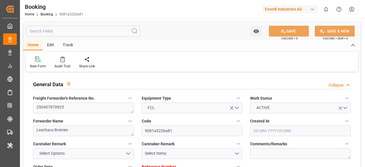
type input "07.04.2025 04:50"
type input "03.04.2025 19:31"
type input "15.05.2025 07:00"
type input "14.05.2025 00:00"
type input "14.05.2025"
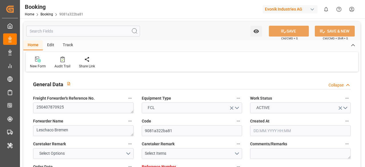
type input "15.05.2025 06:43"
type input "09.05.2025 00:00"
type input "10.05.2025 00:00"
type input "09.05.2025 05:20"
type input "12.05.2025 00:00"
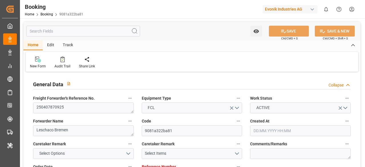
type input "[DATE] 00:00"
type input "12.05.2025 05:05"
type input "15.05.2025 13:46"
type input "14.05.2025"
type input "21.08.2025 05:34"
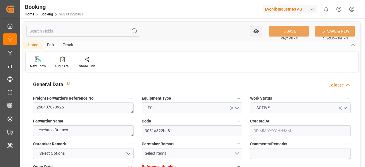
type input "[DATE]"
type input "06.04.2025 10:10"
type input "07.04.2025 06:38"
type input "09.05.2025 04:15"
type input "09.05.2025 11:45"
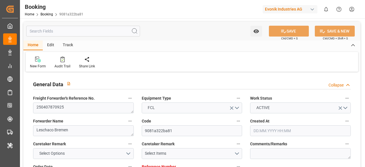
type input "11.05.2025 18:54"
type input "12.05.2025 05:35"
type input "15.05.2025 07:00"
type input "15.05.2025 13:34"
type input "15.05.2025 18:06"
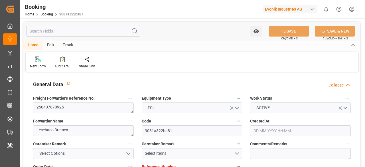
type input "15.05.2025 13:43"
type input "19.05.2025 18:06"
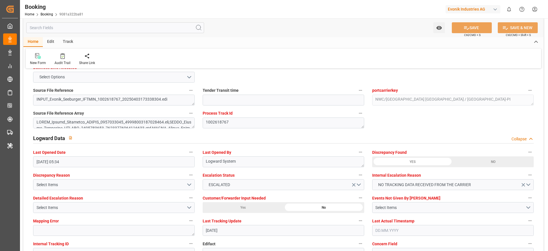
scroll to position [972, 0]
click at [365, 167] on div "Select Items" at bounding box center [450, 208] width 150 height 6
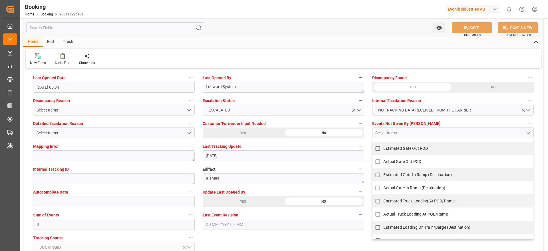
scroll to position [465, 0]
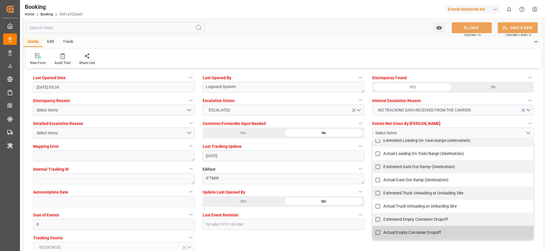
click at [365, 167] on span "Actual Empty Container Dropoff" at bounding box center [412, 232] width 58 height 5
checkbox input "true"
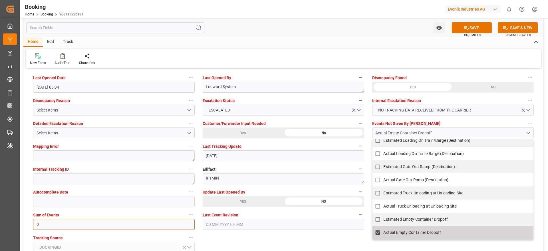
click at [129, 167] on input "0" at bounding box center [114, 224] width 162 height 11
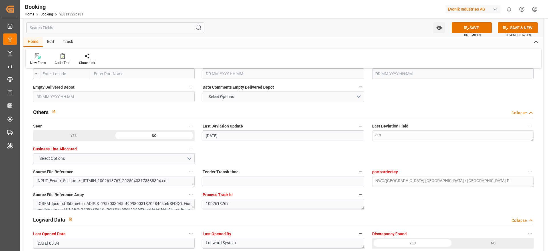
scroll to position [889, 0]
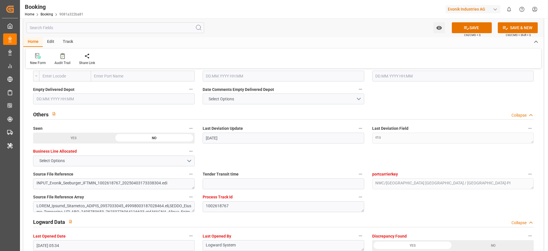
type input "4096"
click at [251, 98] on button "Select Options" at bounding box center [284, 98] width 162 height 11
click at [249, 102] on div "NOT PROVIDED" at bounding box center [283, 100] width 161 height 12
click at [365, 26] on icon at bounding box center [467, 28] width 6 height 6
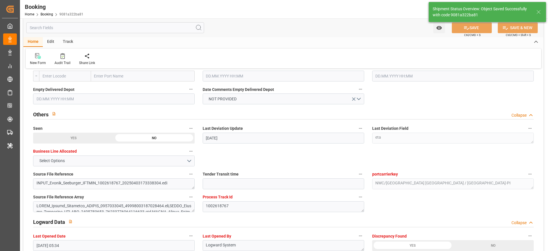
type textarea "Likitha devaraj"
type input "21.08.2025 11:52"
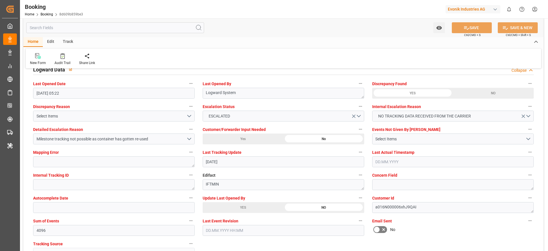
scroll to position [1040, 0]
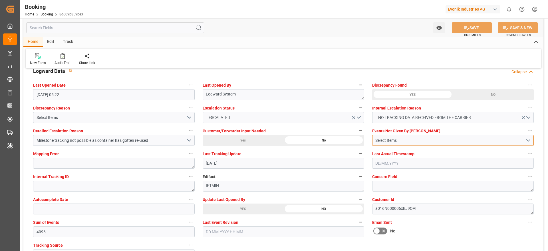
drag, startPoint x: 401, startPoint y: 143, endPoint x: 397, endPoint y: 140, distance: 4.9
click at [401, 141] on div "Select Items" at bounding box center [450, 140] width 150 height 6
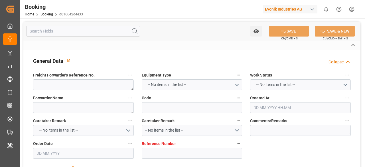
type textarea "250407870928"
type textarea "Leschaco Bremen"
type input "d016642d4e33"
type input "7001103761"
type textarea "PM-PI"
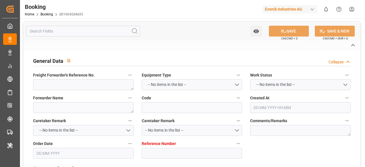
type input "7001103758"
type textarea "[PERSON_NAME][EMAIL_ADDRESS][PERSON_NAME][DOMAIN_NAME]"
type textarea "CIF"
type textarea "LAEM CHABANG"
type textarea "Marl"
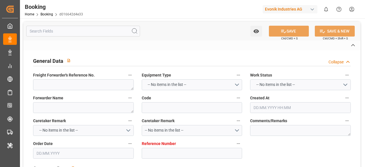
type textarea "EXFU5630640"
type input "MANILA MAERSK"
type input "CAP [GEOGRAPHIC_DATA][PERSON_NAME]"
type input "MAEU"
type textarea "251244152"
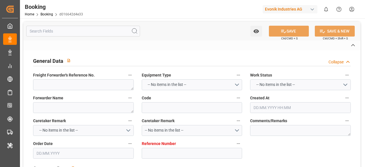
type input "[GEOGRAPHIC_DATA]"
type input "Laem Chabang"
type input "[GEOGRAPHIC_DATA]"
type textarea "vesselName"
type textarea "INPUT_Evonik_Seeburger_IFTMIN_1002635353_20250408140935506.edi"
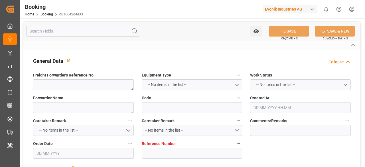
type textarea "NWC/[GEOGRAPHIC_DATA] [GEOGRAPHIC_DATA] / [GEOGRAPHIC_DATA]-PI"
type textarea "INPUT_Evonik_Seeburger_IFTMIN_1002515824_20250306121958114.edi,INPUT_Evonik_See…"
type textarea "1002635353"
type textarea "Logward System"
type textarea "IFTMIN"
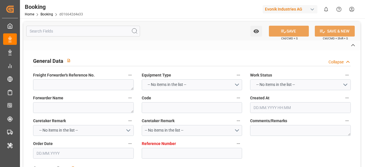
type textarea "a016N000006xhJ9QAI"
type textarea "Yes"
type input "[GEOGRAPHIC_DATA]"
type input "LAEM CHABANG"
type input "515E"
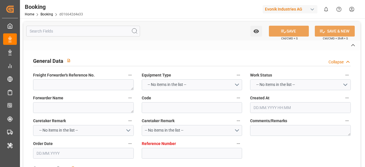
type input "VESSEL"
type input "COSTA RICA EXPRESS"
type input "521N"
type input "COSTA RICA EXPRESS"
type input "TRUCK"
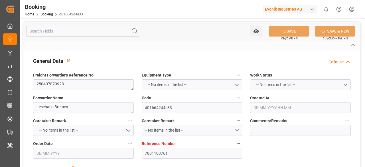
type input "7001103761"
type input "9780469"
type input "9717204"
type input "Maersk"
type input "Maersk Line AS"
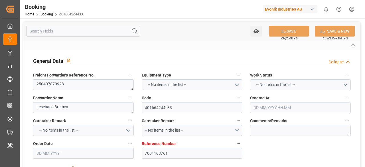
type input "NLRTM"
type input "THLCH"
type input "47"
type input "SGSIN"
type input "0"
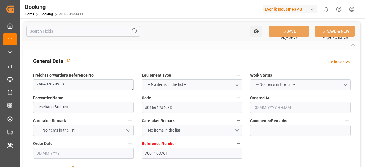
type input "-39"
type input "NLRTM"
type input "THLCH"
type input "9641235"
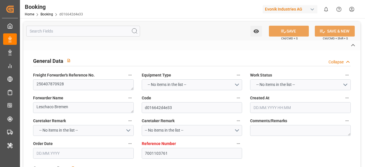
type input "[DATE] 11:21"
type input "[DATE]"
type input "[DATE] 00:00"
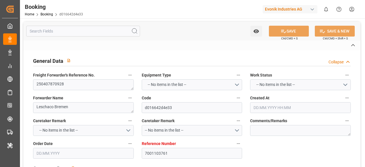
type input "[DATE] 00:00"
type input "[DATE]"
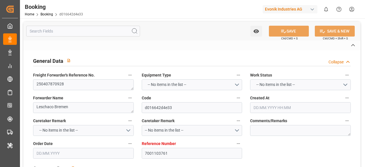
type input "[DATE] 05:30"
type input "[DATE] 15:22"
type input "[DATE] 00:00"
type input "[DATE]"
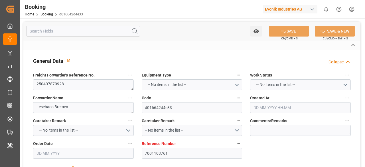
type input "[DATE] 21:08"
type input "[DATE] 00:00"
type input "[DATE] 03:42"
type input "[DATE] 00:00"
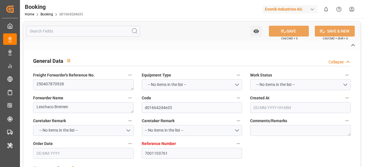
type input "[DATE] 00:00"
type input "[DATE] 23:23"
type input "[DATE] 23:25"
type input "[DATE]"
type input "[DATE] 05:30"
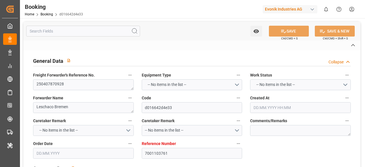
type input "[DATE]"
type input "[DATE] 16:37"
type input "[DATE] 06:46"
type input "[DATE] 02:03"
type input "[DATE] 23:39"
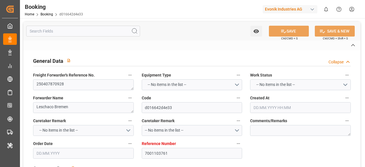
type input "[DATE] 07:53"
type input "[DATE] 00:13"
type input "[DATE] 23:22"
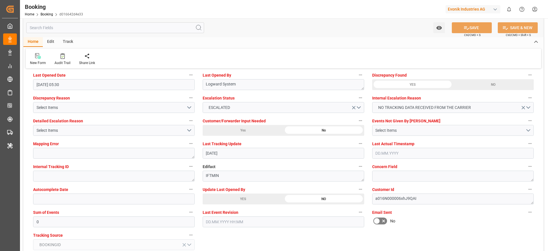
scroll to position [1050, 0]
click at [365, 128] on div "Select Items" at bounding box center [450, 130] width 150 height 6
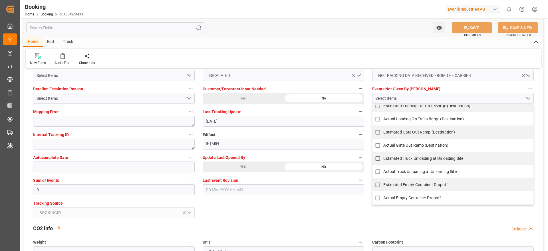
scroll to position [1080, 0]
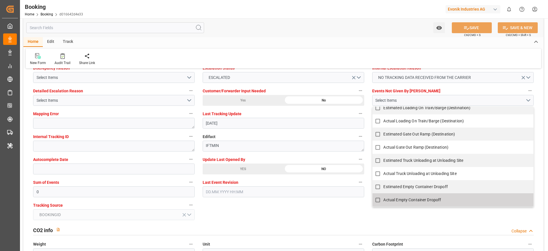
click at [365, 167] on label "Actual Empty Container Dropoff" at bounding box center [449, 199] width 155 height 11
checkbox input "true"
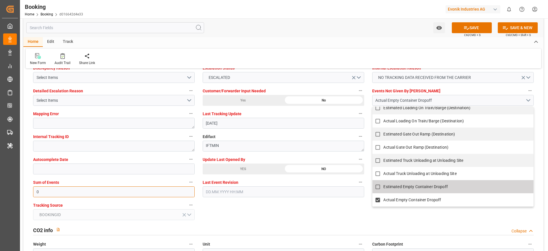
click at [161, 167] on input "0" at bounding box center [114, 191] width 162 height 11
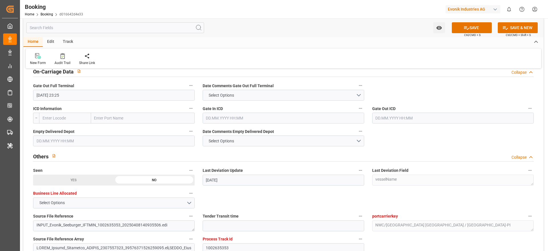
scroll to position [845, 0]
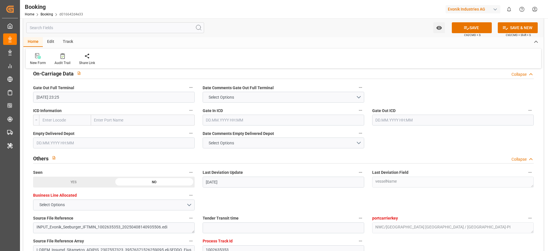
type input "4096"
click at [293, 138] on button "Select Options" at bounding box center [284, 142] width 162 height 11
click at [287, 145] on div "NOT PROVIDED" at bounding box center [283, 144] width 161 height 12
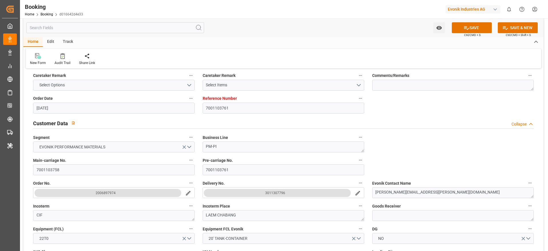
scroll to position [0, 0]
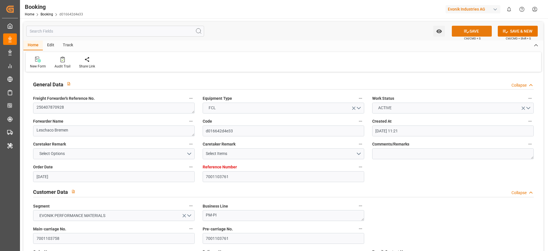
click at [365, 31] on button "SAVE" at bounding box center [472, 31] width 40 height 11
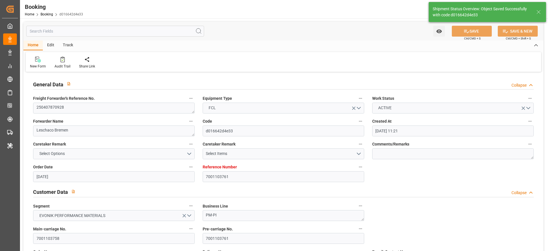
type textarea "[PERSON_NAME]"
type input "[DATE] 11:57"
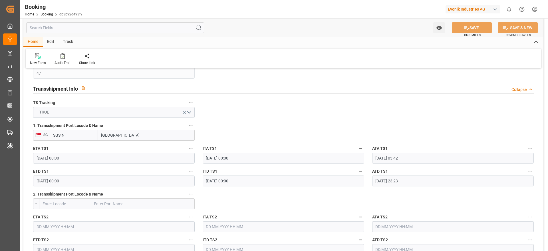
scroll to position [586, 0]
click at [87, 133] on input "SGSIN" at bounding box center [74, 134] width 48 height 11
click at [75, 144] on span "SGSIN - [GEOGRAPHIC_DATA]" at bounding box center [72, 149] width 39 height 11
type input "SGSIN"
type input "[GEOGRAPHIC_DATA]"
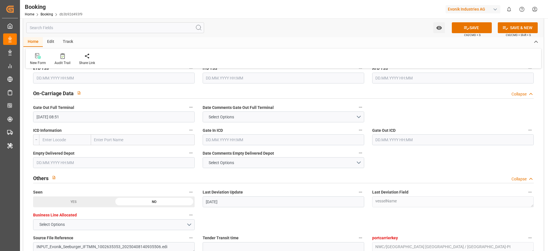
scroll to position [826, 0]
click at [209, 160] on span "Select Options" at bounding box center [221, 162] width 31 height 6
click at [215, 166] on div "NOT PROVIDED" at bounding box center [283, 164] width 161 height 12
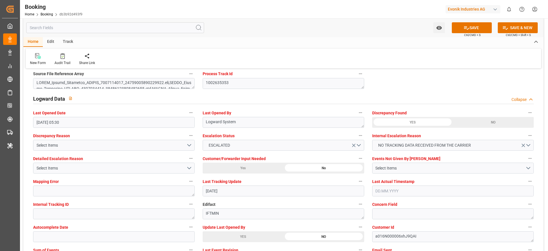
scroll to position [1054, 0]
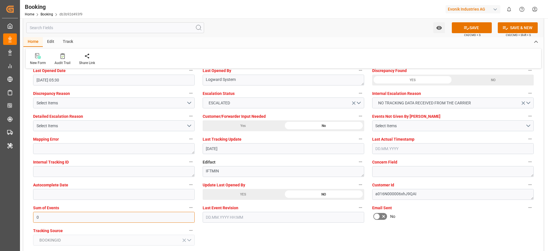
click at [129, 214] on input "0" at bounding box center [114, 217] width 162 height 11
type input "4096"
click at [382, 123] on div "Select Items" at bounding box center [450, 126] width 150 height 6
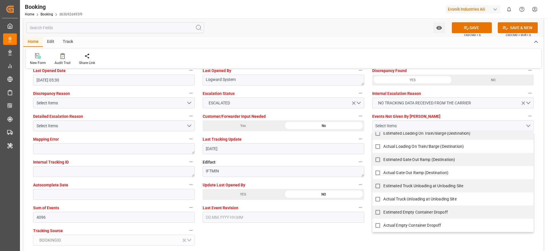
scroll to position [1110, 0]
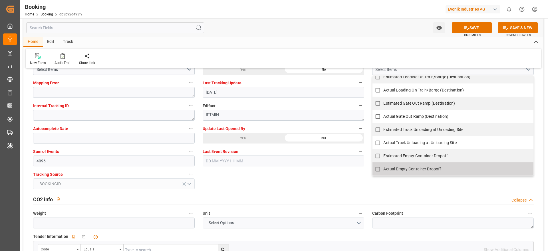
click at [389, 167] on span "Actual Empty Container Dropoff" at bounding box center [412, 168] width 58 height 5
checkbox input "true"
click at [351, 183] on div "General Data Collapse Freight Forwarder's Reference No. 250407870928 Equipment …" at bounding box center [283, 232] width 520 height 2539
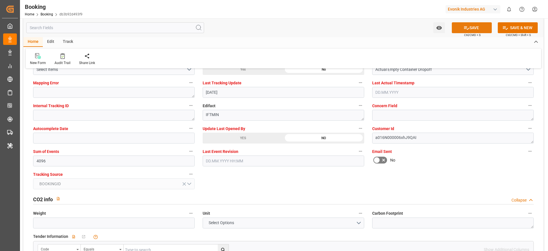
click at [466, 25] on icon at bounding box center [467, 28] width 6 height 6
click at [359, 0] on html "Created by potrace 1.15, written by Peter Selinger 2001-2017 Created by potrace…" at bounding box center [274, 125] width 548 height 251
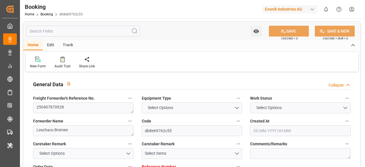
type input "7001103767"
type input "9780469"
type input "9717204"
type input "Maersk"
type input "Maersk Line AS"
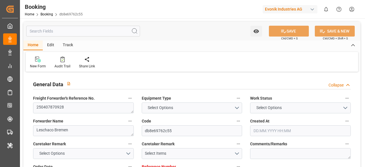
type input "NLRTM"
type input "THLCH"
type input "47"
type input "SGSIN"
type input "4096"
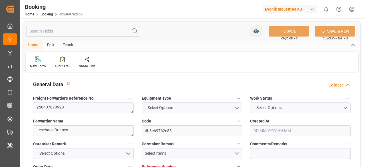
type input "-39"
type input "NLRTM"
type input "THLCH"
type input "9641235"
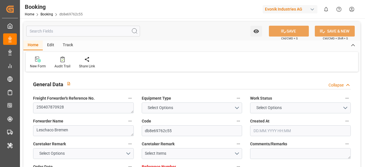
type input "06.03.2025 11:21"
type input "06.03.2025"
type input "21.05.2025"
type input "09.04.2025"
type input "08.04.2025 00:00"
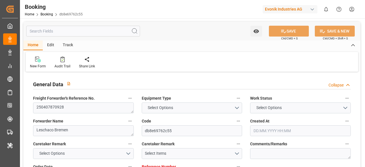
type input "09.04.2025 00:00"
type input "07.04.2025 00:00"
type input "12.04.2025 00:00"
type input "14.04.2025 00:00"
type input "13.04.2025"
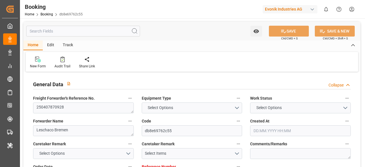
type input "13.04.2025 05:30"
type input "08.04.2025 19:23"
type input "30.05.2025 00:00"
type input "21.05.2025 00:00"
type input "21.05.2025"
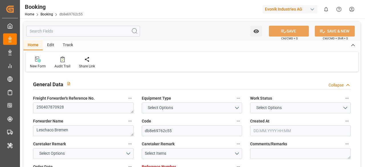
type input "30.05.2025 21:08"
type input "18.05.2025 00:00"
type input "19.05.2025 00:00"
type input "19.05.2025 03:42"
type input "27.05.2025 00:00"
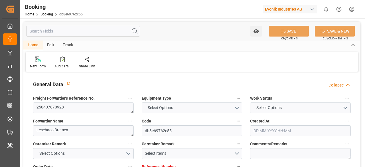
type input "25.05.2025 00:00"
type input "25.05.2025 23:23"
type input "01.06.2025 10:00"
type input "14.04.2025"
type input "21.08.2025 05:30"
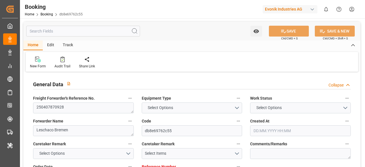
type input "21.08.2025"
type input "12.04.2025 09:02"
type input "13.04.2025 06:46"
type input "19.05.2025 02:03"
type input "19.05.2025 21:16"
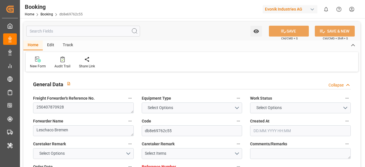
type input "25.05.2025 05:32"
type input "26.05.2025 00:13"
type input "01.06.2025 09:57"
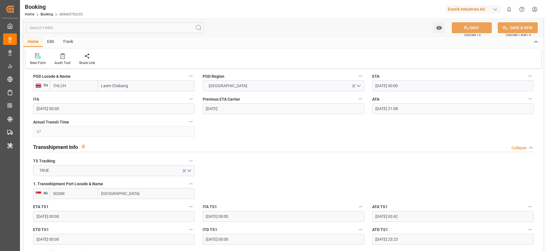
scroll to position [514, 0]
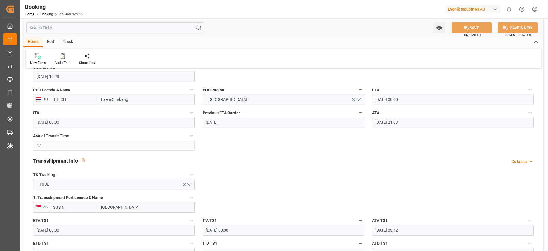
click at [91, 167] on input "SGSIN" at bounding box center [74, 207] width 48 height 11
click at [77, 167] on span "SGSIN - Singapore" at bounding box center [72, 222] width 39 height 11
type input "SGSIN"
type input "Singapore"
click at [79, 96] on input "THLCH" at bounding box center [74, 99] width 48 height 11
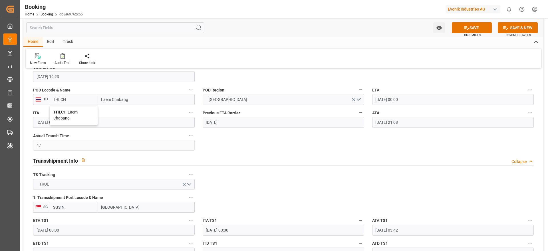
click at [78, 108] on div "THLCH - Laem Chabang" at bounding box center [74, 115] width 48 height 19
type input "THLCH"
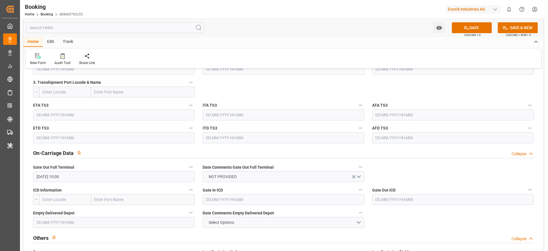
scroll to position [800, 0]
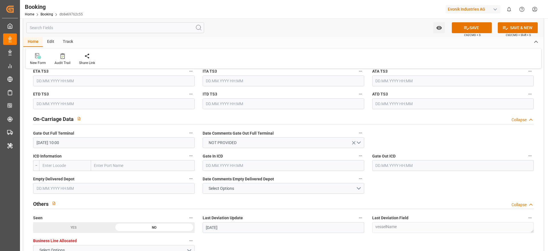
click at [356, 140] on icon "open menu" at bounding box center [354, 143] width 6 height 6
click at [290, 167] on button "Select Options" at bounding box center [284, 188] width 162 height 11
click at [274, 167] on div "NOT PROVIDED" at bounding box center [283, 190] width 161 height 12
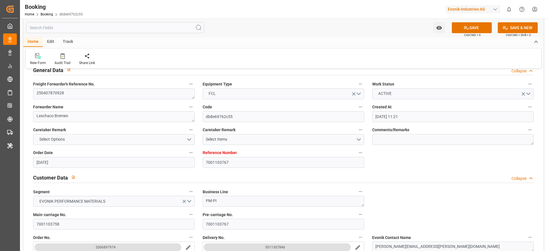
scroll to position [0, 0]
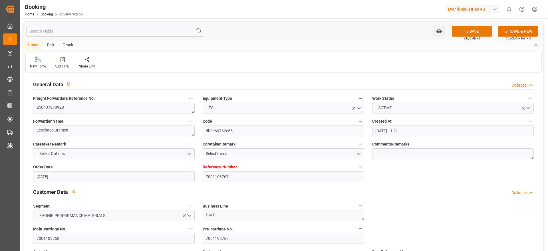
click at [365, 27] on button "SAVE" at bounding box center [472, 31] width 40 height 11
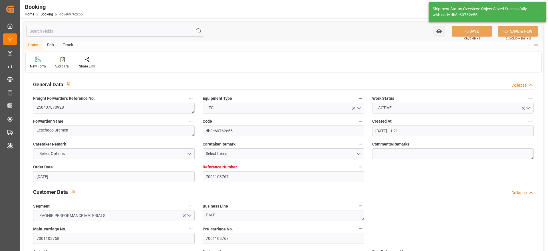
type input "21.08.2025 11:56"
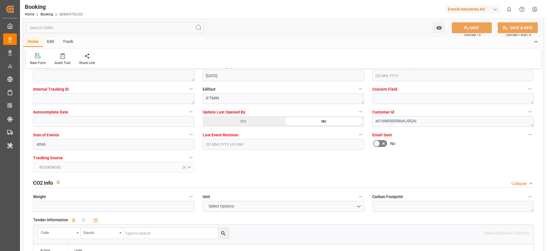
scroll to position [1060, 0]
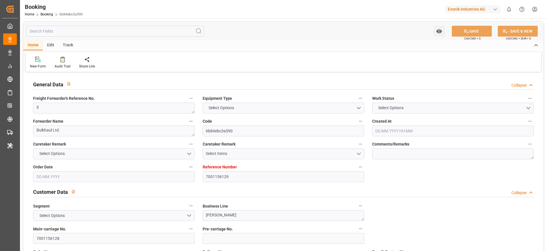
type textarea "0"
type textarea "Bulkhaul Ltd."
type input "6b84ebc3a590"
type input "7001156129"
type textarea "[PERSON_NAME]"
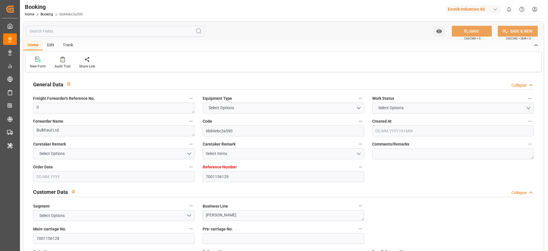
type input "7001156128"
type textarea "[EMAIL_ADDRESS][DOMAIN_NAME]"
type textarea "CIF"
type textarea "[GEOGRAPHIC_DATA]"
type textarea "3"
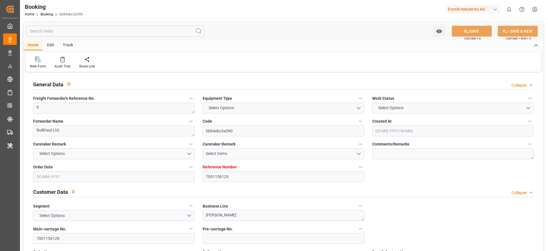
type textarea "Niederkassel"
type textarea "BAFU8605976"
type input "[PERSON_NAME]"
type input "MAEU"
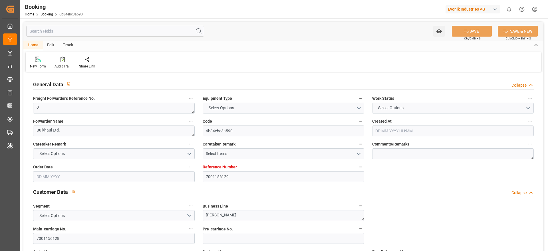
type input "[GEOGRAPHIC_DATA]"
type input "[GEOGRAPHIC_DATA], [GEOGRAPHIC_DATA]"
type input "Tanjung Pelepas"
type textarea "eta"
type textarea "INPUT_Evonik_Seeburger_IFTMIN_1002853250_20250612123134655.edi"
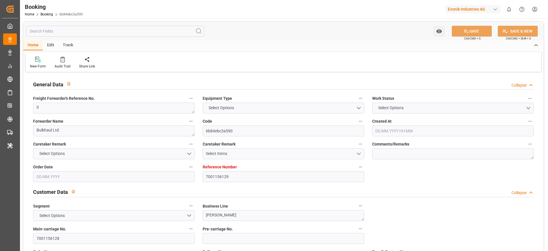
type textarea "NWC/[GEOGRAPHIC_DATA] [GEOGRAPHIC_DATA] Continent / [GEOGRAPHIC_DATA]-KA"
type textarea "INPUT_Evonik_Seeburger_IFTMIN_1002714435_20250430152029998.edi,INPUT_Evonik_See…"
type textarea "1002853250"
type textarea "[PERSON_NAME]"
type textarea "IFTMIN"
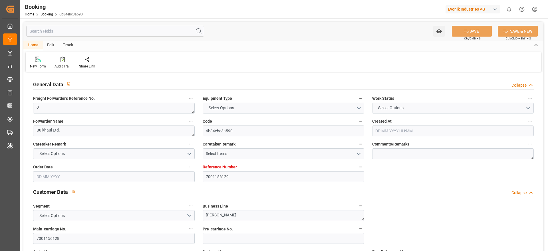
type textarea "a016N000000wbCAQAY"
type textarea "Yes"
type input "7001156129"
type input "9619945"
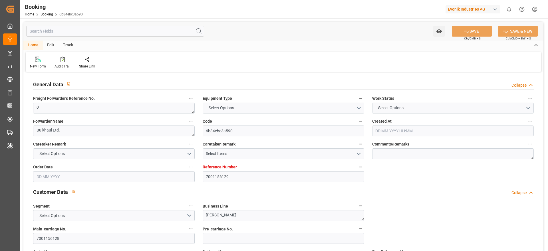
type input "Maersk"
type input "Maersk Line AS"
type input "NLRTM"
type input "IDJKT"
type input "41"
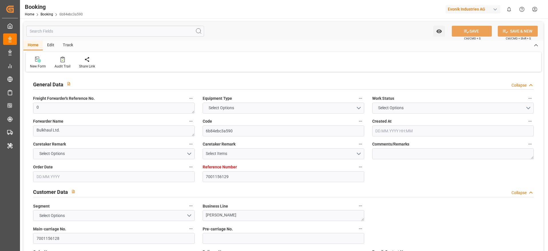
type input "MYTPP"
type input "0"
type input "-37"
type input "[DATE] 13:22"
type input "[DATE]"
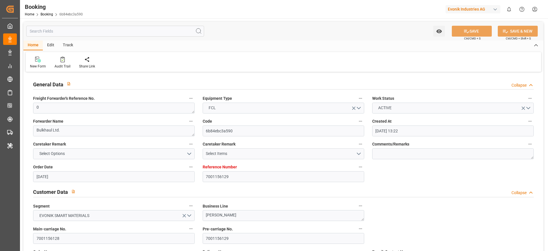
type input "[DATE]"
type input "[DATE] 00:00"
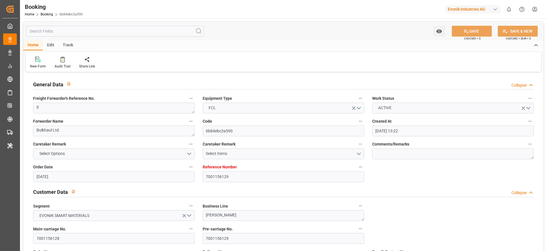
type input "[DATE] 00:00"
type input "[DATE]"
type input "[DATE] 00:00"
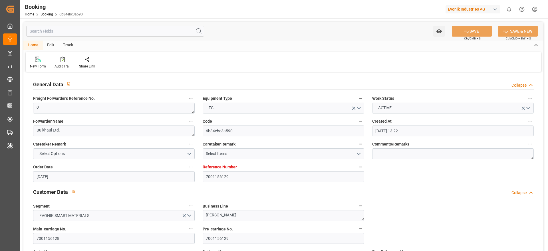
type input "[DATE] 00:00"
type input "[DATE]"
type input "[DATE] 00:00"
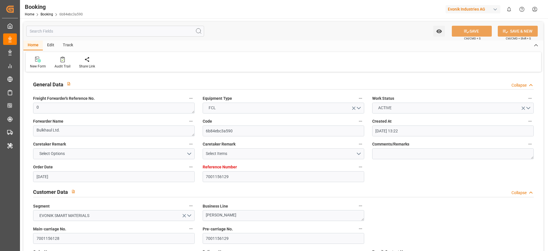
type input "[DATE] 00:00"
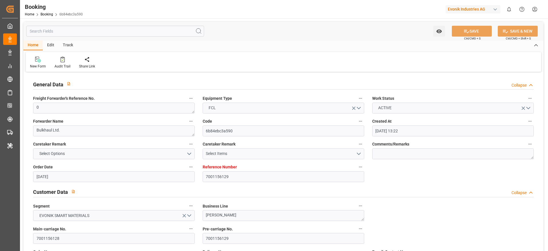
type input "[DATE] 00:00"
type input "[DATE]"
type input "[DATE] 10:30"
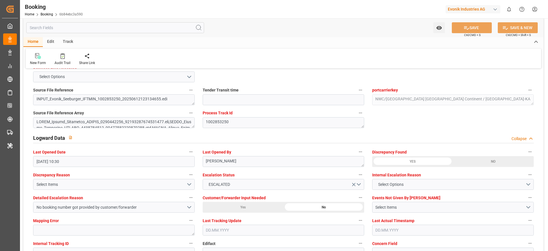
scroll to position [1013, 0]
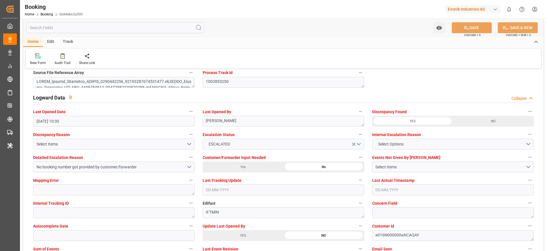
click at [114, 19] on div "YES" at bounding box center [73, 13] width 81 height 11
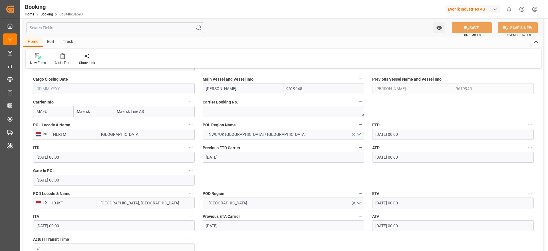
scroll to position [330, 0]
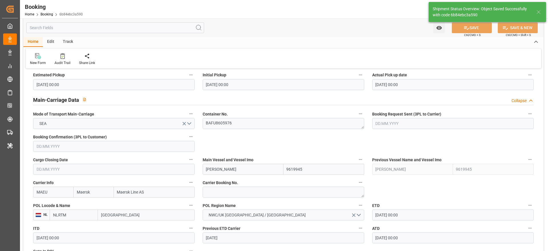
type textarea "[PERSON_NAME]"
type input "[DATE] 12:00"
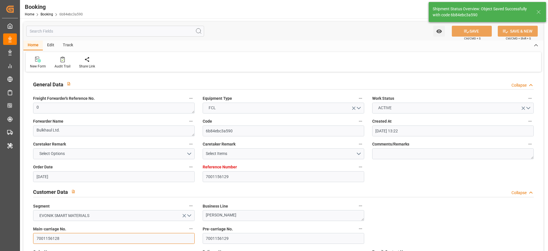
click at [87, 236] on input "7001156128" at bounding box center [114, 238] width 162 height 11
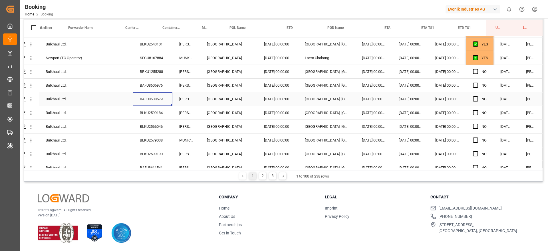
scroll to position [931, 22]
click at [155, 112] on div "BLKU2599184" at bounding box center [152, 111] width 39 height 13
click at [155, 101] on div "BAFU8638579" at bounding box center [152, 98] width 39 height 13
click at [31, 99] on icon "open menu" at bounding box center [31, 99] width 1 height 4
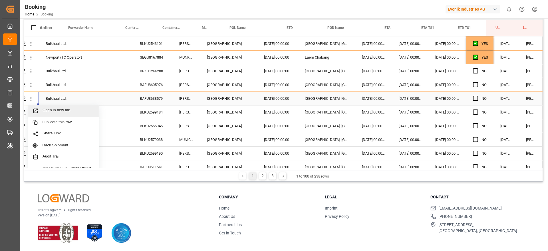
click at [49, 108] on span "Open in new tab" at bounding box center [69, 111] width 52 height 6
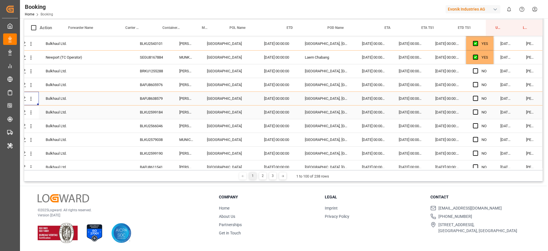
click at [157, 115] on div "BLKU2599184" at bounding box center [152, 111] width 39 height 13
click at [28, 112] on icon "open menu" at bounding box center [31, 112] width 6 height 6
click at [53, 124] on span "Open in new tab" at bounding box center [69, 124] width 52 height 6
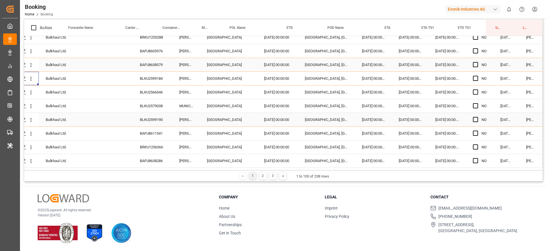
scroll to position [970, 22]
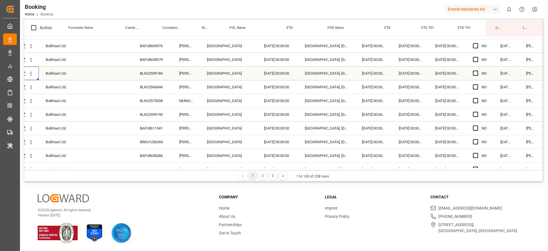
click at [148, 83] on div "BLKU2566046" at bounding box center [152, 86] width 39 height 13
click at [31, 87] on icon "open menu" at bounding box center [31, 87] width 6 height 6
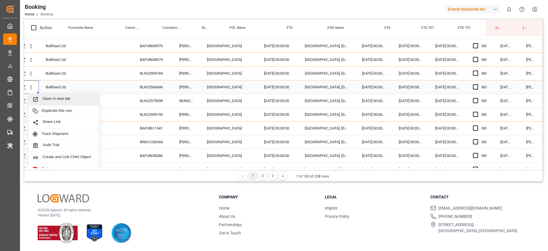
click at [51, 96] on span "Open in new tab" at bounding box center [69, 99] width 52 height 6
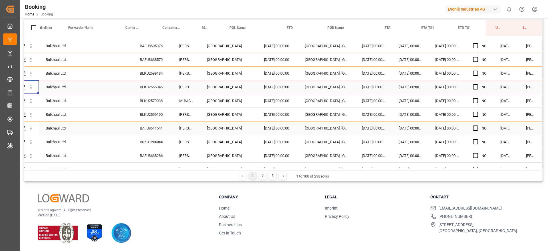
click at [153, 124] on div "BAFU8611541" at bounding box center [152, 127] width 39 height 13
click at [158, 137] on div "BRKU1256366" at bounding box center [152, 141] width 39 height 13
click at [141, 132] on div "BAFU8611541" at bounding box center [152, 127] width 39 height 13
click at [31, 128] on icon "open menu" at bounding box center [31, 128] width 6 height 6
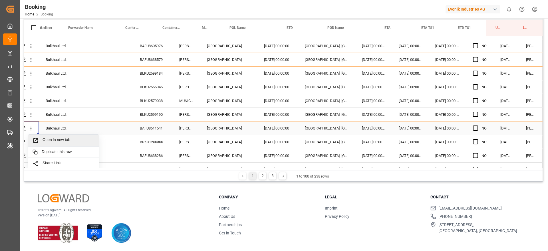
click at [49, 142] on span "Open in new tab" at bounding box center [69, 140] width 52 height 6
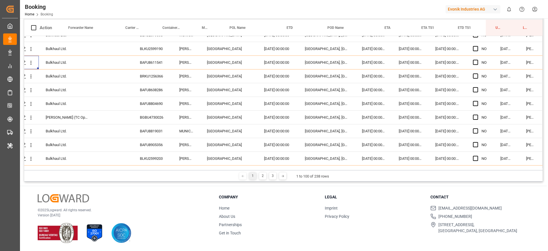
scroll to position [1240, 22]
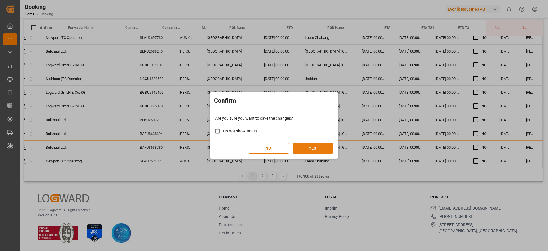
click at [305, 148] on button "YES" at bounding box center [313, 147] width 40 height 11
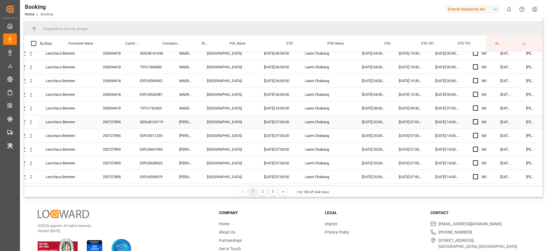
scroll to position [84, 0]
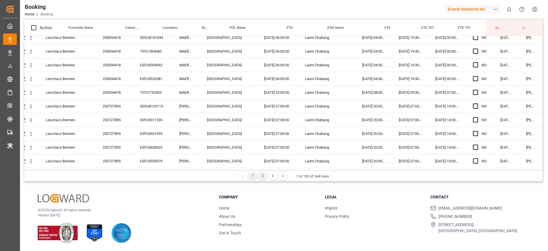
click at [264, 177] on div "2" at bounding box center [262, 175] width 7 height 7
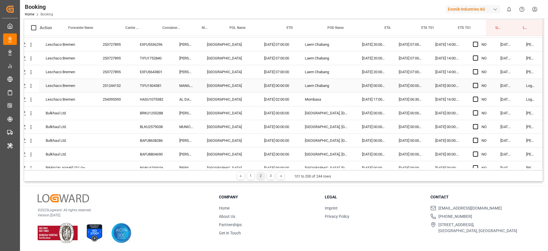
scroll to position [13, 22]
click at [119, 85] on div "251244152" at bounding box center [114, 84] width 37 height 13
click at [116, 95] on div "254395593" at bounding box center [114, 98] width 37 height 13
click at [139, 117] on div "BRKU1255288" at bounding box center [152, 112] width 39 height 13
click at [31, 115] on icon "open menu" at bounding box center [31, 113] width 6 height 6
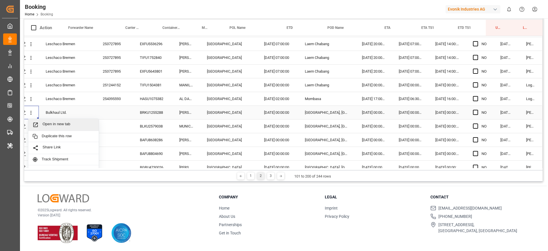
click at [61, 126] on span "Open in new tab" at bounding box center [69, 125] width 52 height 6
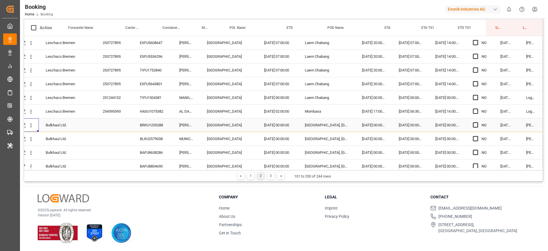
scroll to position [21, 20]
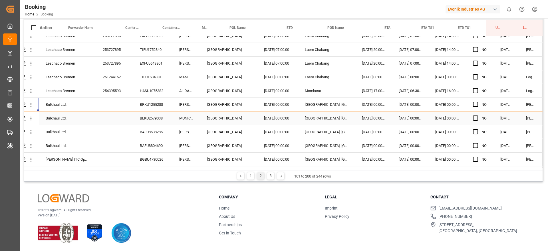
click at [161, 122] on div "BLKU2579038" at bounding box center [152, 117] width 39 height 13
drag, startPoint x: 103, startPoint y: 121, endPoint x: 135, endPoint y: 123, distance: 32.6
click at [103, 121] on div "Press SPACE to select this row." at bounding box center [114, 117] width 37 height 13
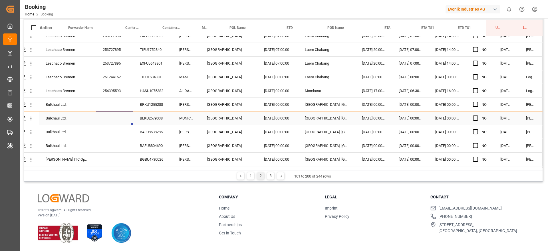
click at [147, 121] on div "BLKU2579038" at bounding box center [152, 117] width 39 height 13
click at [32, 118] on icon "open menu" at bounding box center [31, 118] width 6 height 6
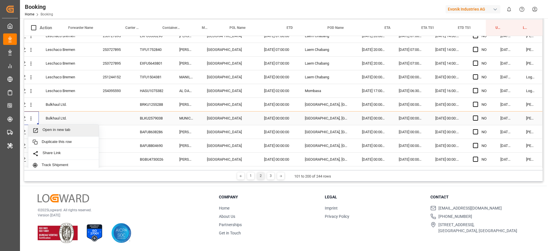
click at [57, 126] on div "Open in new tab" at bounding box center [63, 130] width 71 height 12
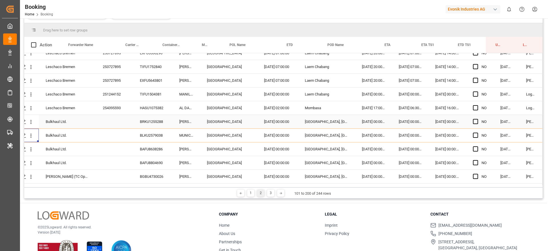
scroll to position [102, 0]
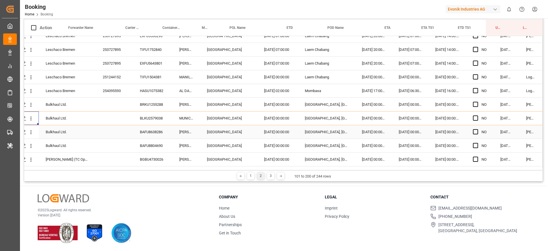
click at [161, 127] on div "BAFU8638286" at bounding box center [152, 131] width 39 height 13
click at [32, 133] on icon "open menu" at bounding box center [31, 132] width 6 height 6
click at [65, 148] on div "Open in new tab" at bounding box center [63, 144] width 71 height 12
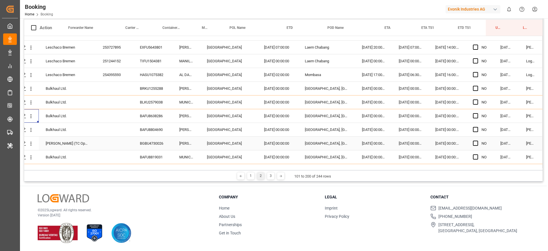
scroll to position [37, 20]
click at [151, 125] on div "BAFU8804690" at bounding box center [152, 128] width 39 height 13
click at [32, 126] on icon "open menu" at bounding box center [31, 129] width 6 height 6
click at [54, 138] on span "Open in new tab" at bounding box center [69, 141] width 52 height 6
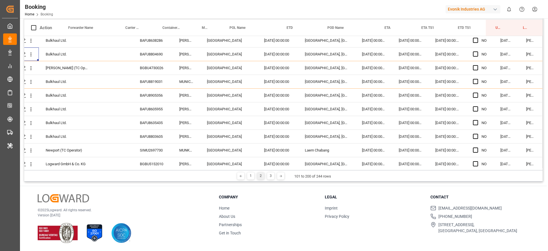
scroll to position [111, 20]
click at [141, 93] on div "BAFU8905356" at bounding box center [152, 95] width 39 height 13
click at [153, 107] on div "BAFU8605955" at bounding box center [152, 109] width 39 height 13
click at [155, 98] on div "BAFU8905356" at bounding box center [152, 95] width 39 height 13
click at [33, 98] on icon "open menu" at bounding box center [31, 96] width 6 height 6
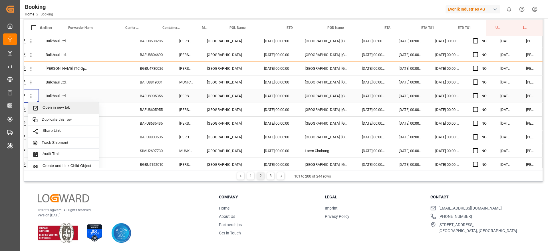
click at [53, 107] on span "Open in new tab" at bounding box center [69, 108] width 52 height 6
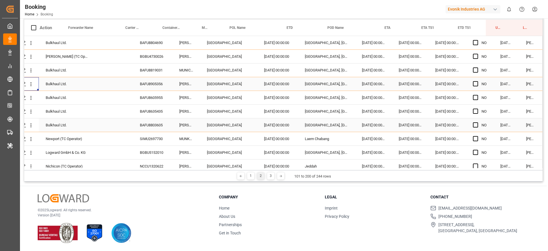
scroll to position [127, 20]
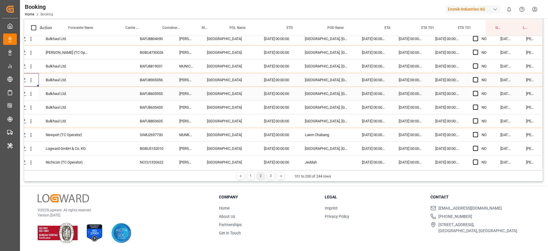
click at [164, 99] on div "BAFU8605955" at bounding box center [152, 93] width 39 height 13
click at [30, 93] on icon "open menu" at bounding box center [31, 94] width 6 height 6
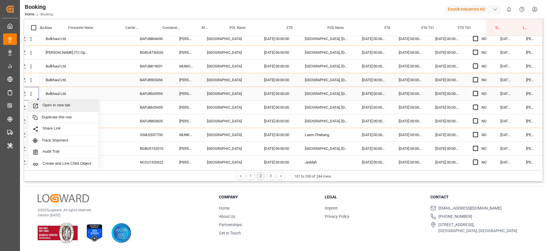
click at [59, 105] on span "Open in new tab" at bounding box center [69, 106] width 52 height 6
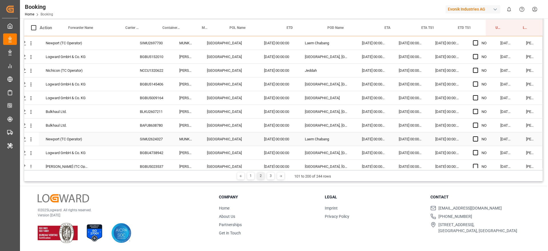
scroll to position [171, 5]
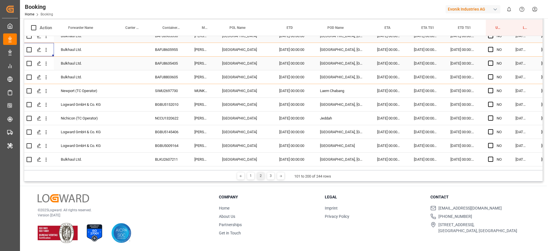
click at [169, 67] on div "BAFU8635435" at bounding box center [167, 63] width 39 height 13
click at [169, 83] on div "BAFU8803605" at bounding box center [167, 76] width 39 height 13
click at [170, 89] on div "SIMU2697730" at bounding box center [167, 90] width 39 height 13
click at [48, 90] on icon "open menu" at bounding box center [46, 91] width 6 height 6
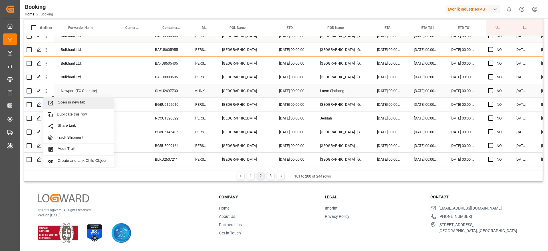
click at [76, 105] on span "Open in new tab" at bounding box center [84, 103] width 52 height 6
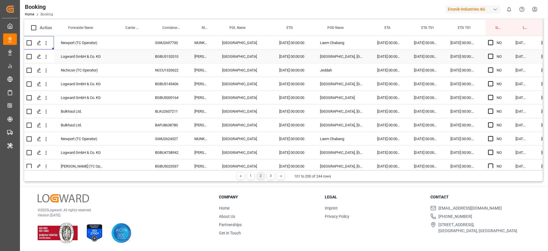
scroll to position [213, 5]
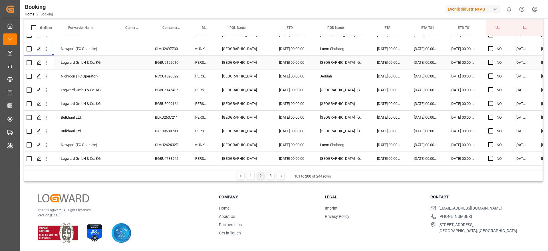
click at [164, 67] on div "BGBU5152010" at bounding box center [167, 62] width 39 height 13
click at [48, 65] on icon "open menu" at bounding box center [46, 63] width 6 height 6
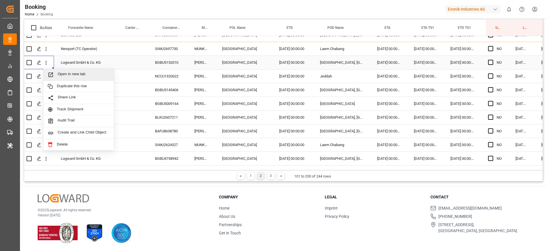
click at [73, 77] on span "Open in new tab" at bounding box center [84, 75] width 52 height 6
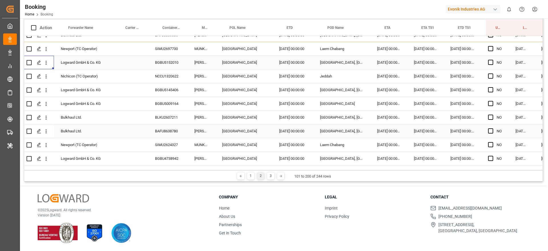
scroll to position [216, 5]
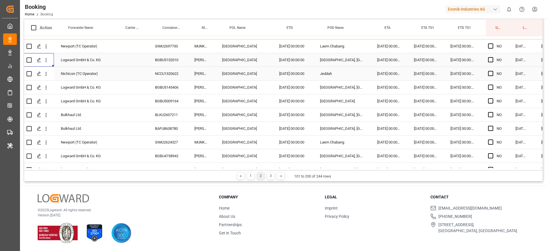
click at [174, 73] on div "NCCU1320622" at bounding box center [167, 73] width 39 height 13
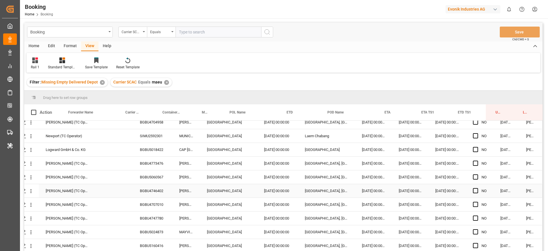
scroll to position [64, 0]
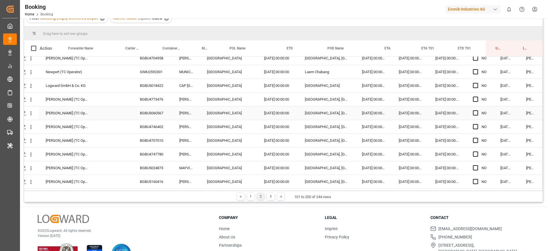
click at [154, 108] on div "BGBU5060567" at bounding box center [152, 112] width 39 height 13
drag, startPoint x: 30, startPoint y: 112, endPoint x: 53, endPoint y: 126, distance: 26.1
click at [30, 112] on icon "open menu" at bounding box center [31, 113] width 6 height 6
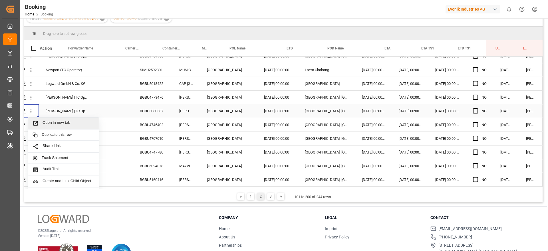
click at [55, 123] on span "Open in new tab" at bounding box center [69, 123] width 52 height 6
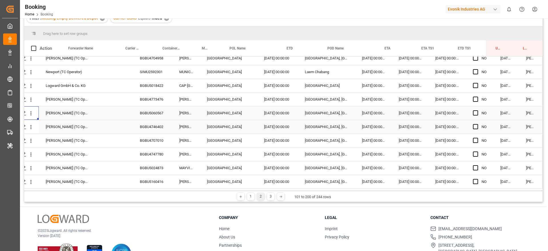
scroll to position [84, 0]
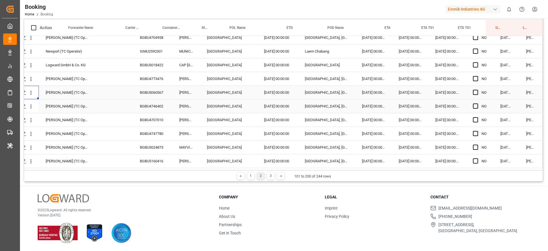
click at [154, 103] on div "BGBU4746402" at bounding box center [152, 105] width 39 height 13
click at [144, 115] on div "BGBU4707010" at bounding box center [152, 119] width 39 height 13
click at [473, 106] on span "Press SPACE to select this row." at bounding box center [475, 105] width 5 height 5
click at [477, 103] on input "Press SPACE to select this row." at bounding box center [477, 103] width 0 height 0
drag, startPoint x: 490, startPoint y: 109, endPoint x: 480, endPoint y: 168, distance: 60.5
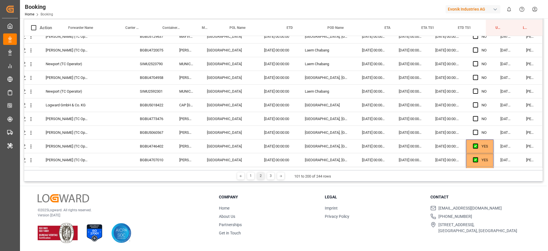
scroll to position [1192, 22]
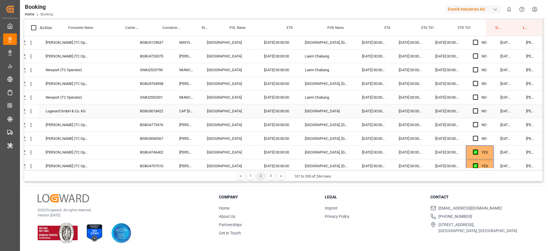
click at [158, 110] on div "BGBU5018422" at bounding box center [152, 110] width 39 height 13
click at [145, 93] on div "SIMU2592301" at bounding box center [152, 96] width 39 height 13
click at [473, 112] on span "Press SPACE to select this row." at bounding box center [475, 110] width 5 height 5
click at [477, 108] on input "Press SPACE to select this row." at bounding box center [477, 108] width 0 height 0
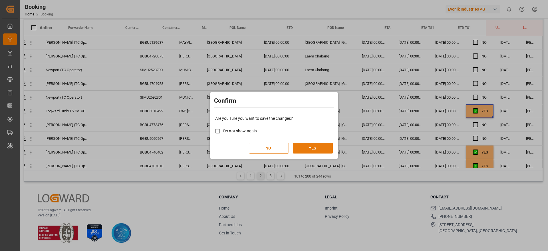
click at [301, 148] on button "YES" at bounding box center [313, 147] width 40 height 11
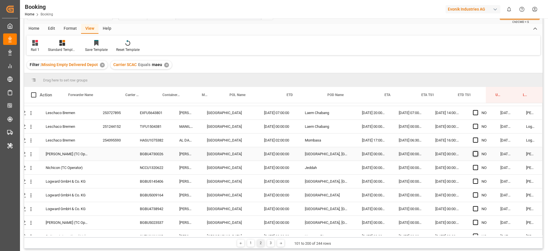
scroll to position [711, 22]
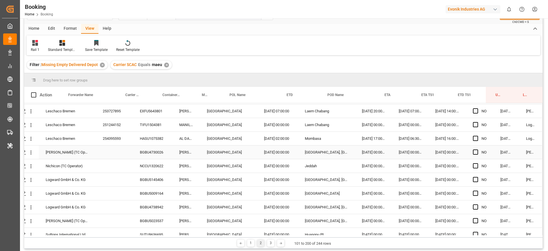
click at [161, 154] on div "BGBU4730026" at bounding box center [152, 151] width 39 height 13
click at [473, 152] on span "Press SPACE to select this row." at bounding box center [475, 151] width 5 height 5
click at [477, 149] on input "Press SPACE to select this row." at bounding box center [477, 149] width 0 height 0
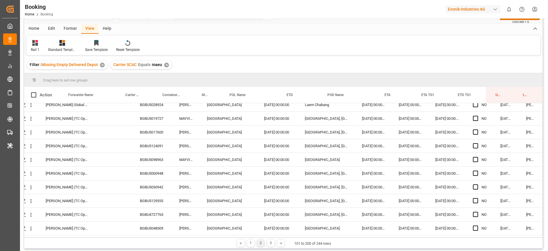
scroll to position [84, 0]
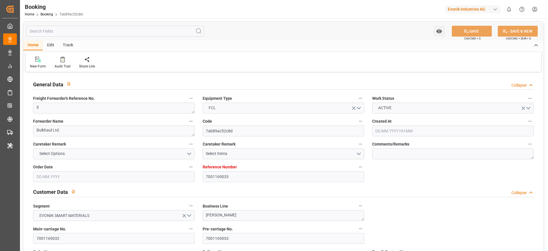
type input "7001169033"
type input "9632155"
type input "Maersk"
type input "Maersk Line AS"
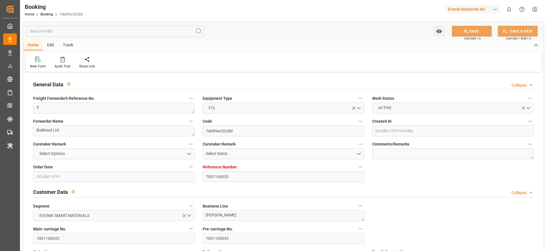
type input "NLRTM"
type input "IDJKT"
type input "44"
type input "MYTPP"
type input "0"
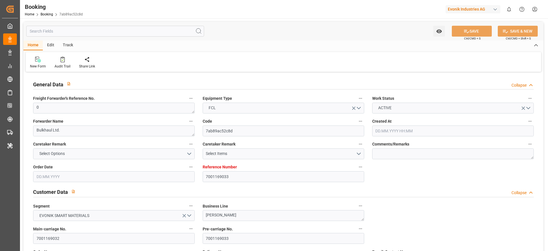
type input "-51"
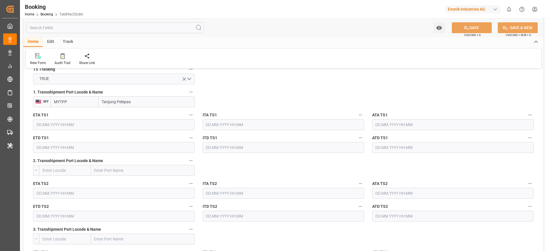
type input "[DATE] 05:54"
type input "[DATE]"
type input "[DATE] 00:00"
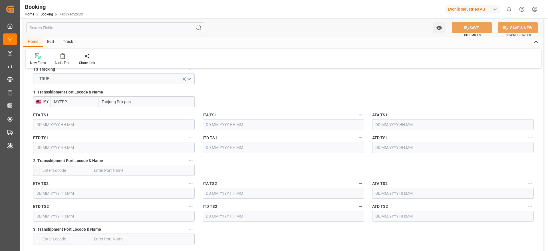
type input "[DATE] 00:00"
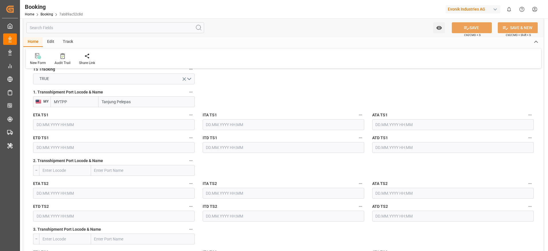
type input "[DATE] 00:00"
type input "[DATE]"
type input "[DATE] 00:00"
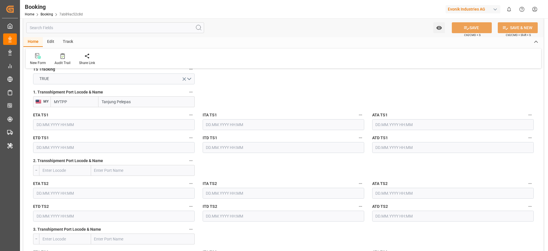
type input "[DATE] 00:00"
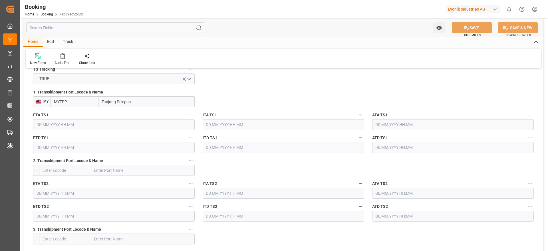
type input "[DATE] 00:00"
type input "[DATE]"
type input "[DATE] 10:30"
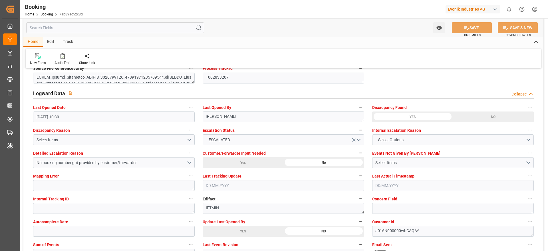
scroll to position [1021, 0]
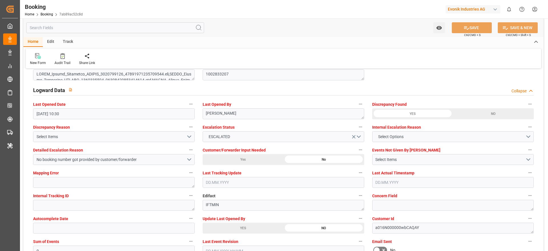
click at [114, 12] on div "YES" at bounding box center [73, 6] width 81 height 11
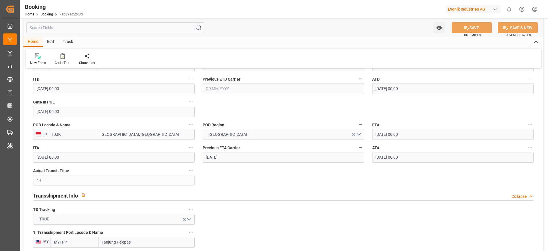
scroll to position [448, 0]
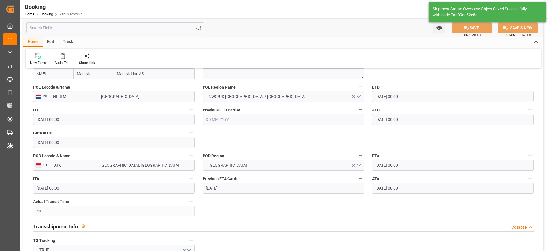
type textarea "[PERSON_NAME]"
type input "[DATE] 12:02"
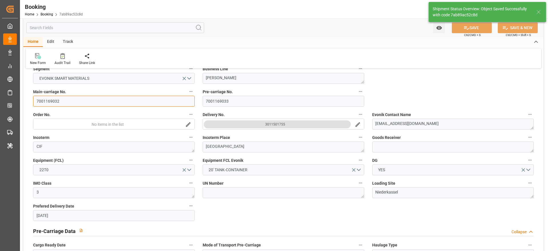
click at [69, 100] on input "7001169032" at bounding box center [114, 101] width 162 height 11
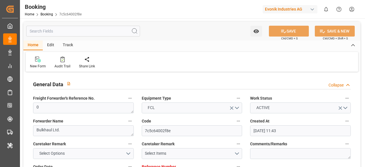
type input "[DATE] 11:43"
type input "[DATE]"
type input "[DATE] 00:00"
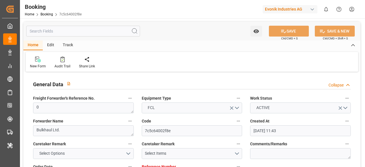
type input "[DATE] 00:00"
type input "02.06.2025 00:00"
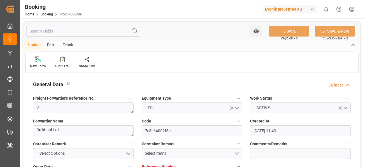
type input "27.05.2025 00:00"
type input "13.07.2025 00:00"
type input "02.07.2025 00:00"
type input "02.07.2025"
type input "13.07.2025 00:00"
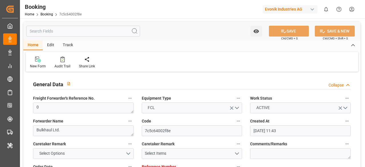
type input "05.07.2025 00:00"
type input "08.07.2025 00:00"
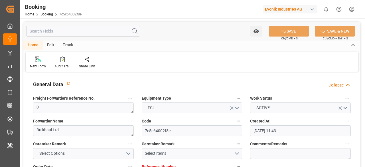
type input "08.07.2025 00:00"
type input "16.07.2025 00:00"
type input "26.05.2025"
type input "[DATE] 10:30"
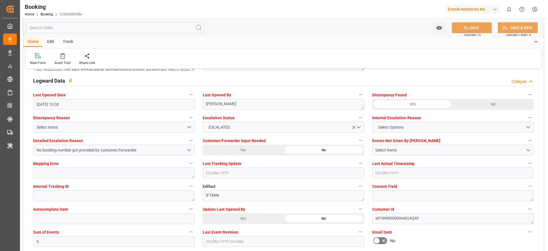
scroll to position [1030, 0]
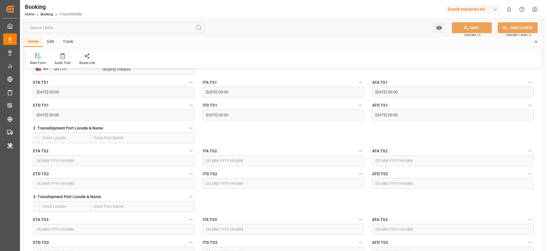
scroll to position [593, 0]
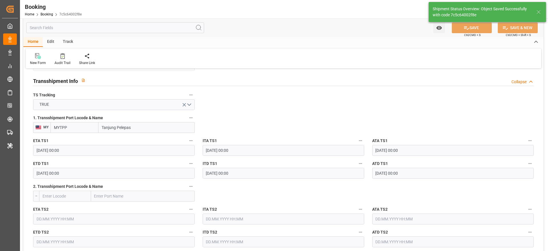
scroll to position [92, 0]
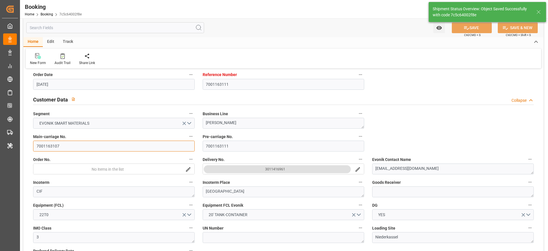
type textarea "[PERSON_NAME]"
type input "21.08.2025 12:02"
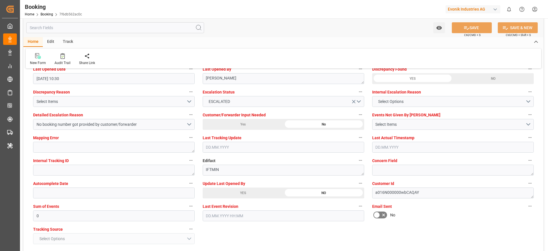
scroll to position [1070, 0]
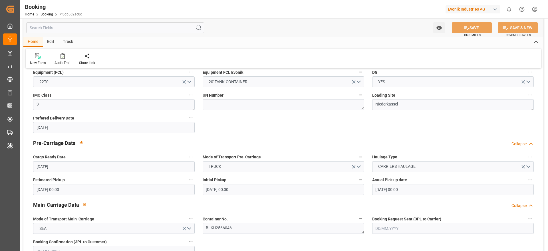
scroll to position [170, 0]
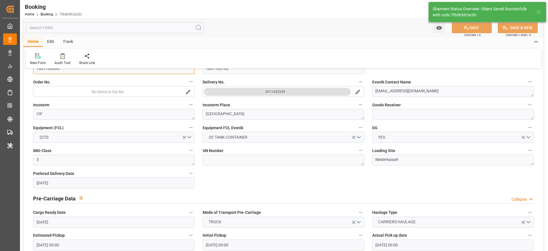
click at [75, 74] on input "7001163095" at bounding box center [114, 68] width 162 height 11
type textarea "[PERSON_NAME]"
type input "[DATE] 12:03"
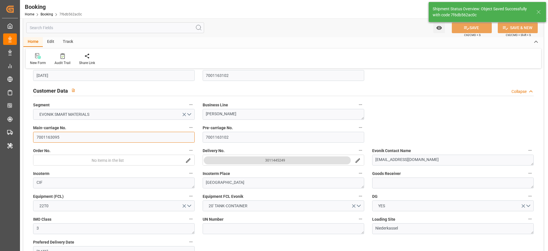
click at [75, 137] on input "7001163095" at bounding box center [114, 137] width 162 height 11
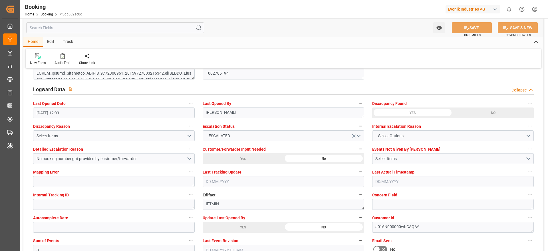
scroll to position [1023, 0]
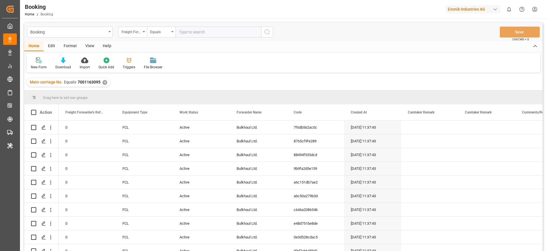
click at [85, 48] on div "View" at bounding box center [89, 46] width 17 height 10
click at [41, 62] on div at bounding box center [36, 60] width 11 height 6
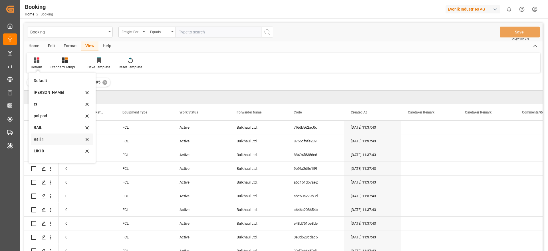
click at [57, 137] on div "Rail 1" at bounding box center [59, 139] width 50 height 6
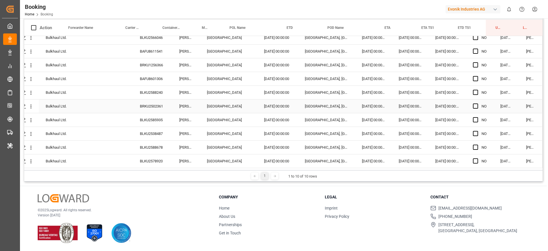
scroll to position [0, 22]
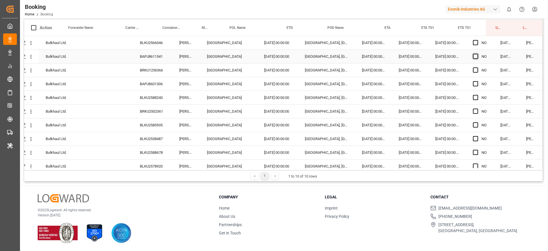
click at [475, 58] on span "Press SPACE to select this row." at bounding box center [475, 56] width 5 height 5
click at [477, 54] on input "Press SPACE to select this row." at bounding box center [477, 54] width 0 height 0
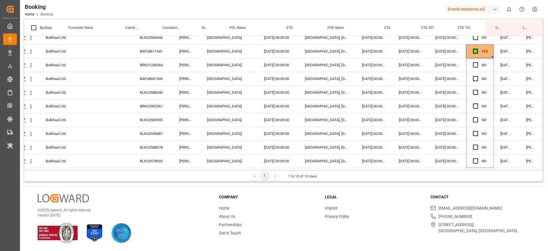
drag, startPoint x: 491, startPoint y: 62, endPoint x: 484, endPoint y: 202, distance: 140.3
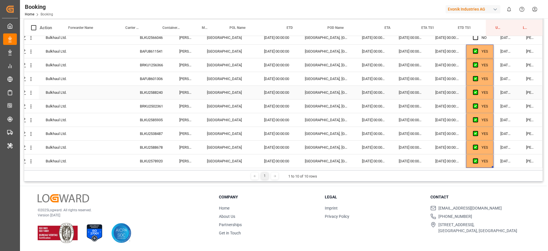
scroll to position [0, 22]
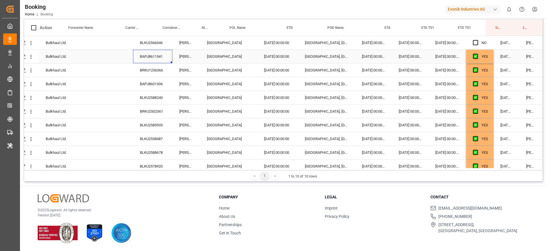
click at [164, 58] on div "BAFU8611541" at bounding box center [152, 56] width 39 height 13
click at [151, 70] on div "BRKU1256366" at bounding box center [152, 69] width 39 height 13
click at [155, 86] on div "BAFU8601306" at bounding box center [152, 83] width 39 height 13
click at [151, 98] on div "BLKU2588240" at bounding box center [152, 97] width 39 height 13
click at [152, 110] on div "BRKU2502361" at bounding box center [152, 110] width 39 height 13
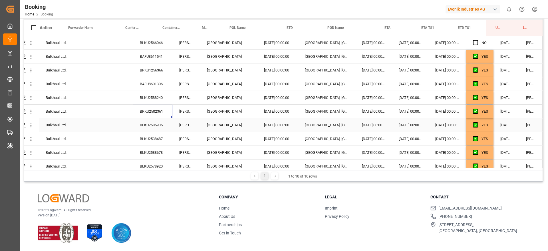
click at [159, 124] on div "BLKU2585935" at bounding box center [152, 124] width 39 height 13
click at [142, 139] on div "BLKU2538487" at bounding box center [152, 138] width 39 height 13
click at [191, 0] on html "Created by potrace 1.15, written by Peter Selinger 2001-2017 Created by potrace…" at bounding box center [274, 125] width 548 height 251
click at [164, 154] on div "BLKU2588678" at bounding box center [152, 152] width 39 height 13
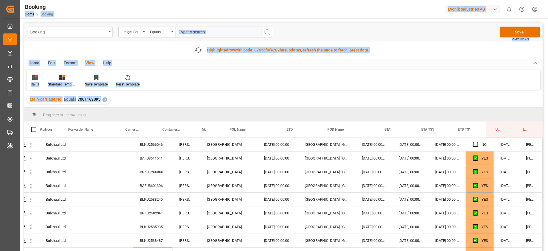
click at [272, 94] on div "Main-carriage No. Equals 7001163095 ✕" at bounding box center [283, 99] width 518 height 16
click at [281, 112] on div "Drag here to set row groups" at bounding box center [283, 115] width 518 height 14
click at [264, 113] on div "Drag here to set row groups" at bounding box center [283, 115] width 518 height 14
click at [267, 111] on div "Drag here to set row groups" at bounding box center [283, 115] width 518 height 14
click at [245, 99] on div "Main-carriage No. Equals 7001163095 ✕" at bounding box center [283, 99] width 518 height 16
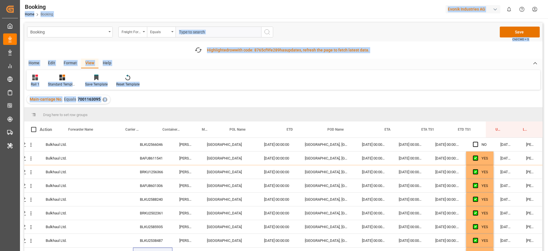
click at [134, 97] on div "Main-carriage No. Equals 7001163095 ✕" at bounding box center [283, 99] width 518 height 16
click at [361, 76] on div "Rail 1 Standard Templates Save Template Reset Template" at bounding box center [284, 80] width 514 height 20
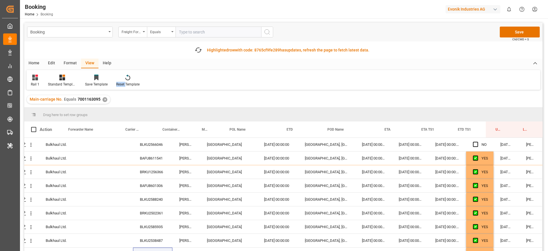
click at [361, 76] on div "Rail 1 Standard Templates Save Template Reset Template" at bounding box center [284, 80] width 514 height 20
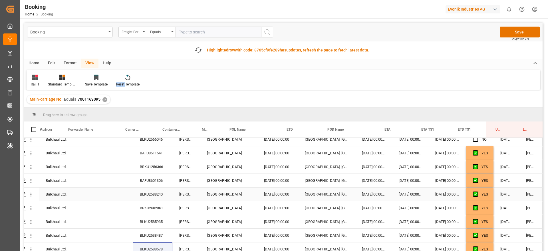
scroll to position [0, 22]
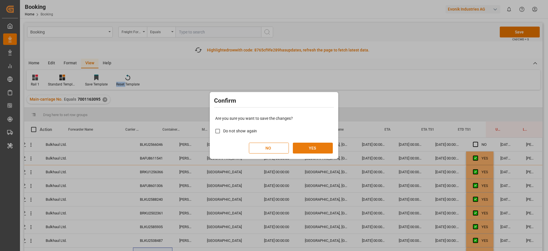
click at [331, 145] on button "YES" at bounding box center [313, 147] width 40 height 11
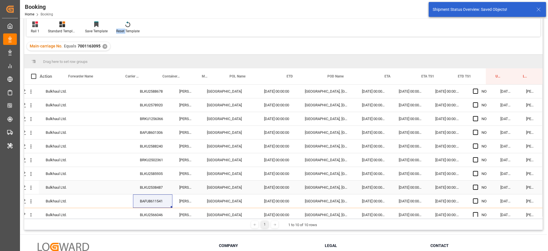
scroll to position [0, 0]
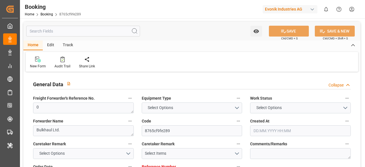
type input "7001163096"
type input "9619945"
type input "Maersk"
type input "Maersk Line AS"
type input "NLRTM"
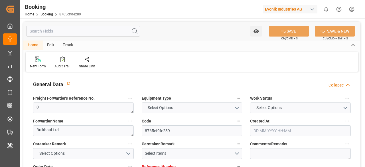
type input "IDJKT"
type input "41"
type input "MYTPP"
type input "0"
type input "-49"
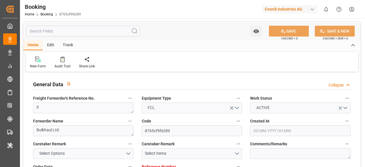
type input "[DATE] 11:37"
type input "[DATE]"
type input "19.05.2025"
type input "19.05.2025 00:00"
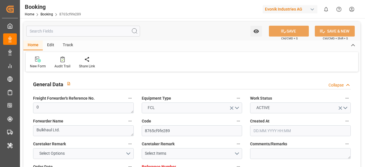
type input "19.05.2025 00:00"
type input "26.05.2025 00:00"
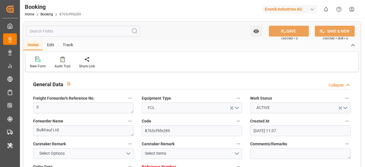
type input "20.05.2025 00:00"
type input "06.07.2025 00:00"
type input "14.07.2025 00:00"
type input "14.07.2025"
type input "06.07.2025 00:00"
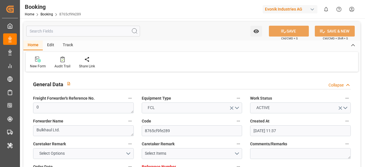
type input "28.06.2025 00:00"
type input "01.07.2025 00:00"
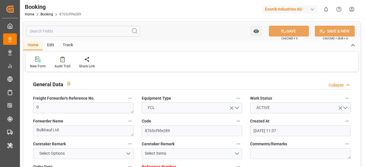
type input "01.07.2025 00:00"
type input "09.07.2025 00:00"
type input "22.05.2025"
type input "20.08.2025 10:30"
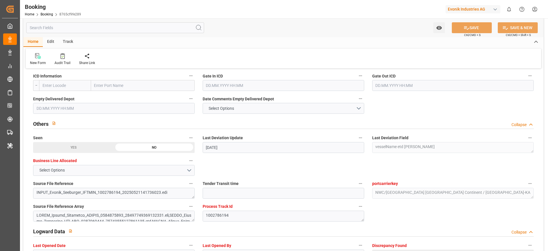
scroll to position [1022, 0]
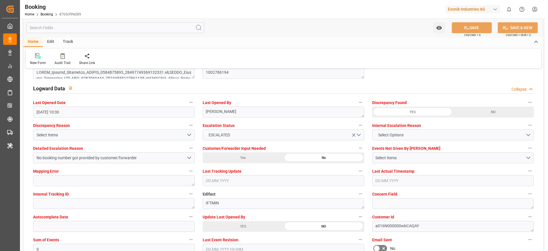
click at [114, 10] on div "YES" at bounding box center [73, 4] width 81 height 11
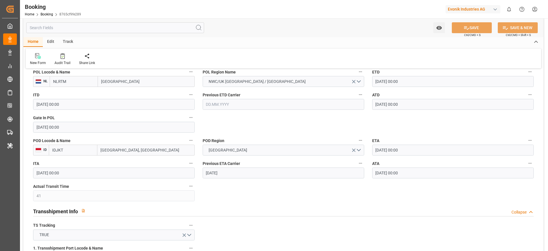
scroll to position [355, 0]
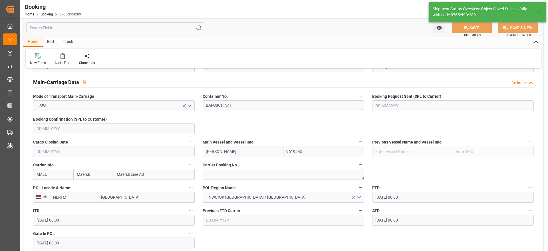
type textarea "[PERSON_NAME]"
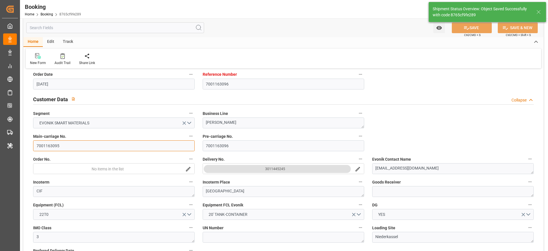
click at [158, 142] on input "7001163095" at bounding box center [114, 145] width 162 height 11
type input "21.08.2025 12:08"
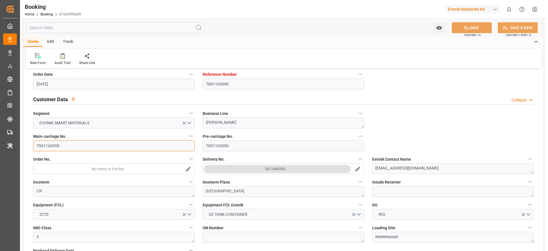
click at [142, 148] on input "7001163095" at bounding box center [114, 145] width 162 height 11
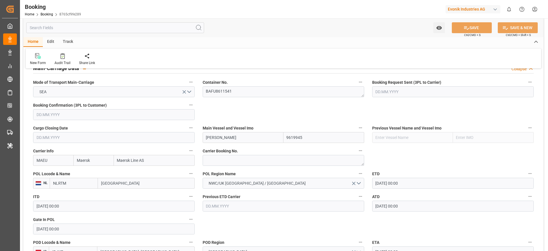
scroll to position [394, 0]
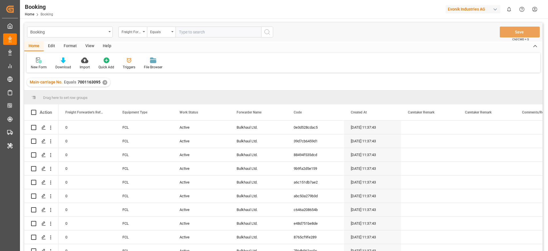
click at [93, 47] on div "View" at bounding box center [89, 46] width 17 height 10
click at [39, 66] on div "Default" at bounding box center [36, 67] width 11 height 5
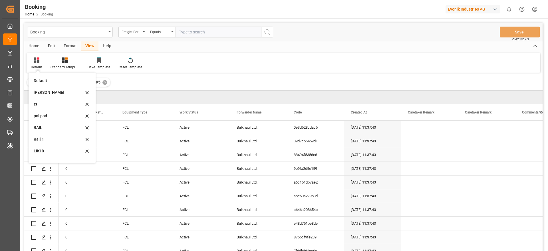
click at [51, 91] on div "[PERSON_NAME]" at bounding box center [59, 92] width 50 height 6
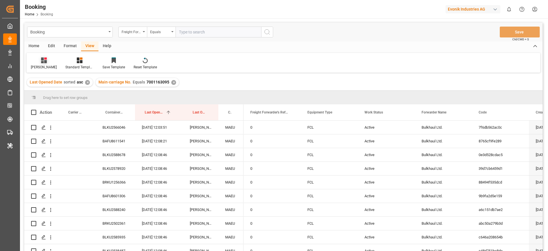
click at [39, 63] on div at bounding box center [44, 60] width 26 height 6
click at [51, 138] on div "Rail 1" at bounding box center [60, 139] width 50 height 6
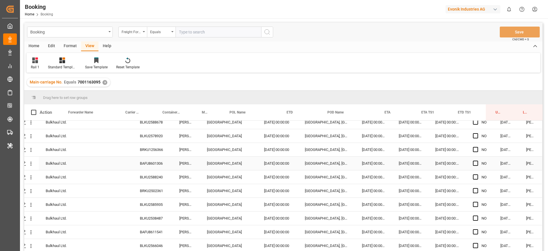
scroll to position [0, 22]
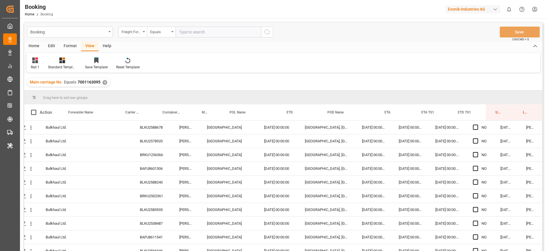
click at [102, 82] on div "✕" at bounding box center [104, 82] width 5 height 5
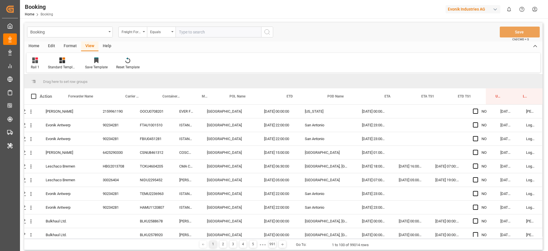
click at [239, 27] on input "text" at bounding box center [219, 32] width 86 height 11
click at [142, 30] on div "Freight Forwarder's Reference No." at bounding box center [132, 32] width 29 height 11
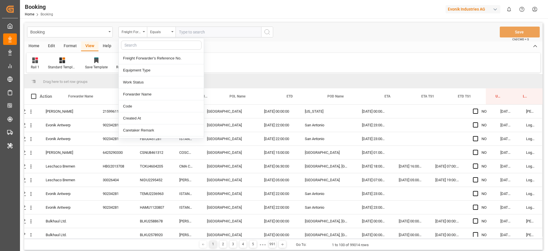
click at [160, 42] on input "text" at bounding box center [161, 45] width 81 height 9
type input "main"
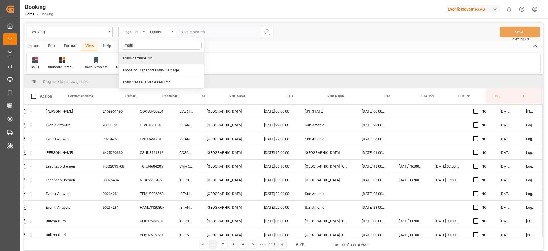
click at [161, 54] on div "Main-carriage No." at bounding box center [161, 58] width 85 height 12
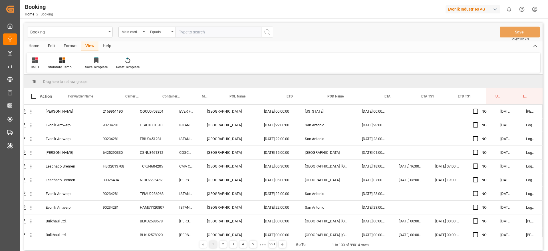
click at [190, 35] on input "text" at bounding box center [219, 32] width 86 height 11
paste input "7001169021"
type input "7001169021"
click at [267, 34] on circle "search button" at bounding box center [267, 31] width 5 height 5
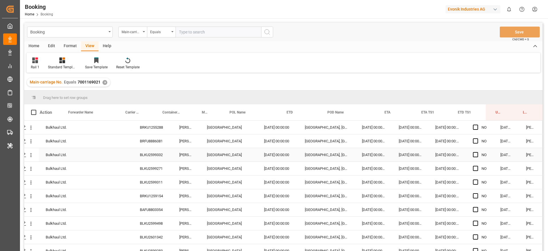
click at [164, 155] on div "BLKU2599332" at bounding box center [152, 154] width 39 height 13
click at [155, 168] on div "BLKU2599271" at bounding box center [152, 168] width 39 height 13
click at [156, 187] on div "BLKU2599311" at bounding box center [152, 181] width 39 height 13
click at [160, 193] on div "BRKU1259154" at bounding box center [152, 195] width 39 height 13
click at [144, 213] on div "BAFU8803354" at bounding box center [152, 209] width 39 height 13
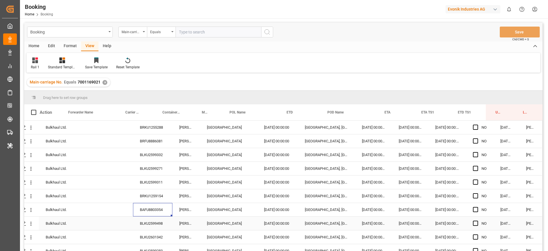
click at [156, 227] on div "BLKU2599498" at bounding box center [152, 222] width 39 height 13
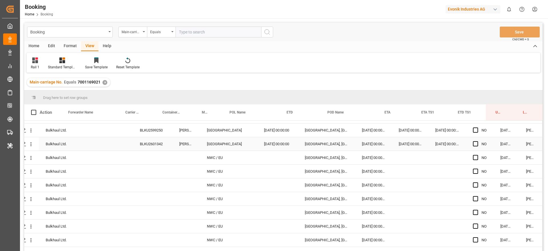
scroll to position [103, 22]
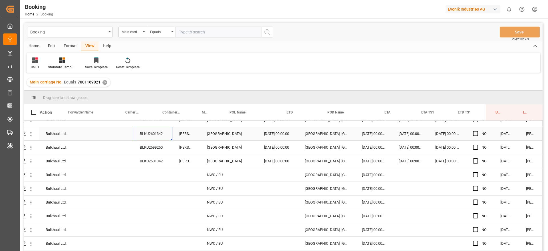
click at [154, 134] on div "BLKU2601342" at bounding box center [152, 133] width 39 height 13
click at [169, 150] on div "BLKU2599250" at bounding box center [152, 146] width 39 height 13
click at [170, 164] on div "BLKU2601342" at bounding box center [152, 160] width 39 height 13
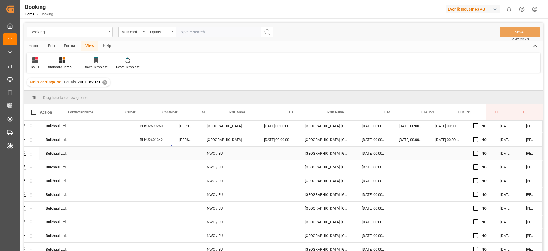
scroll to position [126, 22]
click at [474, 138] on span "Press SPACE to select this row." at bounding box center [475, 138] width 5 height 5
click at [477, 136] on input "Press SPACE to select this row." at bounding box center [477, 136] width 0 height 0
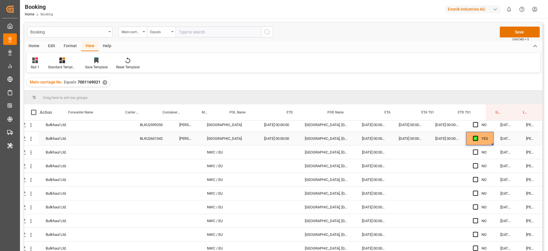
click at [473, 135] on div "Press SPACE to select this row." at bounding box center [477, 138] width 9 height 13
click at [473, 138] on span "Press SPACE to select this row." at bounding box center [475, 138] width 5 height 5
click at [477, 136] on input "Press SPACE to select this row." at bounding box center [477, 136] width 0 height 0
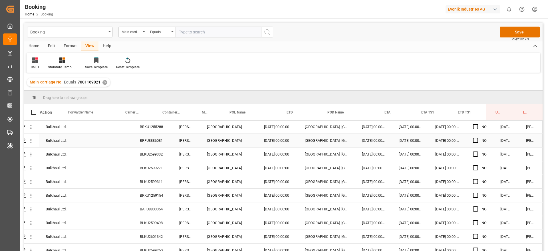
scroll to position [1, 22]
click at [474, 154] on span "Press SPACE to select this row." at bounding box center [475, 153] width 5 height 5
click at [477, 151] on input "Press SPACE to select this row." at bounding box center [477, 151] width 0 height 0
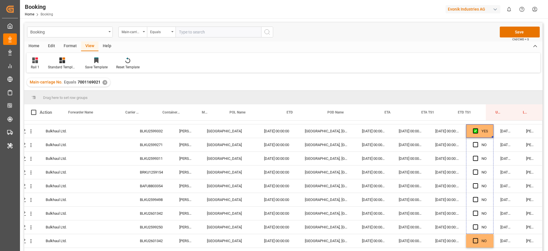
scroll to position [47, 22]
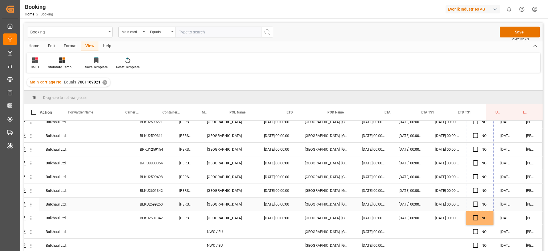
drag, startPoint x: 491, startPoint y: 160, endPoint x: 488, endPoint y: 200, distance: 40.9
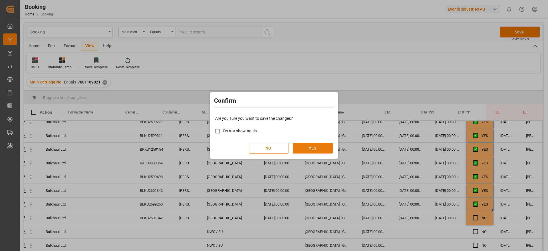
click at [314, 149] on button "YES" at bounding box center [313, 147] width 40 height 11
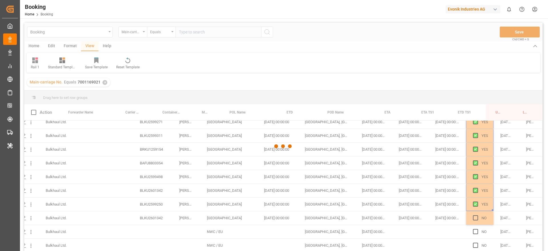
scroll to position [0, 22]
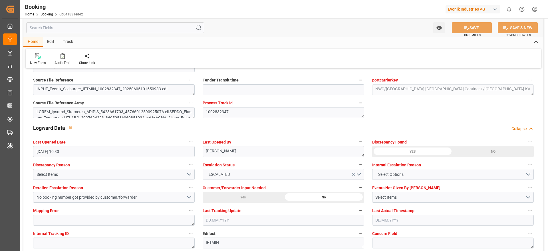
scroll to position [1084, 0]
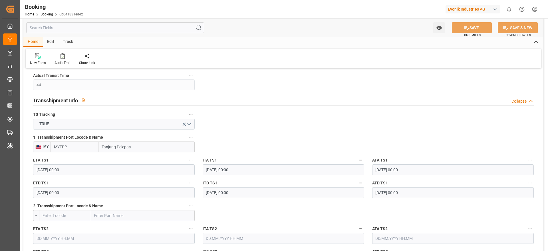
scroll to position [412, 0]
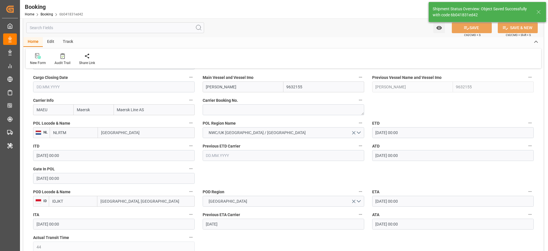
type textarea "[PERSON_NAME]"
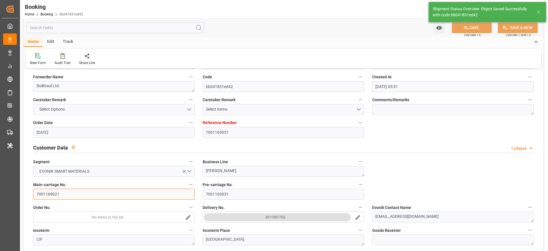
type input "[DATE] 12:11"
click at [76, 192] on input "7001169021" at bounding box center [114, 193] width 162 height 11
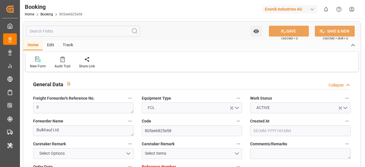
type input "7001188193"
type input "9778806"
type input "9619921"
type input "Maersk"
type input "Maersk Line AS"
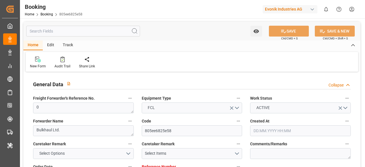
type input "NLRTM"
type input "IDJKT"
type input "41"
type input "MYTPP"
type input "0"
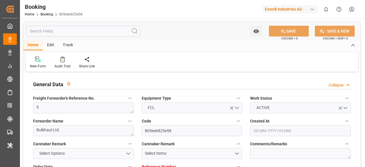
type input "05.06.2025 11:41"
type input "05.06.2025"
type input "14.08.2025"
type input "18.06.2025"
type input "01.07.2025 00:00"
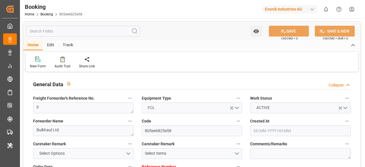
type input "23.06.2025 00:00"
type input "30.06.2025 00:00"
type input "19.06.2025 00:00"
type input "10.08.2025 00:00"
type input "03.08.2025 00:00"
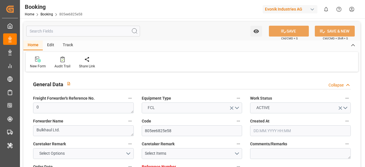
type input "10.08.2025 00:00"
type input "02.08.2025 00:00"
type input "26.07.2025 00:00"
type input "03.08.2025 00:00"
type input "06.08.2025 00:00"
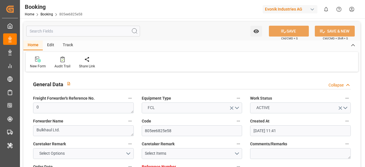
type input "29.07.2025 00:00"
type input "06.08.2025 00:00"
type input "14.08.2025 00:00"
type input "20.06.2025"
type input "[DATE] 10:30"
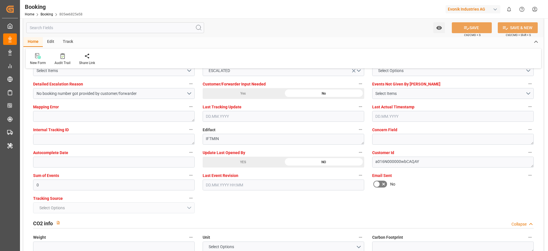
scroll to position [1087, 0]
click div "YES"
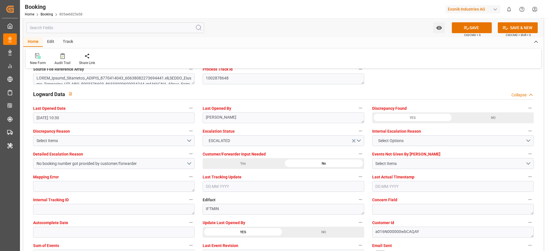
scroll to position [1014, 0]
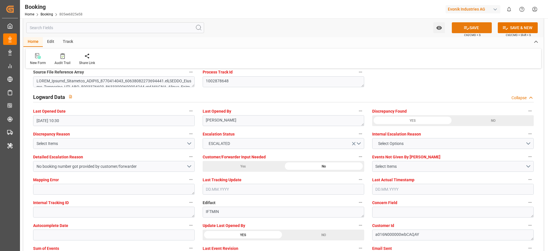
click button "SAVE"
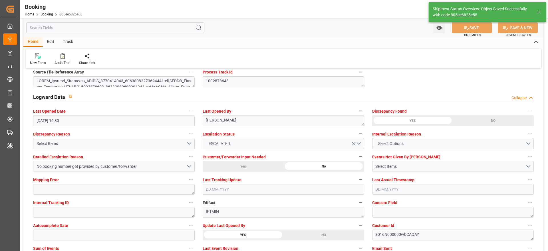
type textarea "[PERSON_NAME]"
type input "21.08.2025 12:14"
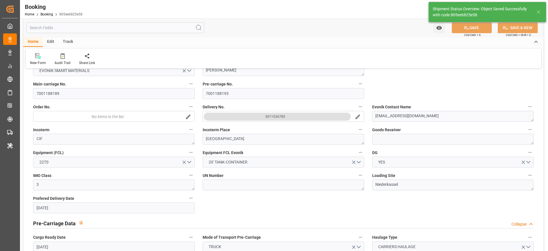
scroll to position [65, 0]
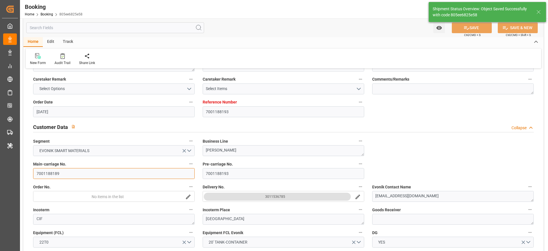
click input "7001188189"
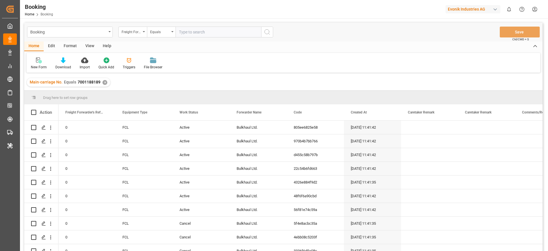
click at [85, 45] on div "View" at bounding box center [89, 46] width 17 height 10
drag, startPoint x: 23, startPoint y: 73, endPoint x: 29, endPoint y: 68, distance: 8.1
click at [23, 73] on main "Booking Freight Forwarder's Reference No. Equals Save Ctrl/CMD + S Home Edit Fo…" at bounding box center [283, 144] width 527 height 243
click at [32, 66] on div "Default" at bounding box center [36, 67] width 11 height 5
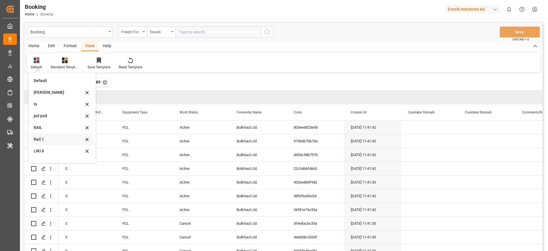
click at [54, 136] on div "Rail 1" at bounding box center [62, 139] width 63 height 12
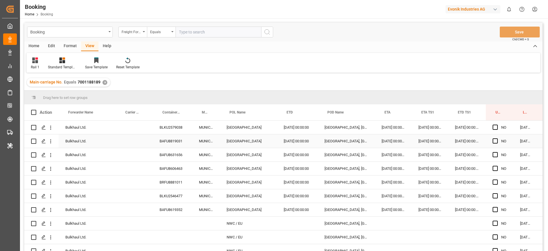
scroll to position [0, 22]
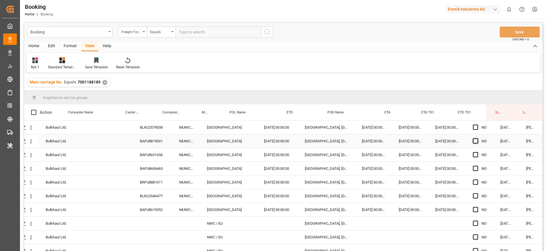
click at [475, 140] on span "Press SPACE to select this row." at bounding box center [475, 140] width 5 height 5
click at [477, 138] on input "Press SPACE to select this row." at bounding box center [477, 138] width 0 height 0
drag, startPoint x: 491, startPoint y: 146, endPoint x: 483, endPoint y: 206, distance: 59.6
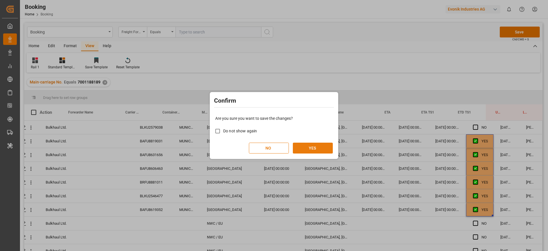
click at [315, 149] on button "YES" at bounding box center [313, 147] width 40 height 11
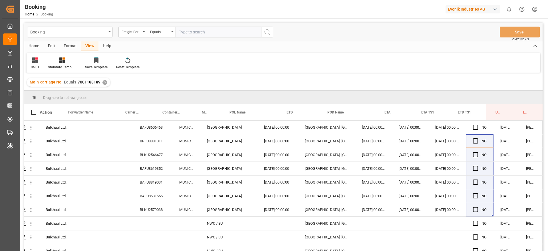
click at [102, 83] on div "✕" at bounding box center [104, 82] width 5 height 5
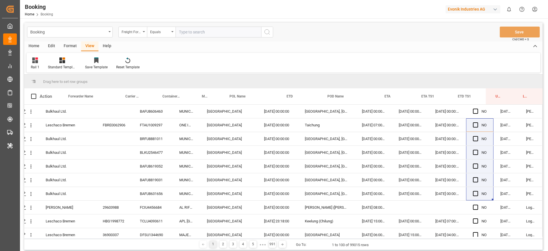
click at [221, 30] on input "text" at bounding box center [219, 32] width 86 height 11
paste input "7001163113"
type input "7001163113"
click at [138, 29] on div "Freight Forwarder's Reference No." at bounding box center [131, 31] width 19 height 7
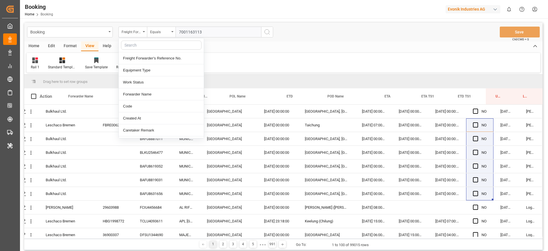
click at [145, 45] on input "text" at bounding box center [161, 45] width 81 height 9
type input "main"
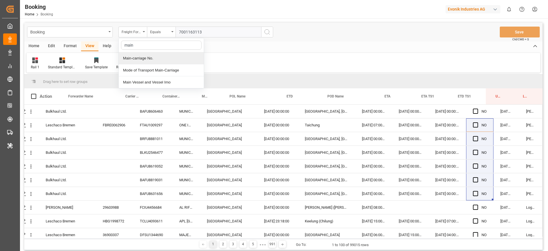
click at [144, 55] on div "Main-carriage No." at bounding box center [161, 58] width 85 height 12
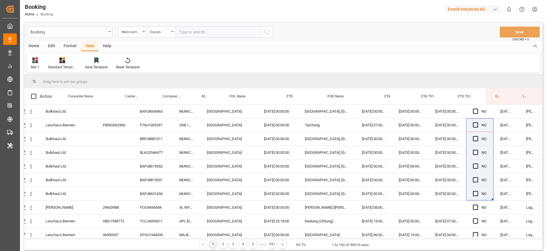
click at [188, 36] on input "text" at bounding box center [219, 32] width 86 height 11
paste input "7001163113"
type input "7001163113"
click at [267, 36] on button "search button" at bounding box center [267, 32] width 12 height 11
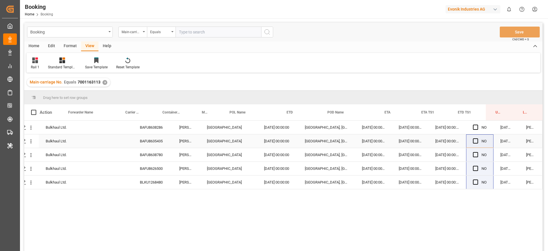
scroll to position [5, 0]
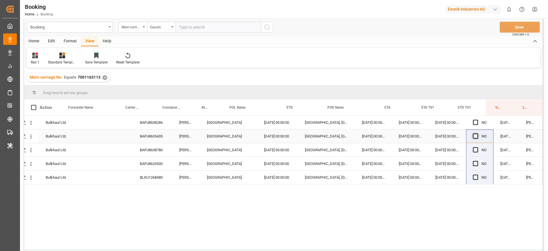
click at [474, 136] on span "Press SPACE to select this row." at bounding box center [475, 135] width 5 height 5
click at [477, 133] on input "Press SPACE to select this row." at bounding box center [477, 133] width 0 height 0
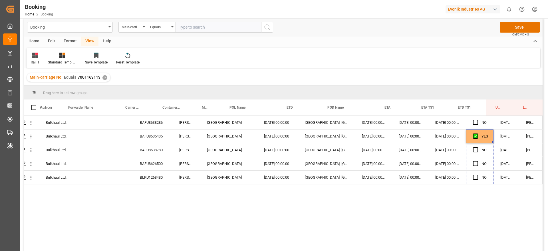
drag, startPoint x: 491, startPoint y: 142, endPoint x: 486, endPoint y: 192, distance: 50.7
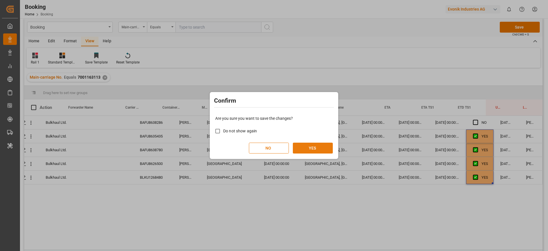
click at [325, 145] on button "YES" at bounding box center [313, 147] width 40 height 11
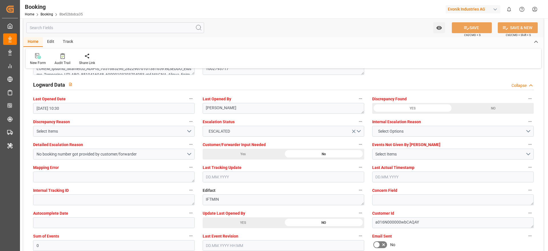
scroll to position [1027, 0]
click at [114, 5] on div "YES" at bounding box center [73, 0] width 81 height 11
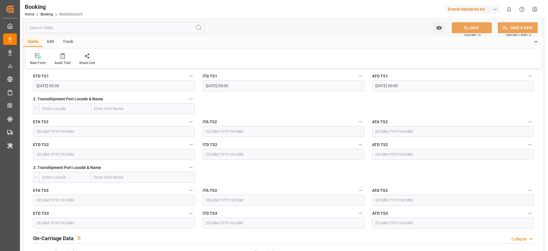
scroll to position [569, 0]
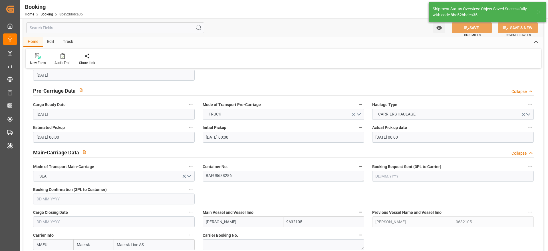
type textarea "[PERSON_NAME]"
type input "21.08.2025 12:15"
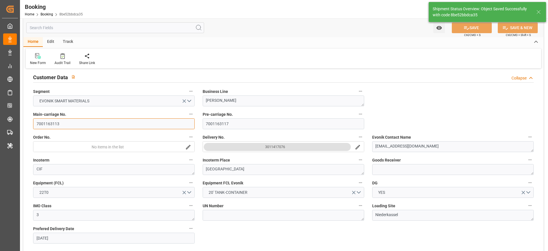
click at [104, 121] on input "7001163113" at bounding box center [114, 123] width 162 height 11
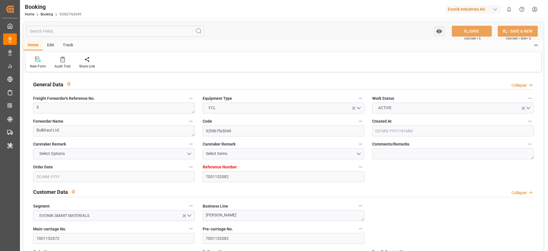
type input "7001152082"
type input "9619969"
type input "Maersk"
type input "Maersk Line AS"
type input "NLRTM"
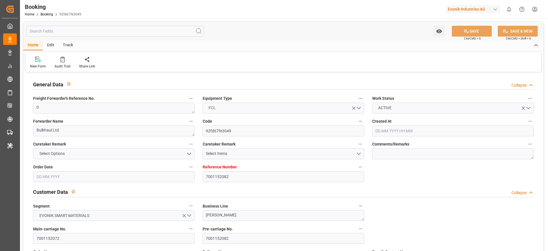
type input "IDJKT"
type input "42"
type input "MYTPP"
type input "0"
type input "-44"
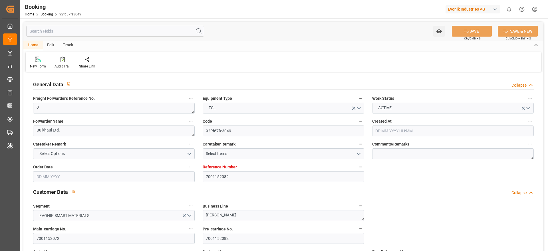
type input "25.04.2025 12:43"
type input "[DATE]"
type input "02.07.2025"
type input "06.05.2025"
type input "06.05.2025 00:00"
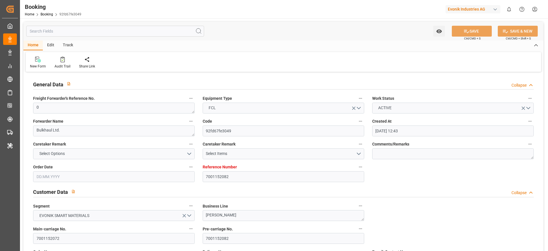
type input "06.05.2025 00:00"
type input "07.05.2025 00:00"
type input "19.05.2025 00:00"
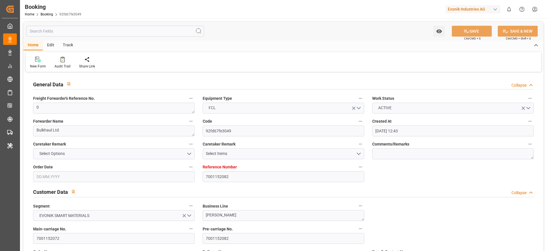
type input "08.05.2025 00:00"
type input "29.06.2025 00:00"
type input "02.07.2025 00:00"
type input "02.07.2025"
type input "30.06.2025 00:00"
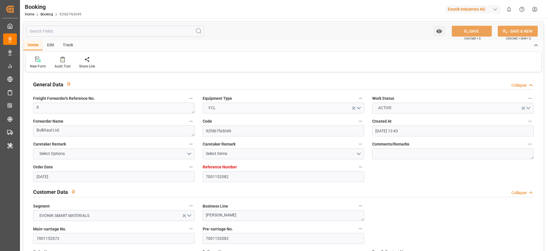
type input "21.06.2025 00:00"
type input "[DATE] 00:00"
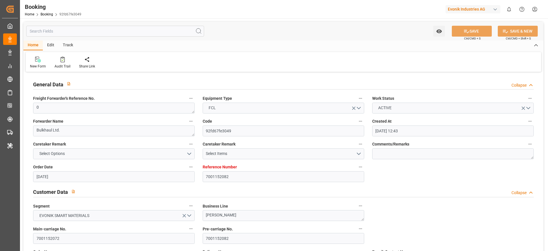
type input "[DATE] 00:00"
type input "03.07.2025 00:00"
type input "[DATE]"
type input "[DATE] 10:30"
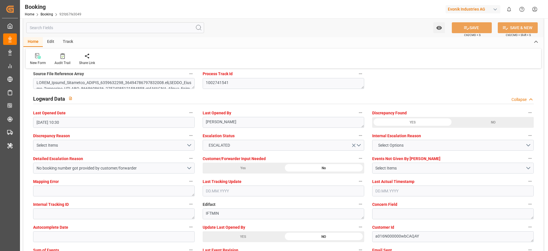
scroll to position [1015, 0]
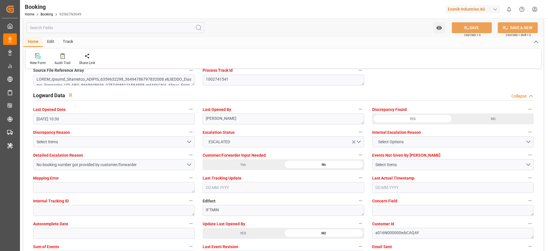
click at [114, 17] on div "YES" at bounding box center [73, 11] width 81 height 11
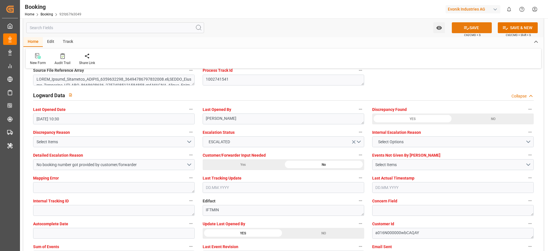
click at [466, 25] on icon at bounding box center [467, 28] width 6 height 6
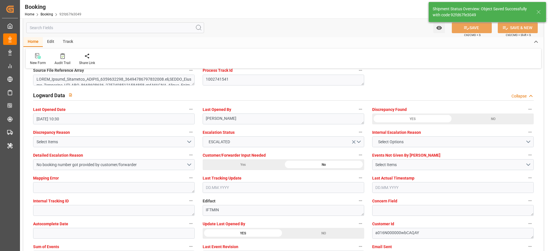
type textarea "[PERSON_NAME]"
type input "21.08.2025 12:16"
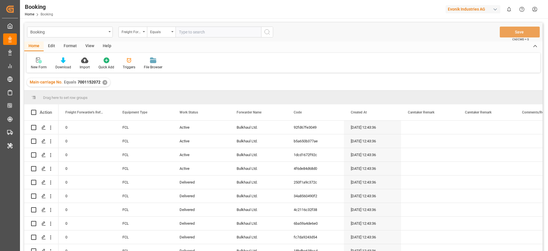
click at [92, 45] on div "View" at bounding box center [89, 46] width 17 height 10
click at [39, 59] on icon at bounding box center [38, 58] width 3 height 2
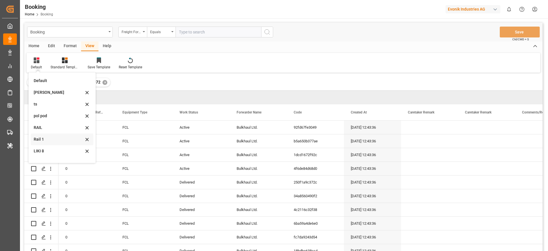
click at [53, 140] on div "Rail 1" at bounding box center [59, 139] width 50 height 6
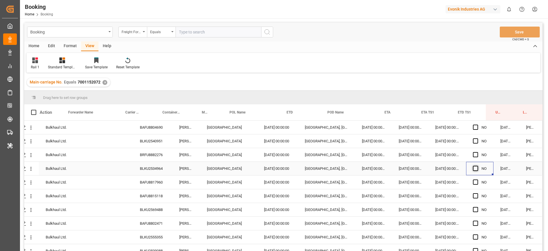
click at [474, 170] on span "Press SPACE to select this row." at bounding box center [475, 168] width 5 height 5
click at [477, 166] on input "Press SPACE to select this row." at bounding box center [477, 166] width 0 height 0
click at [474, 158] on div "Press SPACE to select this row." at bounding box center [477, 154] width 9 height 13
click at [474, 155] on span "Press SPACE to select this row." at bounding box center [475, 154] width 5 height 5
click at [477, 152] on input "Press SPACE to select this row." at bounding box center [477, 152] width 0 height 0
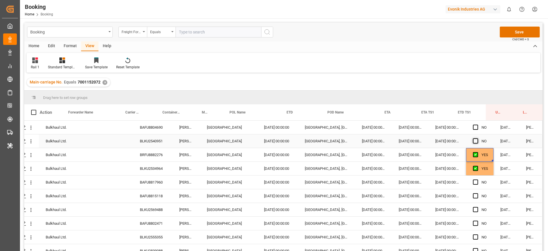
click at [473, 140] on span "Press SPACE to select this row." at bounding box center [475, 140] width 5 height 5
click at [477, 138] on input "Press SPACE to select this row." at bounding box center [477, 138] width 0 height 0
click at [146, 143] on div "BLKU2540951" at bounding box center [152, 140] width 39 height 13
click at [154, 154] on div "BRFU8882276" at bounding box center [152, 154] width 39 height 13
click at [155, 165] on div "BLKU2534964" at bounding box center [152, 168] width 39 height 13
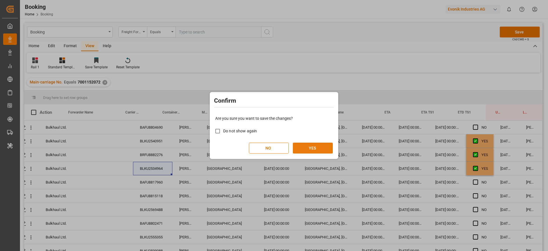
click at [316, 145] on button "YES" at bounding box center [313, 147] width 40 height 11
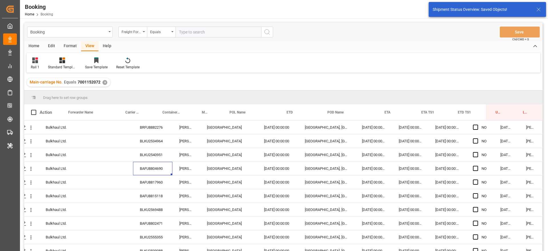
click at [106, 82] on div "✕" at bounding box center [104, 82] width 5 height 5
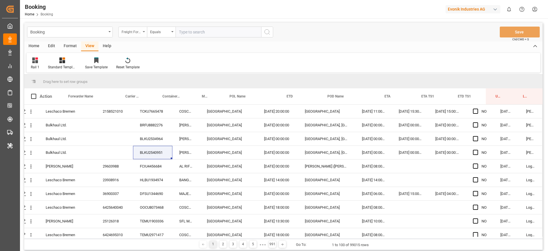
click at [136, 31] on div "Freight Forwarder's Reference No." at bounding box center [131, 31] width 19 height 7
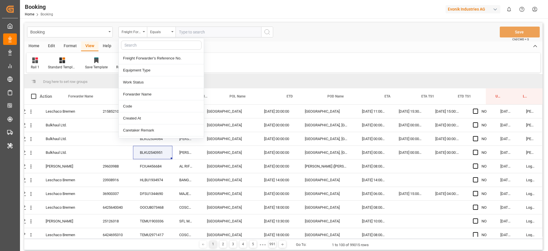
click at [139, 43] on input "text" at bounding box center [161, 45] width 81 height 9
type input "main"
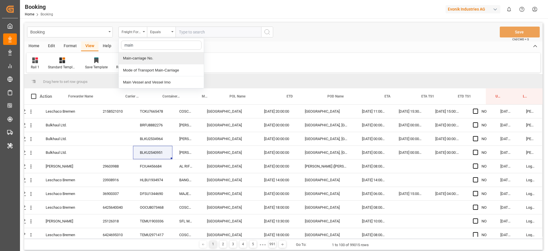
click at [143, 60] on div "Main-carriage No." at bounding box center [161, 58] width 85 height 12
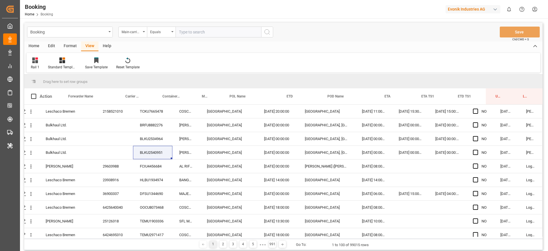
click at [192, 32] on input "text" at bounding box center [219, 32] width 86 height 11
paste input "7001152181"
type input "7001152181"
click at [266, 35] on icon "search button" at bounding box center [267, 32] width 7 height 7
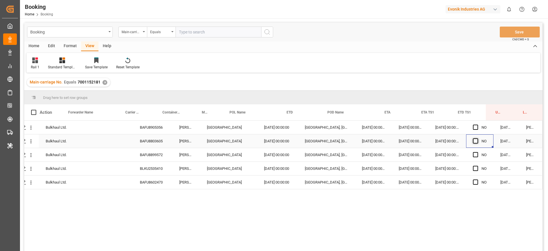
click at [474, 141] on span "Press SPACE to select this row." at bounding box center [475, 140] width 5 height 5
click at [477, 138] on input "Press SPACE to select this row." at bounding box center [477, 138] width 0 height 0
drag, startPoint x: 490, startPoint y: 146, endPoint x: 487, endPoint y: 192, distance: 45.8
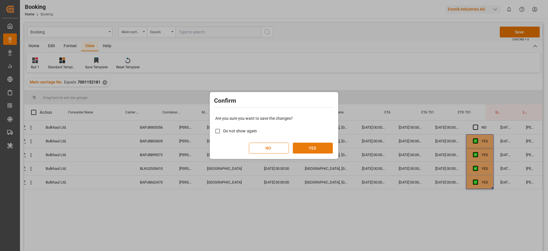
click at [320, 146] on button "YES" at bounding box center [313, 147] width 40 height 11
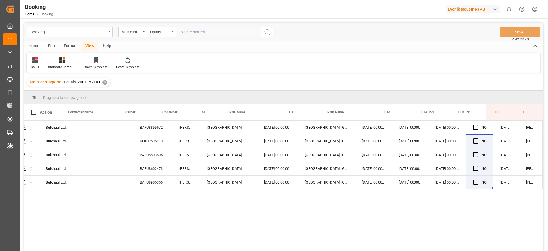
click at [103, 82] on div "✕" at bounding box center [104, 82] width 5 height 5
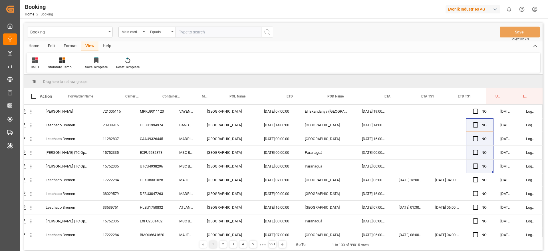
click at [226, 27] on div "Booking Main-carriage No. Equals Save Ctrl/CMD + S" at bounding box center [283, 32] width 518 height 19
click at [221, 33] on input "text" at bounding box center [219, 32] width 86 height 11
click at [242, 36] on input "text" at bounding box center [219, 32] width 86 height 11
paste input "7001152101"
type input "7001152101"
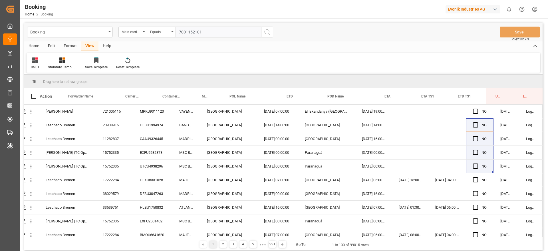
click at [270, 32] on icon "search button" at bounding box center [267, 32] width 7 height 7
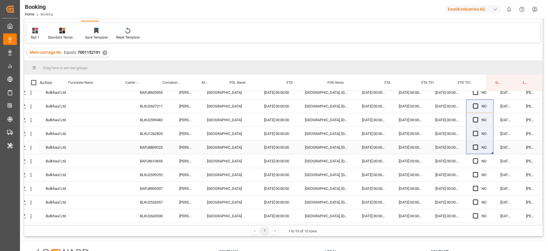
scroll to position [0, 22]
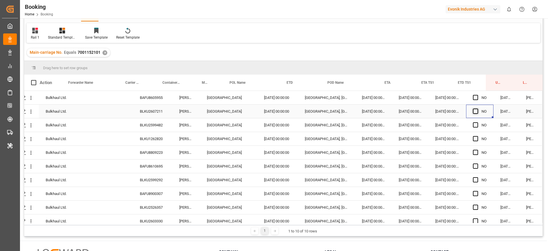
click at [473, 113] on span "Press SPACE to select this row." at bounding box center [475, 110] width 5 height 5
click at [477, 108] on input "Press SPACE to select this row." at bounding box center [477, 108] width 0 height 0
click at [158, 114] on div "BLKU2607211" at bounding box center [152, 110] width 39 height 13
click at [150, 122] on div "BLKU2599482" at bounding box center [152, 124] width 39 height 13
click at [159, 136] on div "BLKU1262820" at bounding box center [152, 138] width 39 height 13
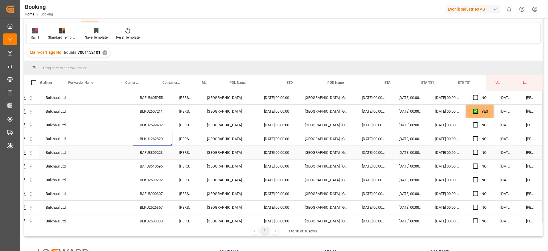
click at [136, 158] on div "BAFU8809223" at bounding box center [152, 152] width 39 height 13
click at [176, 146] on div "MADISON MAERSK" at bounding box center [186, 152] width 28 height 13
click at [160, 148] on div "BAFU8809223" at bounding box center [152, 152] width 39 height 13
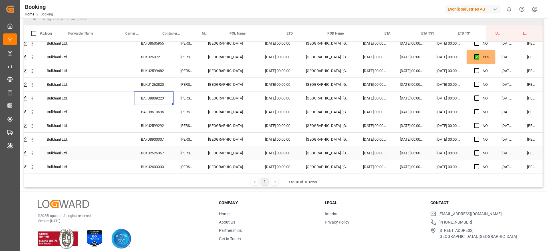
scroll to position [7, 22]
click at [154, 114] on div "BAFU8610695" at bounding box center [152, 111] width 39 height 13
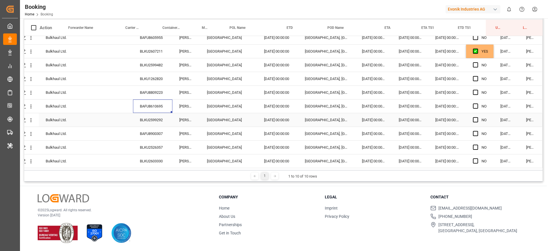
scroll to position [84, 0]
click at [482, 50] on div "YES" at bounding box center [485, 51] width 7 height 13
drag, startPoint x: 490, startPoint y: 54, endPoint x: 479, endPoint y: 174, distance: 120.9
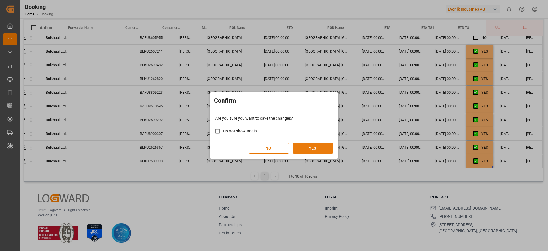
click at [326, 145] on button "YES" at bounding box center [313, 147] width 40 height 11
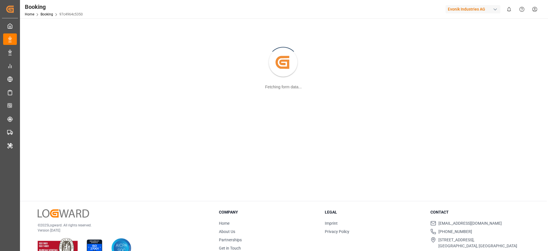
scroll to position [47, 0]
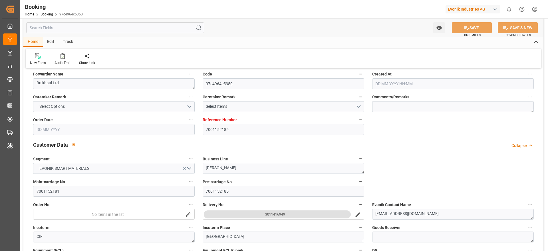
type input "7001152185"
type input "9619969"
type input "Maersk"
type input "Maersk Line AS"
type input "NLRTM"
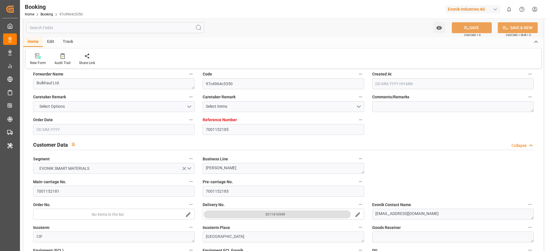
type input "IDJKT"
type input "41"
type input "MYTPP"
type input "0"
type input "-44"
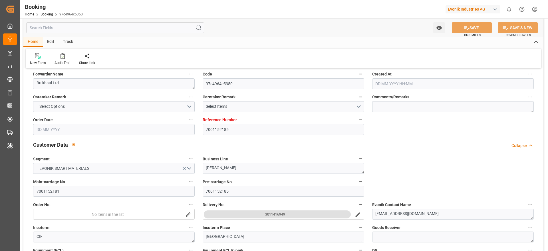
type input "[DATE] 13:34"
type input "[DATE]"
type input "[DATE] 00:00"
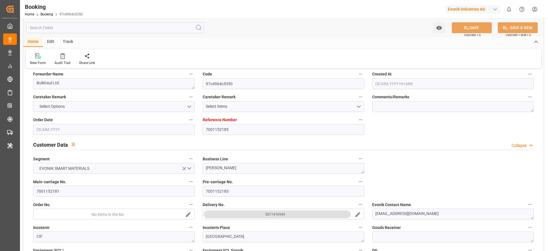
type input "[DATE] 00:00"
type input "19.05.2025 00:00"
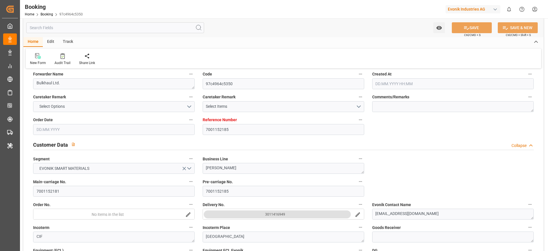
type input "06.05.2025 00:00"
type input "[DATE] 00:00"
type input "[DATE]"
type input "[DATE] 00:00"
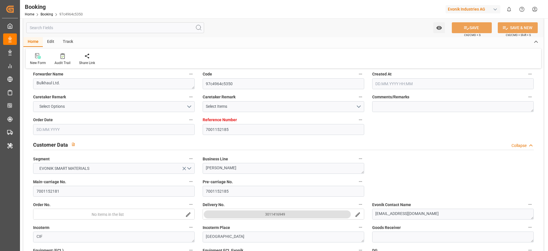
type input "[DATE] 00:00"
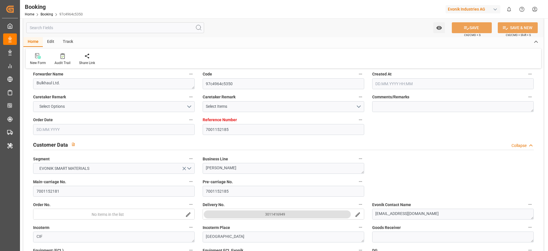
type input "[DATE] 00:00"
type input "[DATE]"
type input "[DATE] 10:30"
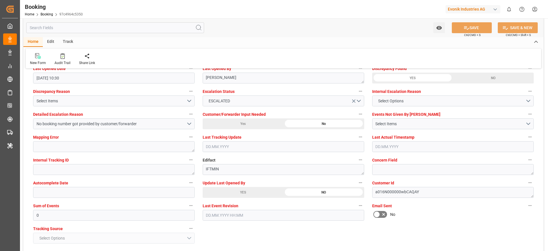
scroll to position [1058, 0]
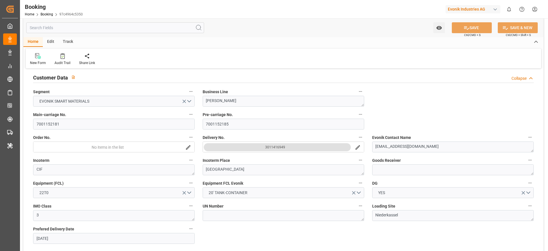
scroll to position [0, 0]
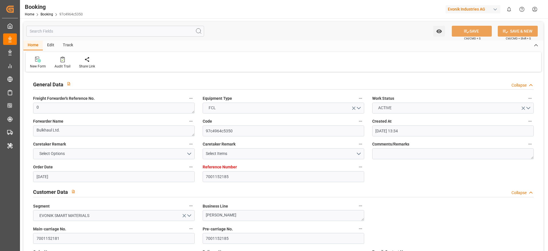
click at [117, 225] on label "Main-carriage No." at bounding box center [114, 229] width 162 height 8
click at [187, 225] on button "Main-carriage No." at bounding box center [190, 228] width 7 height 7
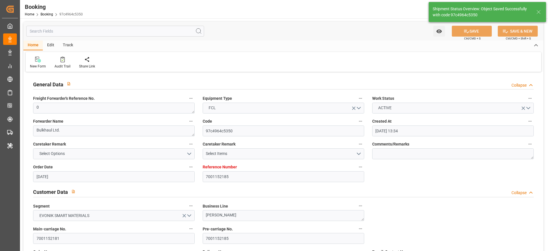
type textarea "[PERSON_NAME]"
click at [120, 167] on div "Description Audits" at bounding box center [274, 125] width 548 height 251
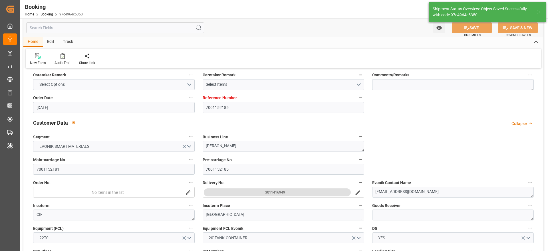
type input "21.08.2025 12:18"
click at [116, 166] on input "7001152181" at bounding box center [114, 169] width 162 height 11
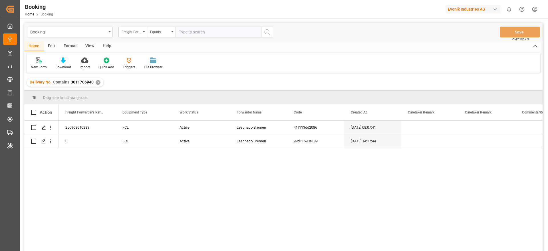
click at [233, 30] on input "text" at bounding box center [219, 32] width 86 height 11
click at [467, 8] on div "Evonik Industries AG" at bounding box center [473, 9] width 55 height 8
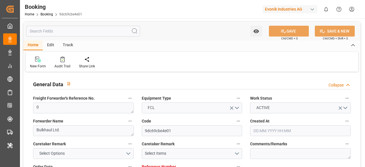
type input "7001152102"
type input "9619969"
type input "Maersk"
type input "Maersk Line AS"
type input "NLRTM"
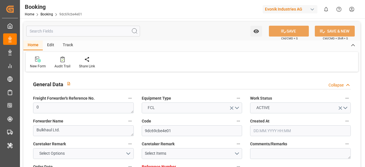
type input "IDJKT"
type input "42"
type input "MYTPP"
type input "0"
type input "-44"
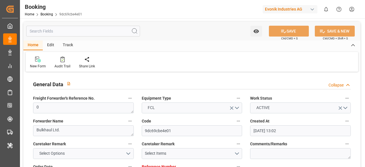
type input "[DATE] 13:02"
type input "[DATE]"
type input "[DATE] 00:00"
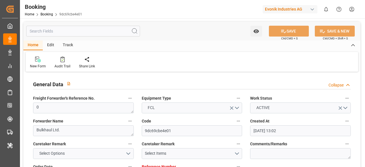
type input "[DATE] 00:00"
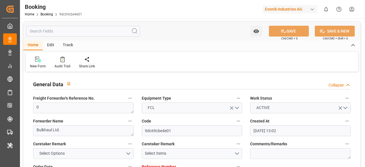
type input "[DATE] 00:00"
type input "[DATE]"
type input "[DATE] 00:00"
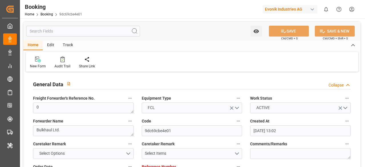
type input "[DATE] 00:00"
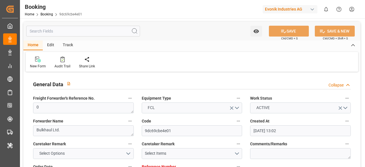
type input "[DATE] 00:00"
type input "[DATE]"
type input "[DATE] 10:30"
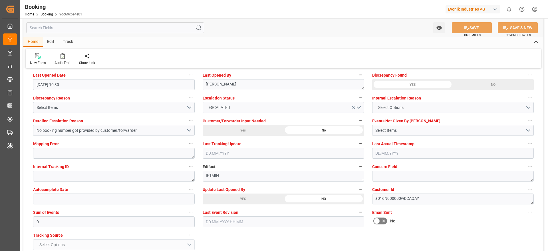
scroll to position [1053, 0]
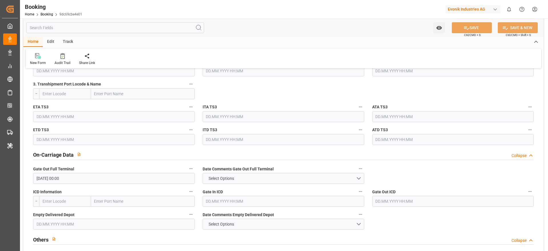
scroll to position [416, 0]
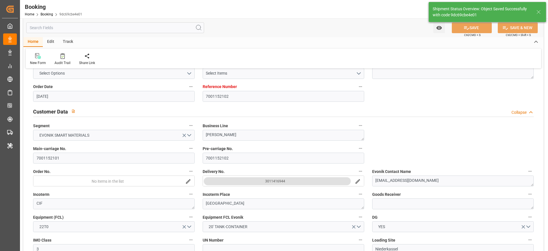
type textarea "[PERSON_NAME]"
type input "[DATE] 12:19"
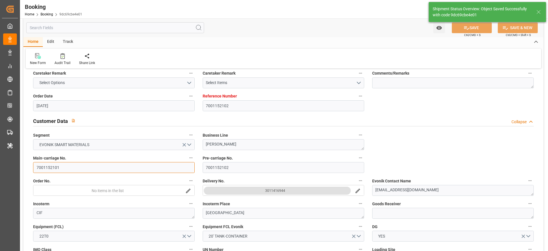
click at [77, 167] on input "7001152101" at bounding box center [114, 167] width 162 height 11
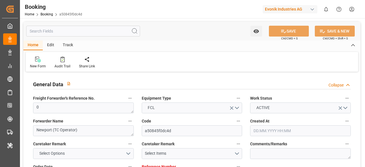
type input "7001194564"
type input "9632117"
type input "Maersk"
type input "Maersk Line AS"
type input "NLRTM"
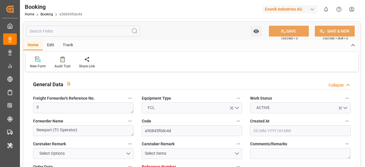
type input "THLCH"
type input "6"
type input "MYTPP"
type input "0"
type input "13.06.2025 05:43"
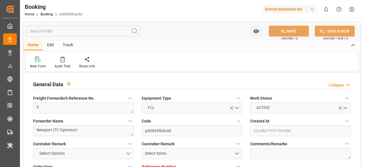
type input "[DATE]"
type input "13.08.2025"
type input "03.07.2025"
type input "07.08.2025 00:00"
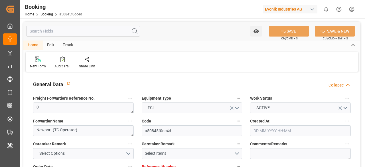
type input "07.08.2025 00:00"
type input "03.08.2025 00:00"
type input "13.08.2025 00:00"
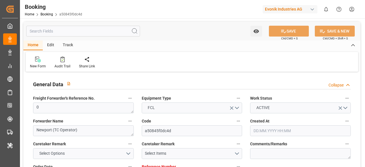
type input "08.08.2025 00:00"
type input "09.08.2025 00:00"
type input "10.08.2025 00:00"
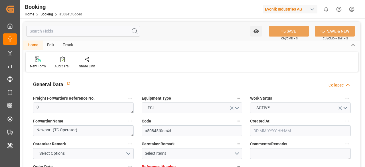
type input "10.08.2025 00:00"
type input "14.08.2025 00:00"
type input "03.07.2025"
type input "20.08.2025 10:30"
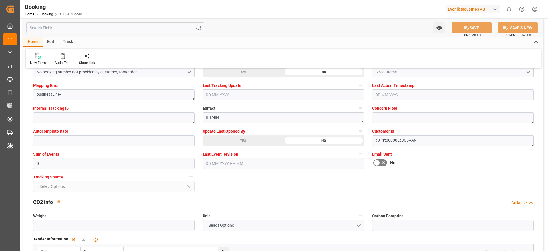
scroll to position [1111, 0]
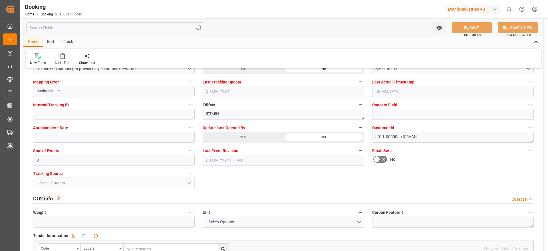
click at [219, 131] on label "Update Last Opened By" at bounding box center [284, 128] width 162 height 8
click at [357, 131] on button "Update Last Opened By" at bounding box center [360, 127] width 7 height 7
click at [217, 134] on div at bounding box center [274, 125] width 548 height 251
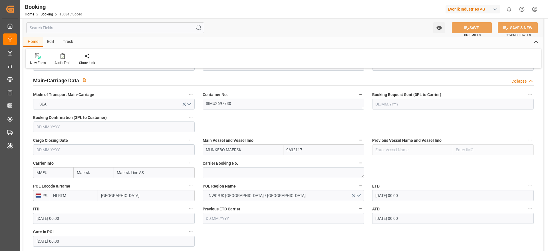
scroll to position [0, 0]
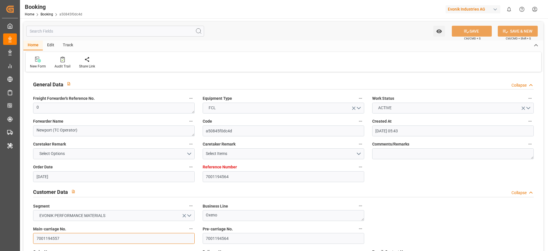
click at [77, 167] on input "7001194557" at bounding box center [114, 238] width 162 height 11
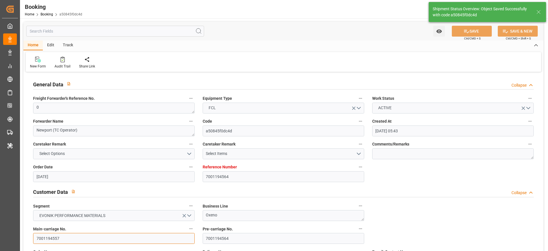
type textarea "[PERSON_NAME]"
type input "21.08.2025 12:23"
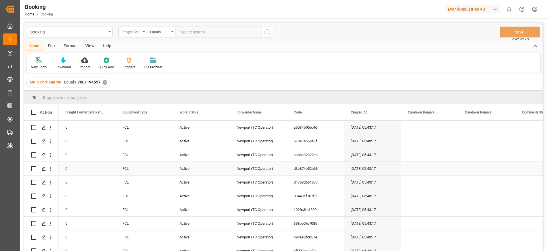
scroll to position [7, 0]
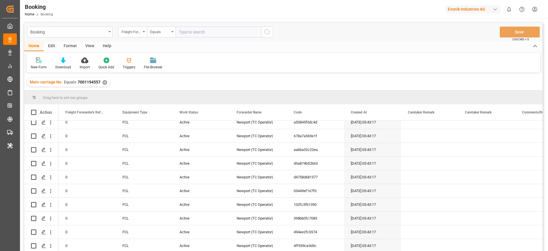
click at [92, 40] on div "Booking Freight Forwarder's Reference No. Equals Save Ctrl/CMD + S" at bounding box center [283, 32] width 518 height 19
click at [92, 43] on div "View" at bounding box center [89, 46] width 17 height 10
click at [37, 62] on icon at bounding box center [37, 60] width 6 height 6
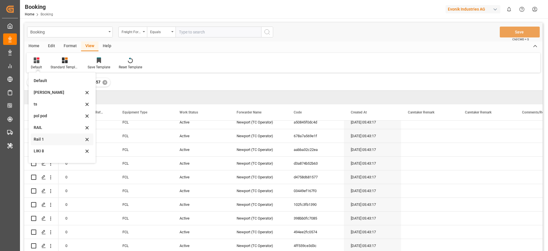
click at [65, 143] on div "Rail 1" at bounding box center [62, 139] width 63 height 12
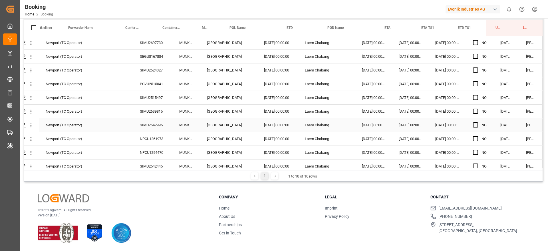
scroll to position [0, 0]
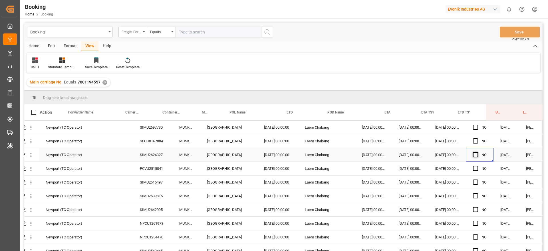
click at [474, 153] on span "Press SPACE to select this row." at bounding box center [475, 154] width 5 height 5
click at [477, 152] on input "Press SPACE to select this row." at bounding box center [477, 152] width 0 height 0
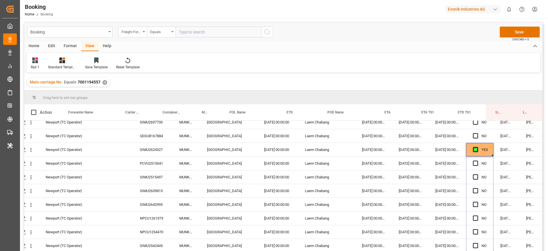
drag, startPoint x: 490, startPoint y: 159, endPoint x: 479, endPoint y: 264, distance: 105.6
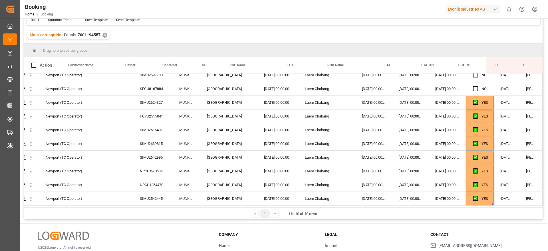
scroll to position [0, 0]
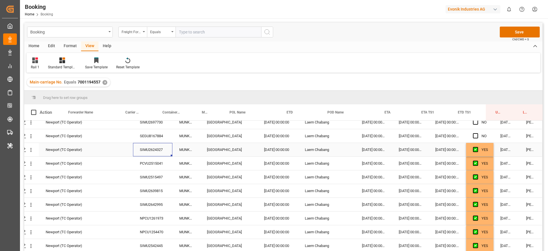
click at [162, 148] on div "SIMU2624327" at bounding box center [152, 149] width 39 height 13
click at [148, 162] on div "PCVU2515041" at bounding box center [152, 162] width 39 height 13
click at [152, 181] on div "SIMU2515497" at bounding box center [152, 176] width 39 height 13
click at [172, 191] on div "MUNKEBO MAERSK" at bounding box center [186, 190] width 28 height 13
click at [160, 191] on div "SIMU2639815" at bounding box center [152, 190] width 39 height 13
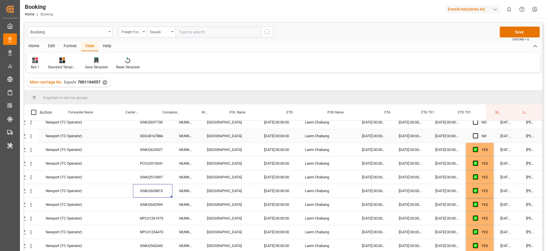
scroll to position [84, 0]
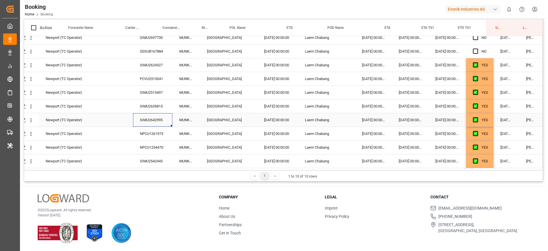
click at [162, 120] on div "SIMU2642995" at bounding box center [152, 119] width 39 height 13
click at [164, 135] on div "NPCU1261973" at bounding box center [152, 133] width 39 height 13
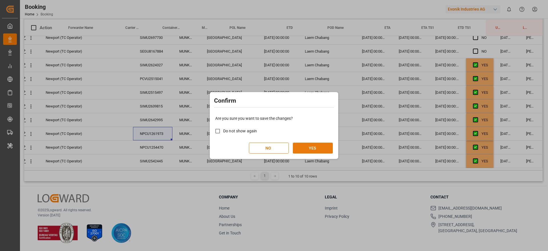
click at [324, 150] on button "YES" at bounding box center [313, 147] width 40 height 11
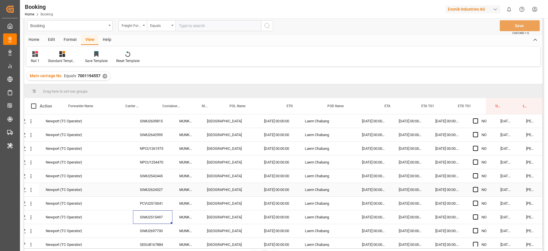
scroll to position [0, 0]
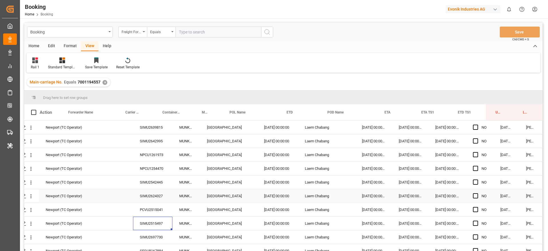
click at [106, 82] on div "✕" at bounding box center [104, 82] width 5 height 5
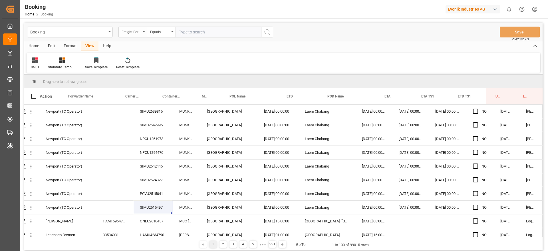
drag, startPoint x: 138, startPoint y: 31, endPoint x: 139, endPoint y: 37, distance: 5.9
click at [138, 31] on div "Freight Forwarder's Reference No." at bounding box center [131, 31] width 19 height 7
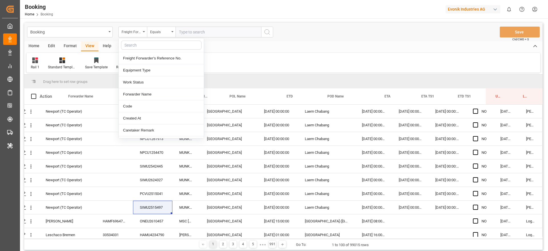
click at [140, 41] on input "text" at bounding box center [161, 45] width 81 height 9
type input "main"
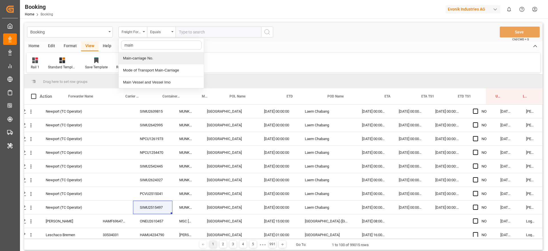
click at [138, 55] on div "Main-carriage No." at bounding box center [161, 58] width 85 height 12
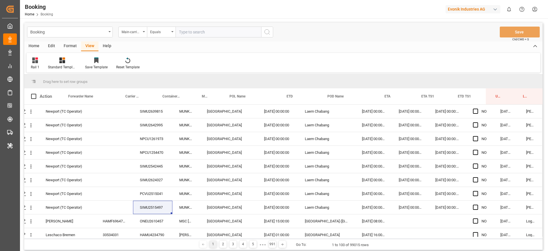
click at [184, 32] on input "text" at bounding box center [219, 32] width 86 height 11
paste input "4006636114"
type input "4006636114"
click at [269, 33] on icon "search button" at bounding box center [267, 32] width 7 height 7
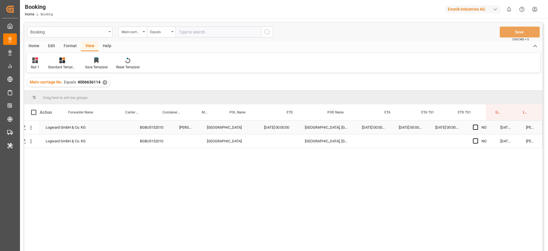
scroll to position [5, 0]
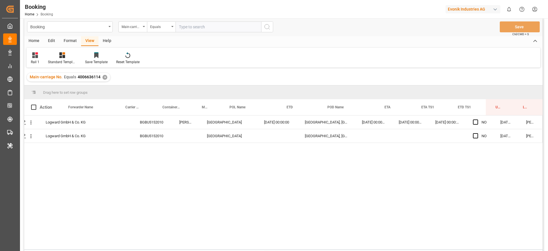
click at [104, 77] on div "✕" at bounding box center [104, 77] width 5 height 5
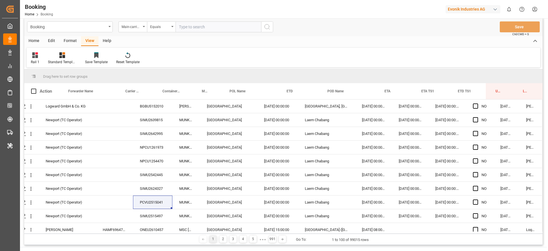
click at [220, 24] on input "text" at bounding box center [219, 26] width 86 height 11
paste input "4006626239"
type input "4006626239"
click at [268, 25] on circle "search button" at bounding box center [267, 26] width 5 height 5
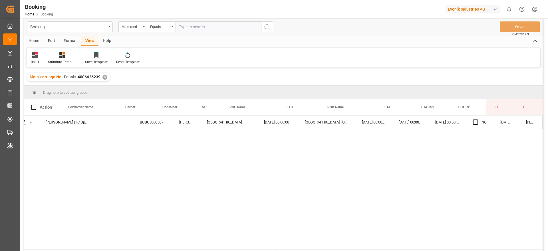
click at [104, 76] on div "✕" at bounding box center [104, 77] width 5 height 5
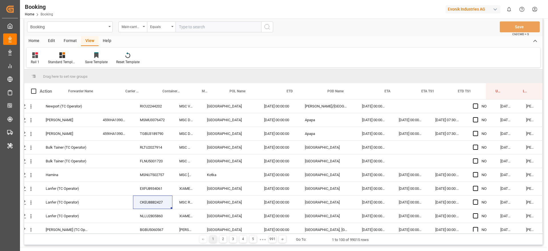
click at [207, 30] on input "text" at bounding box center [219, 26] width 86 height 11
paste input "4006584605"
type input "4006584605"
click at [272, 28] on button "search button" at bounding box center [267, 26] width 12 height 11
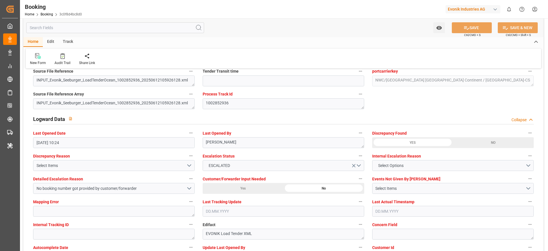
scroll to position [1009, 0]
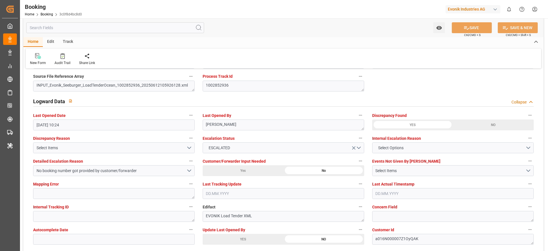
click at [114, 23] on div "YES" at bounding box center [73, 17] width 81 height 11
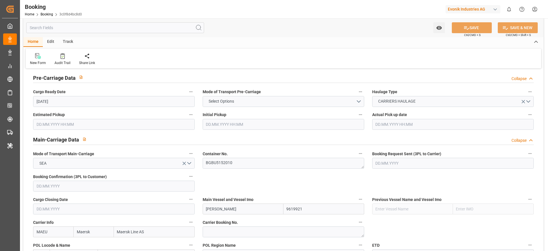
scroll to position [0, 0]
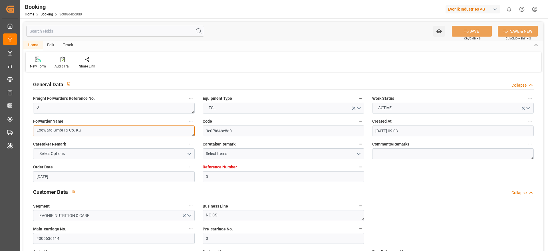
click at [83, 134] on textarea "Logward GmbH & Co. KG" at bounding box center [114, 130] width 162 height 11
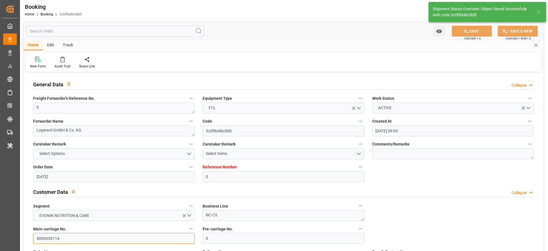
click at [83, 233] on input "4006636114" at bounding box center [114, 238] width 162 height 11
type textarea "[PERSON_NAME]"
type input "21.08.2025 12:24"
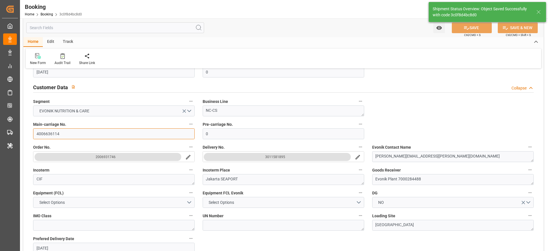
click at [83, 134] on input "4006636114" at bounding box center [114, 133] width 162 height 11
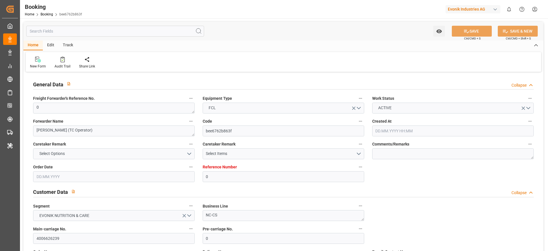
type input "0"
type input "9632155"
type input "Maersk"
type input "Maersk Line AS"
type input "NLRTM"
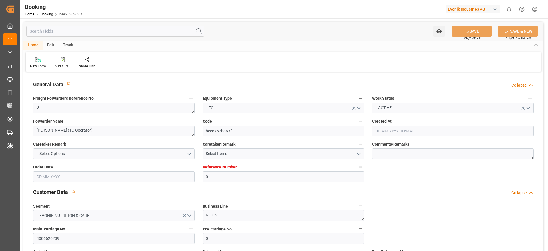
type input "IDJKT"
type input "40"
type input "MYTPP"
type input "0"
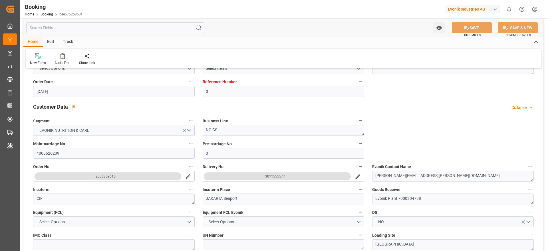
type input "03.06.2025 06:09"
type input "03.06.2025"
type input "07.08.2025"
type input "11.06.2025"
type input "10.06.2025 00:00"
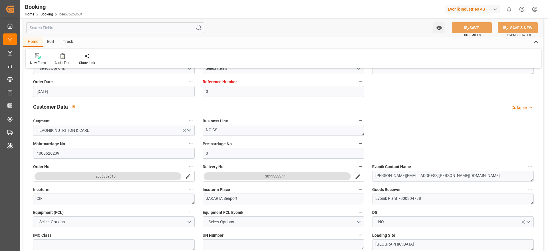
type input "10.06.2025 00:00"
type input "05.06.2025 00:00"
type input "20.07.2025 00:00"
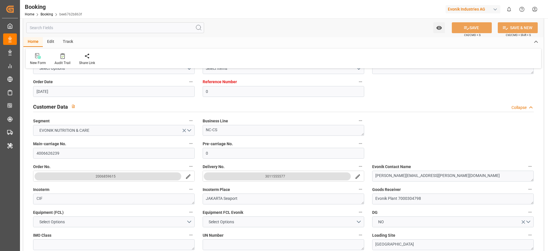
type input "20.07.2025 00:00"
type input "12.07.2025 00:00"
type input "17.07.2025 00:00"
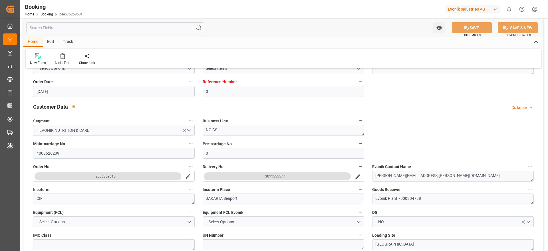
type input "17.07.2025 00:00"
type input "24.07.2025 00:00"
type input "20.08.2025 10:14"
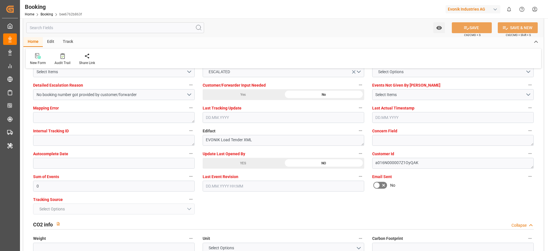
scroll to position [1086, 0]
click at [239, 156] on label "Update Last Opened By" at bounding box center [284, 153] width 162 height 8
click at [357, 156] on button "Update Last Opened By" at bounding box center [360, 152] width 7 height 7
click at [237, 161] on div at bounding box center [274, 125] width 548 height 251
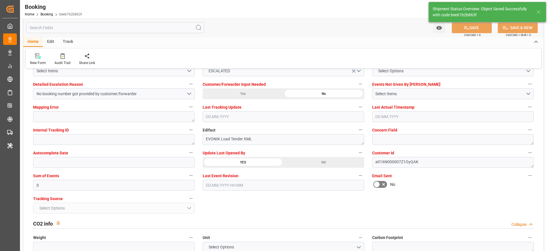
type textarea "Likitha devaraj"
type input "21.08.2025 12:25"
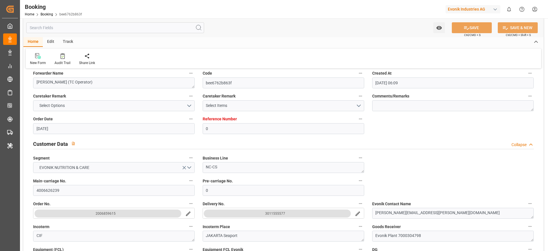
scroll to position [47, 0]
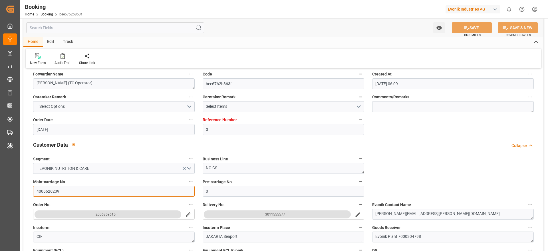
click at [67, 187] on input "4006626239" at bounding box center [114, 191] width 162 height 11
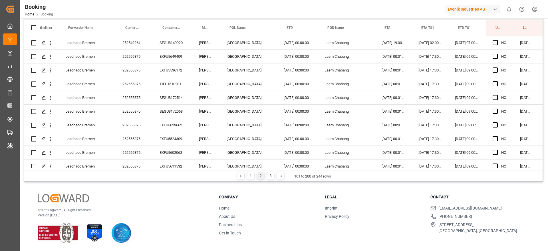
scroll to position [1240, 22]
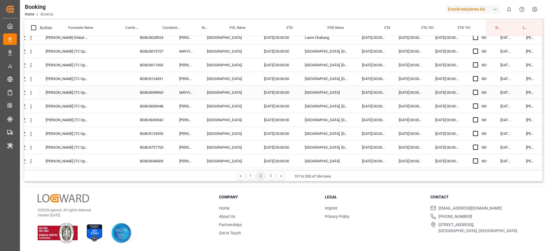
click at [153, 92] on div "BGBU5098963" at bounding box center [152, 92] width 39 height 13
click at [30, 94] on button "open menu" at bounding box center [31, 92] width 6 height 11
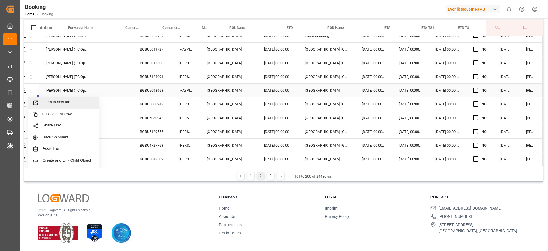
click at [71, 106] on div "Open in new tab" at bounding box center [63, 103] width 71 height 12
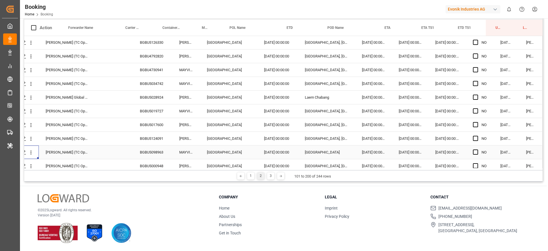
scroll to position [1178, 22]
click at [155, 110] on div "BGBU5019727" at bounding box center [152, 111] width 39 height 13
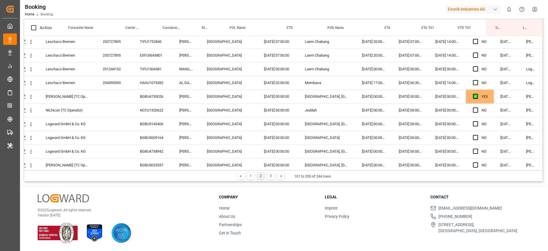
scroll to position [701, 22]
click at [157, 106] on div "NCCU1320622" at bounding box center [152, 109] width 39 height 13
click at [152, 127] on div "BGBU5145406" at bounding box center [152, 122] width 39 height 13
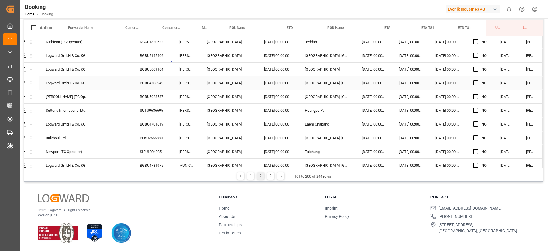
scroll to position [769, 22]
click at [151, 93] on div "BGBU5023537" at bounding box center [152, 95] width 39 height 13
click at [157, 105] on div "SUTU9636695" at bounding box center [152, 109] width 39 height 13
click at [153, 118] on div "BGBU4701619" at bounding box center [152, 122] width 39 height 13
click at [163, 130] on div "BLKU2566880" at bounding box center [152, 136] width 39 height 13
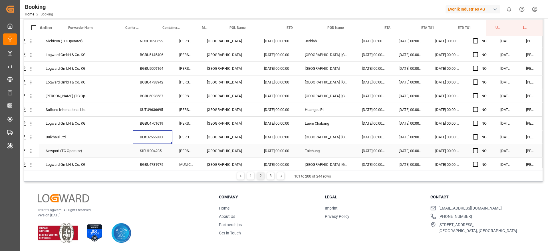
click at [155, 151] on div "SIFU1004235" at bounding box center [152, 150] width 39 height 13
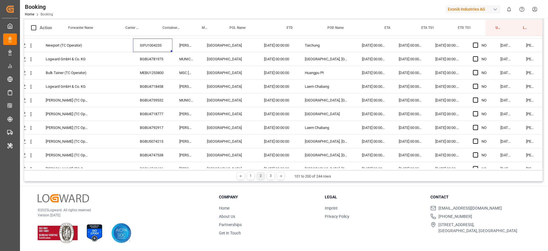
scroll to position [876, 22]
click at [150, 60] on div "BGBU4781975" at bounding box center [152, 57] width 39 height 13
click at [148, 74] on div "MEBU1253800" at bounding box center [152, 71] width 39 height 13
click at [154, 91] on div "BGBU4718458" at bounding box center [152, 85] width 39 height 13
click at [158, 104] on div "BGBU4739532" at bounding box center [152, 98] width 39 height 13
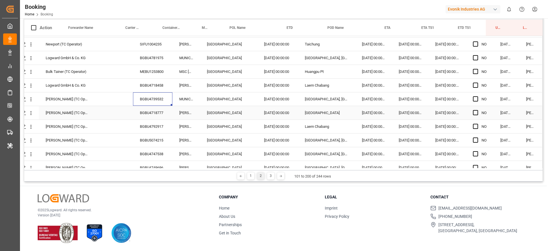
click at [153, 117] on div "BGBU4718777" at bounding box center [152, 112] width 39 height 13
click at [159, 127] on div "BGBU4792917" at bounding box center [152, 126] width 39 height 13
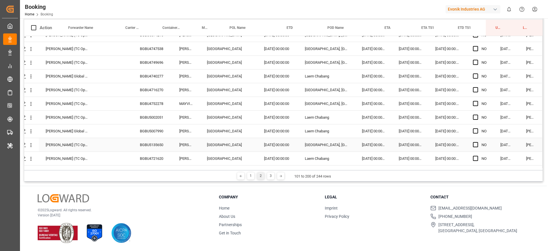
scroll to position [981, 22]
click at [156, 62] on div "BGBU4749696" at bounding box center [152, 61] width 39 height 13
click at [139, 69] on div "BGBU4749696" at bounding box center [152, 61] width 39 height 13
click at [146, 81] on div "BGBU4740277" at bounding box center [152, 75] width 39 height 13
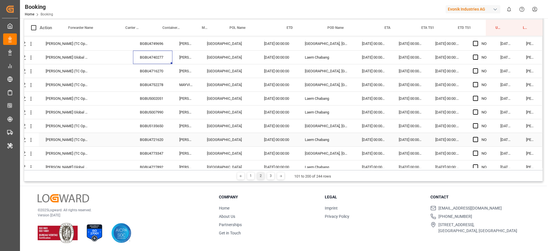
scroll to position [1000, 22]
click at [154, 101] on div "BGBU5002051" at bounding box center [152, 97] width 39 height 13
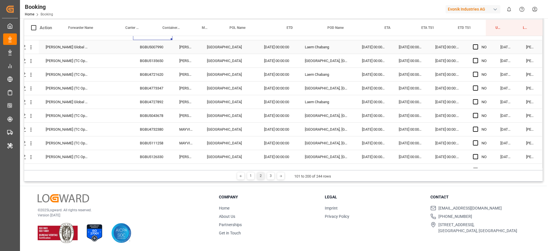
scroll to position [1092, 22]
click at [150, 69] on div "BGBU4727892" at bounding box center [152, 73] width 39 height 13
click at [147, 56] on div "BGBU4773347" at bounding box center [152, 60] width 39 height 13
click at [151, 91] on div "BGBU5043678" at bounding box center [152, 87] width 39 height 13
click at [151, 125] on div "BGBU5126330" at bounding box center [152, 128] width 39 height 13
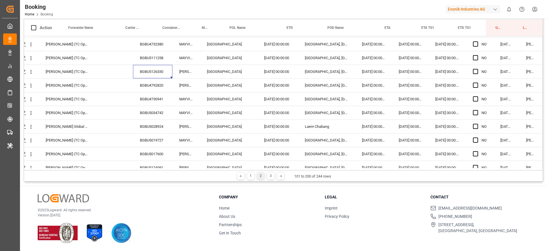
scroll to position [1153, 22]
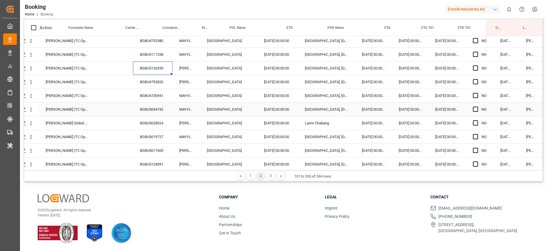
click at [154, 106] on div "BGBU5034742" at bounding box center [152, 108] width 39 height 13
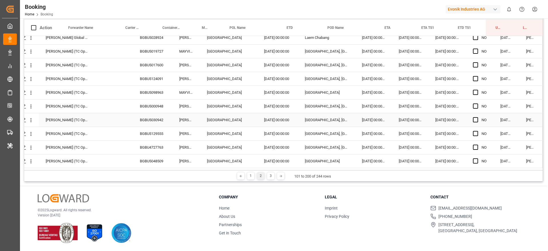
click at [147, 114] on div "BGBU5030942" at bounding box center [152, 119] width 39 height 13
click at [158, 148] on div "BGBU4727763" at bounding box center [152, 146] width 39 height 13
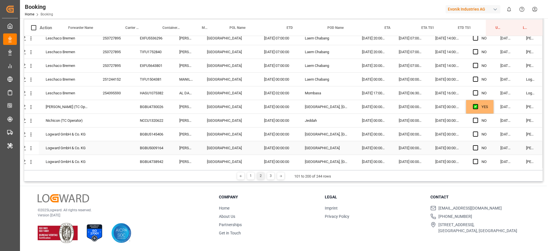
scroll to position [684, 22]
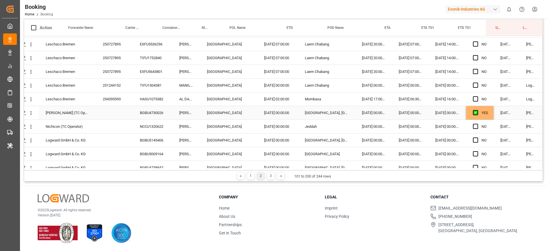
click at [488, 114] on div "YES" at bounding box center [479, 112] width 27 height 13
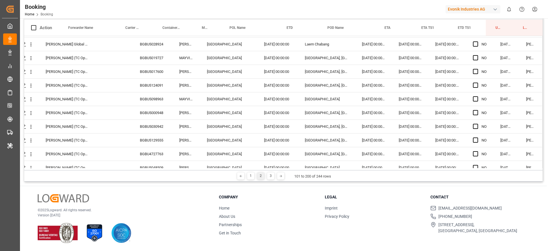
scroll to position [1240, 22]
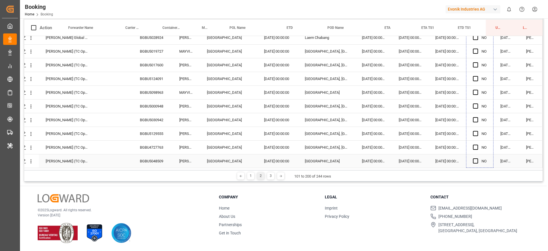
drag, startPoint x: 491, startPoint y: 119, endPoint x: 474, endPoint y: 164, distance: 47.4
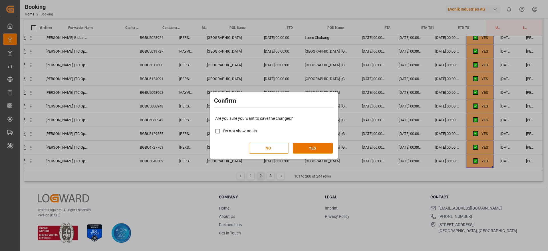
click at [324, 141] on div "Are you sure you want to save the changes? Do not show again NO YES" at bounding box center [274, 134] width 126 height 46
click at [323, 143] on button "YES" at bounding box center [313, 147] width 40 height 11
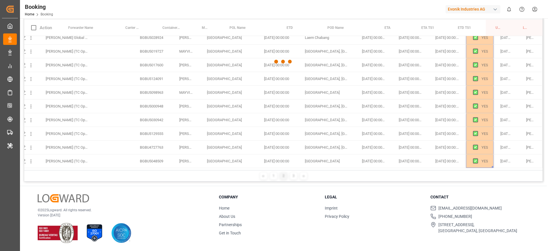
scroll to position [695, 22]
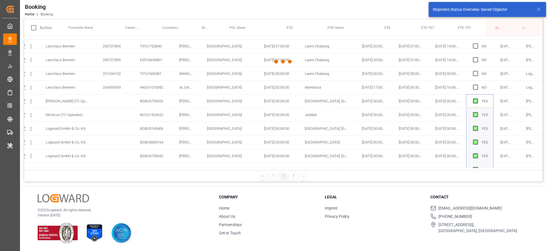
click at [539, 12] on icon at bounding box center [538, 9] width 7 height 7
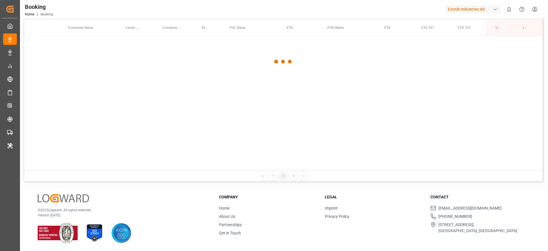
click at [544, 7] on div "Shipment Status Overview: Saved Objects!" at bounding box center [487, 9] width 121 height 19
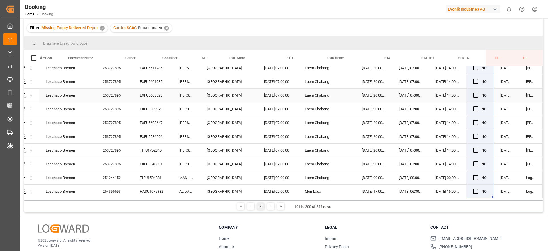
scroll to position [84, 0]
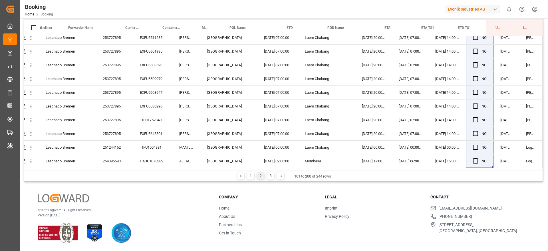
click at [274, 176] on div "1 2 3" at bounding box center [261, 175] width 30 height 7
click at [273, 176] on div "3" at bounding box center [270, 175] width 7 height 7
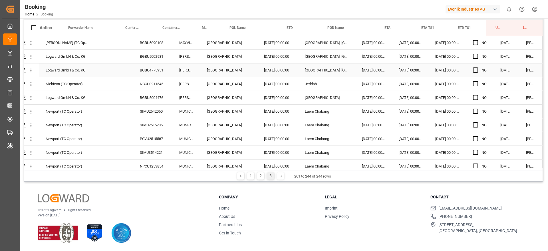
scroll to position [0, 0]
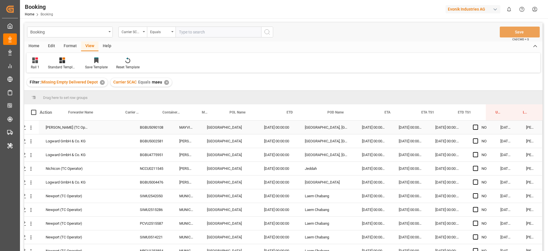
click at [161, 130] on div "BGBU5090108" at bounding box center [152, 126] width 39 height 13
click at [141, 143] on div "BGBU5002581" at bounding box center [152, 140] width 39 height 13
click at [140, 153] on div "BGBU4775951" at bounding box center [152, 154] width 39 height 13
click at [157, 177] on div "BGBU5004476" at bounding box center [152, 181] width 39 height 13
click at [157, 173] on div "NCCU0211545" at bounding box center [152, 168] width 39 height 13
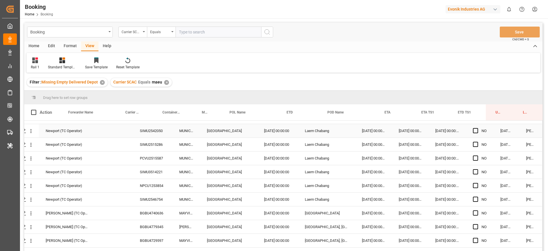
scroll to position [37, 22]
click at [152, 146] on div "BGBU5004476" at bounding box center [152, 144] width 39 height 13
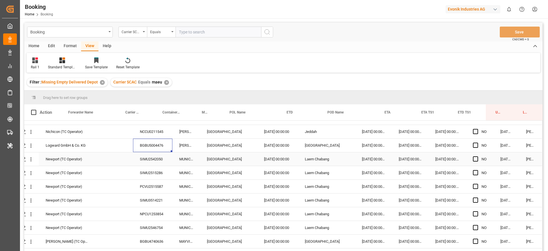
click at [150, 158] on div "SIMU2542050" at bounding box center [152, 158] width 39 height 13
click at [152, 178] on div "SIMU2515286" at bounding box center [152, 172] width 39 height 13
click at [164, 184] on div "PCVU2515587" at bounding box center [152, 186] width 39 height 13
click at [160, 204] on div "SIMU3514221" at bounding box center [152, 199] width 39 height 13
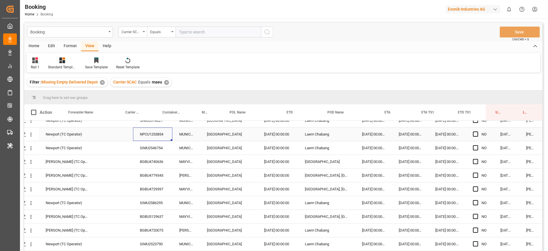
click at [154, 140] on div "NPCU1253854" at bounding box center [152, 133] width 39 height 13
click at [156, 147] on div "SIMU2546754" at bounding box center [152, 147] width 39 height 13
click at [164, 158] on div "BGBU4740636" at bounding box center [152, 161] width 39 height 13
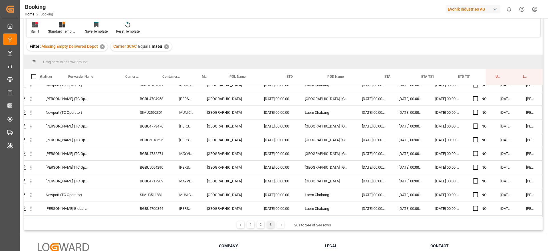
scroll to position [240, 22]
click at [160, 121] on div "BGBU4773476" at bounding box center [152, 124] width 39 height 13
click at [146, 141] on div "BGBU5013626" at bounding box center [152, 138] width 39 height 13
click at [152, 148] on div "BGBU4732271" at bounding box center [152, 152] width 39 height 13
click at [162, 159] on div "Bertschi (TC Operator) BGBU4732271 MAYVIEW MAERSK Rotterdam 05.05.2025 00:00:00…" at bounding box center [274, 153] width 538 height 14
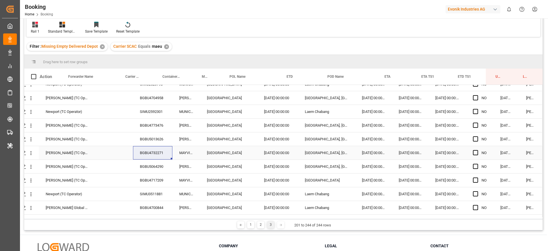
click at [164, 173] on div "Bertschi (TC Operator) BGBU5064290 MAREN MAERSK Rotterdam 12.05.2025 00:00:00 J…" at bounding box center [274, 167] width 538 height 14
click at [151, 190] on div "SIMU3511881" at bounding box center [152, 193] width 39 height 13
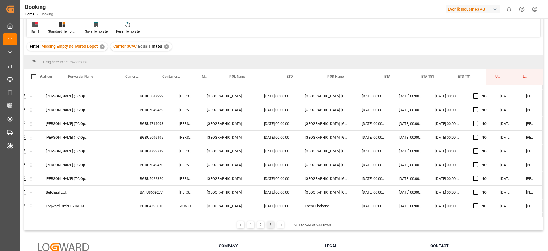
scroll to position [371, 22]
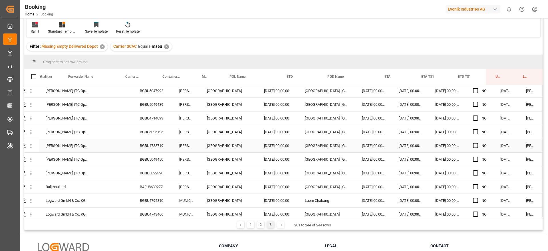
click at [151, 142] on div "BGBU4733719" at bounding box center [152, 145] width 39 height 13
drag, startPoint x: 151, startPoint y: 152, endPoint x: 151, endPoint y: 165, distance: 12.8
click at [151, 161] on div "Bertschi (TC Operator) BGBU5090108 MAYVIEW MAERSK Rotterdam 05.05.2025 00:00:00…" at bounding box center [274, 15] width 538 height 603
click at [151, 165] on div "BGBU5049450" at bounding box center [152, 158] width 39 height 13
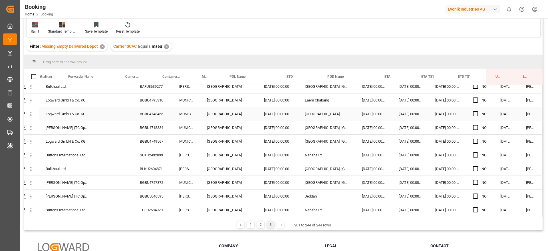
scroll to position [36, 0]
click at [149, 165] on div "BLKU2604871" at bounding box center [152, 168] width 39 height 13
click at [160, 204] on div "TCLU2584920" at bounding box center [152, 209] width 39 height 13
click at [154, 194] on div "BGBU5046595" at bounding box center [152, 195] width 39 height 13
click at [157, 163] on div "BLKU2604871" at bounding box center [152, 168] width 39 height 13
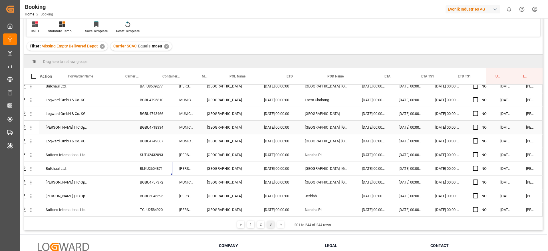
click at [146, 127] on div "BGBU4718334" at bounding box center [152, 126] width 39 height 13
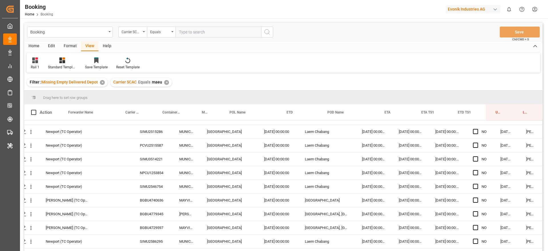
scroll to position [0, 22]
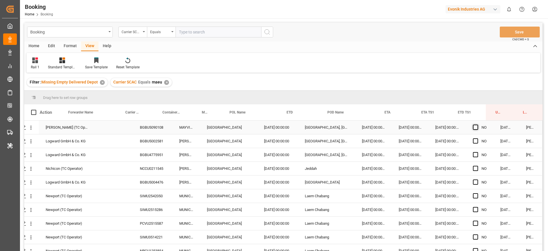
click at [473, 129] on span "Press SPACE to select this row." at bounding box center [475, 126] width 5 height 5
click at [477, 124] on input "Press SPACE to select this row." at bounding box center [477, 124] width 0 height 0
click at [494, 133] on div "20.08.2025 10:21:05" at bounding box center [507, 126] width 26 height 13
click at [484, 130] on div "YES" at bounding box center [485, 127] width 7 height 13
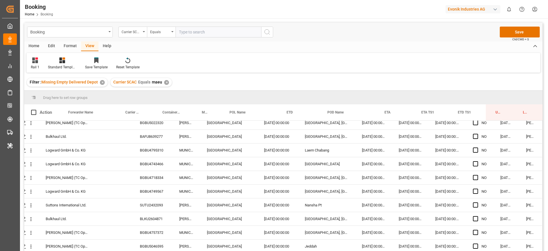
scroll to position [473, 22]
drag, startPoint x: 491, startPoint y: 134, endPoint x: 476, endPoint y: 242, distance: 109.5
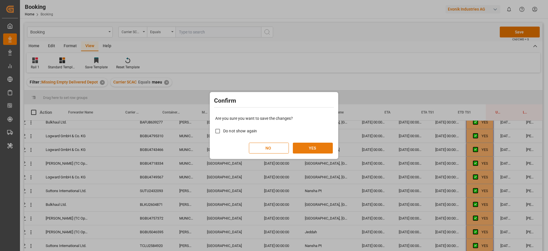
click at [311, 149] on button "YES" at bounding box center [313, 147] width 40 height 11
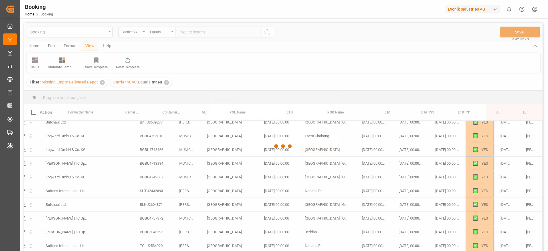
scroll to position [0, 22]
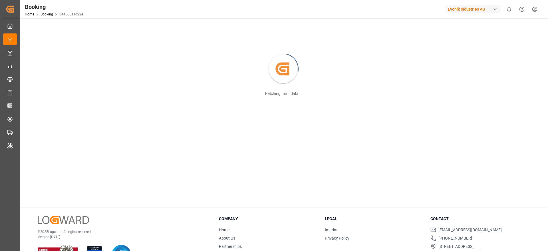
scroll to position [35, 0]
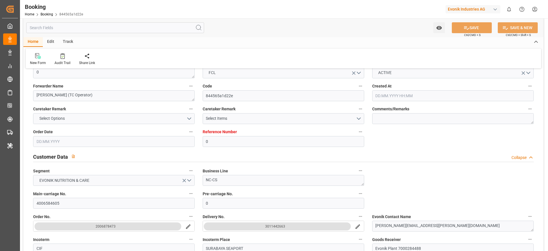
type input "0"
type input "9619995"
type input "9619933"
type input "Maersk"
type input "Maersk Line AS"
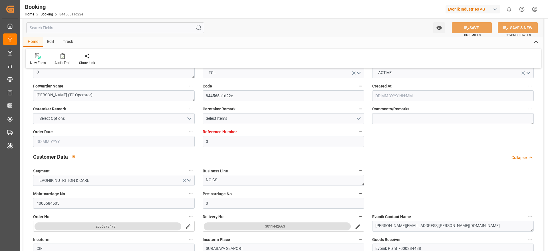
type input "NLRTM"
type input "IDSUB"
type input "46"
type input "MYTPP"
type input "0"
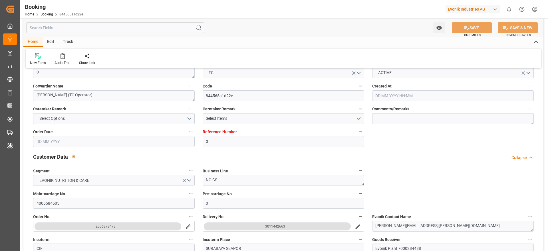
type input "-38"
type input "[DATE] 15:00"
type input "[DATE]"
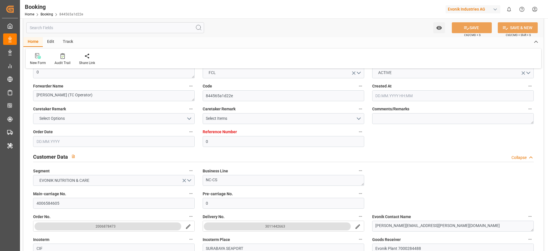
type input "[DATE] 00:00"
type input "[DATE]"
type input "05.05.2025 00:00"
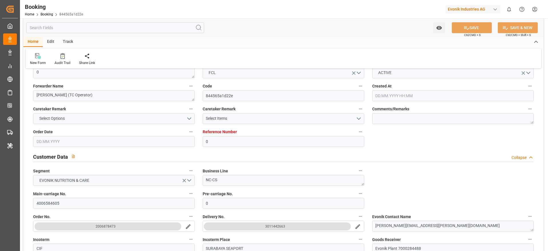
type input "25.04.2025 00:00"
type input "20.06.2025 00:00"
type input "12.06.2025 00:00"
type input "12.06.2025"
type input "20.06.2025 00:00"
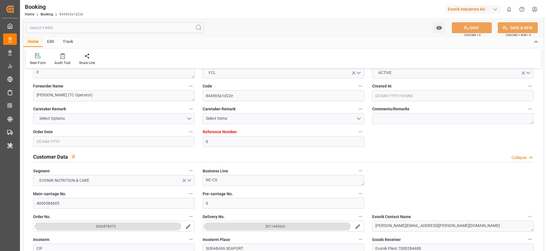
type input "07.06.2025 00:00"
type input "31.05.2025 00:00"
type input "07.06.2025 00:00"
type input "13.06.2025 00:00"
type input "06.06.2025 00:00"
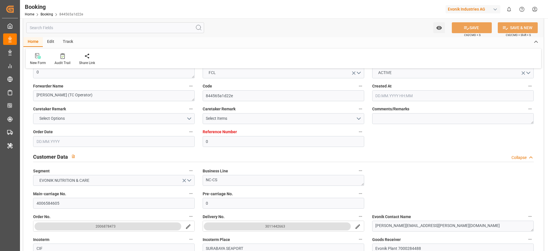
type input "14.06.2025 00:00"
type input "20.06.2025 00:00"
type input "28.04.2025"
type input "20.08.2025 10:21"
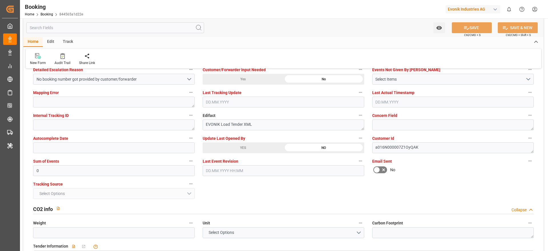
scroll to position [1101, 0]
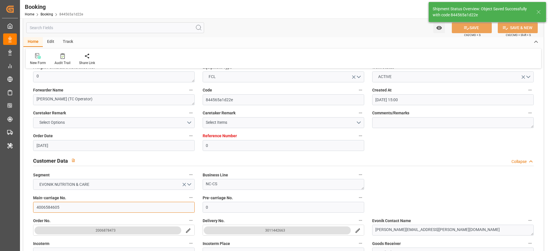
type textarea "Likitha devaraj"
click at [86, 167] on input "4006584605" at bounding box center [114, 207] width 162 height 11
type input "21.08.2025 12:28"
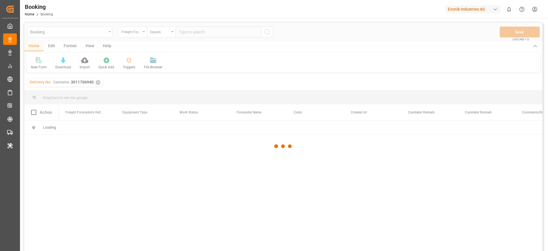
click at [463, 12] on div "Evonik Industries AG" at bounding box center [473, 9] width 55 height 8
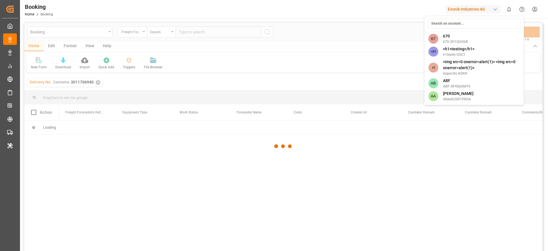
click at [460, 24] on input at bounding box center [474, 24] width 93 height 10
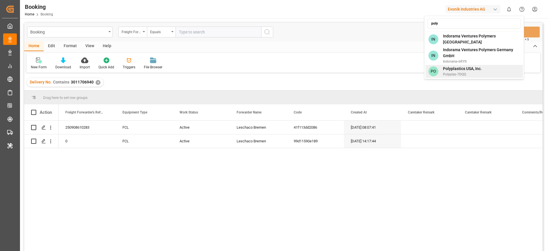
type input "poly"
drag, startPoint x: 471, startPoint y: 67, endPoint x: 471, endPoint y: 63, distance: 4.0
click at [471, 65] on div "PO Polyplastics USA, Inc. Polyplas-7DQQ" at bounding box center [474, 71] width 97 height 13
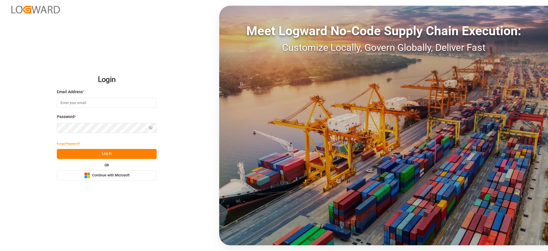
click at [87, 179] on button "Microsoft Logo Continue with Microsoft" at bounding box center [107, 175] width 100 height 10
click at [117, 174] on span "Continue with Microsoft" at bounding box center [110, 175] width 37 height 5
